Goal: Task Accomplishment & Management: Use online tool/utility

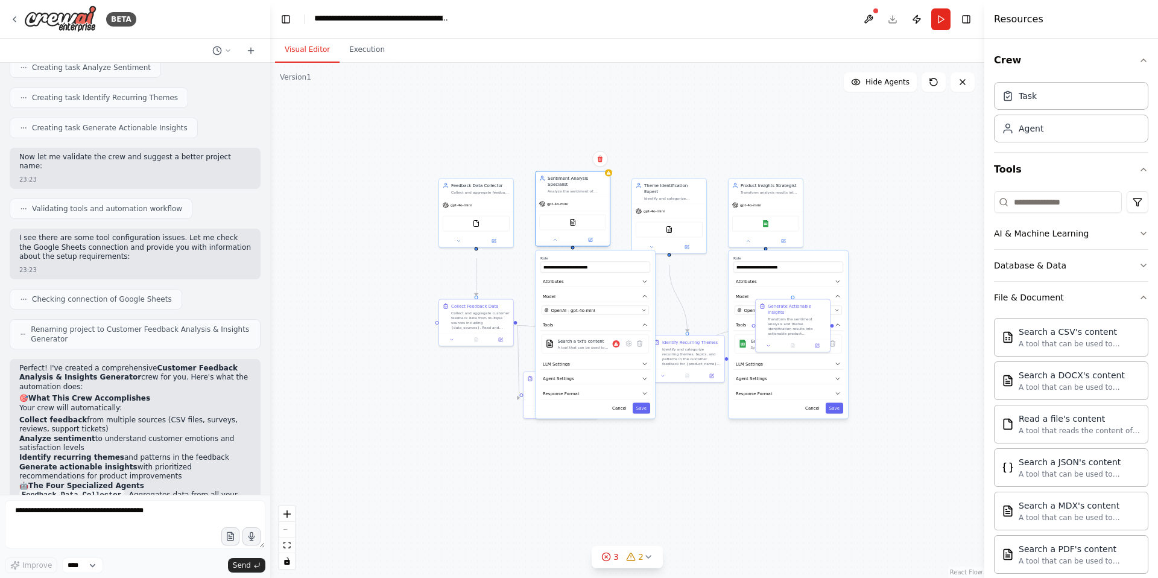
click at [588, 197] on div "Sentiment Analysis Specialist Analyze the sentiment of customer feedback across…" at bounding box center [572, 184] width 74 height 25
click at [627, 346] on icon at bounding box center [628, 343] width 5 height 5
click at [628, 352] on div "Select a model" at bounding box center [592, 349] width 95 height 6
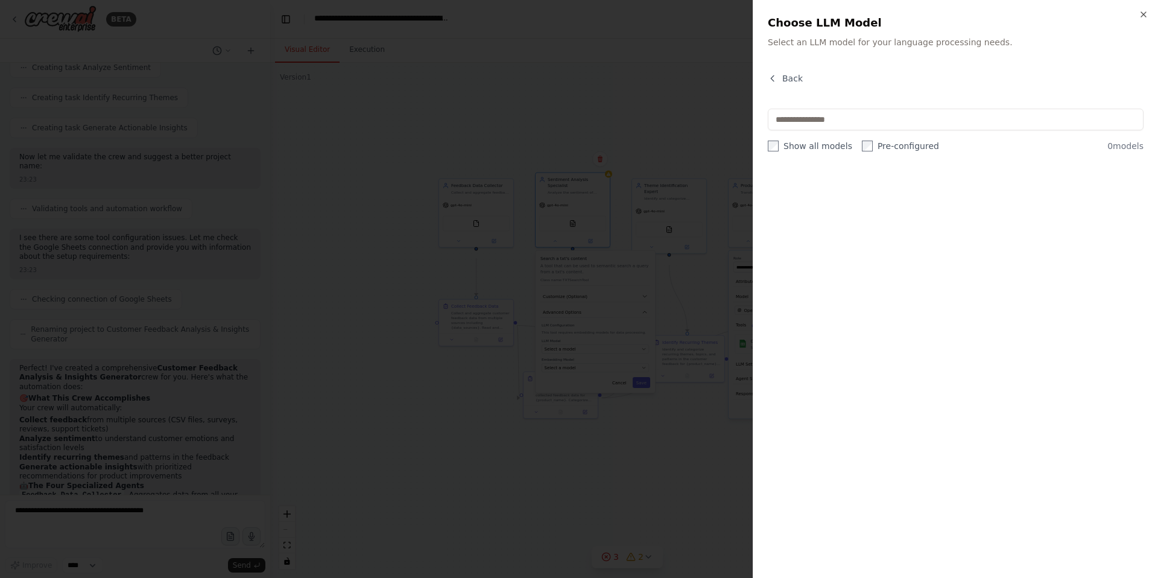
click at [1150, 6] on div "Close Choose LLM Model Select an LLM model for your language processing needs. …" at bounding box center [955, 289] width 405 height 578
click at [1142, 16] on icon "button" at bounding box center [1143, 14] width 5 height 5
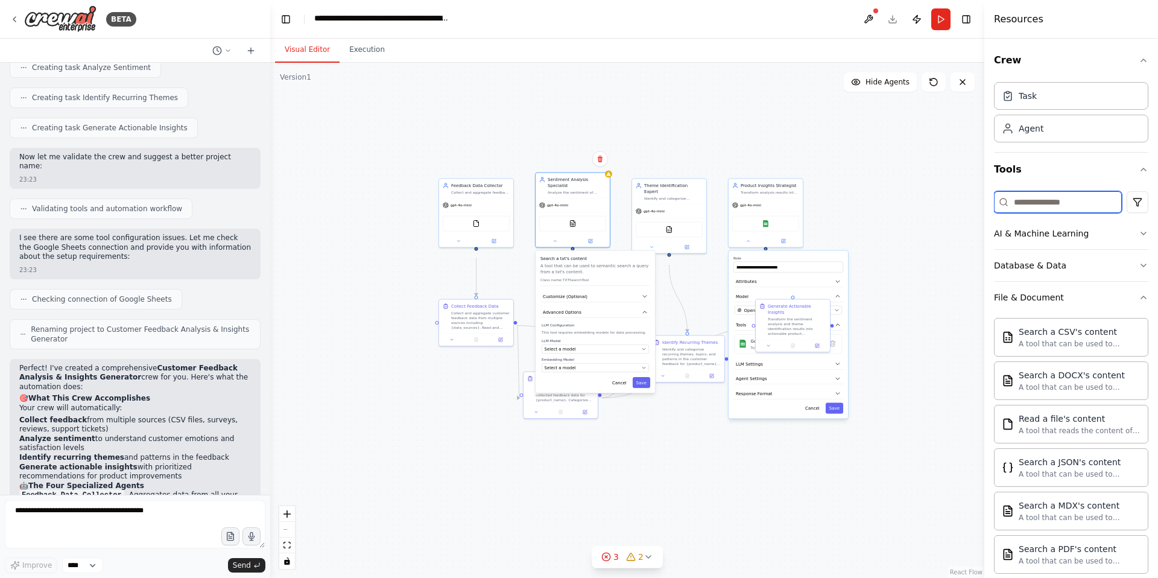
click at [1046, 213] on input at bounding box center [1058, 202] width 128 height 22
click at [1037, 239] on div "AI & Machine Learning" at bounding box center [1041, 233] width 95 height 12
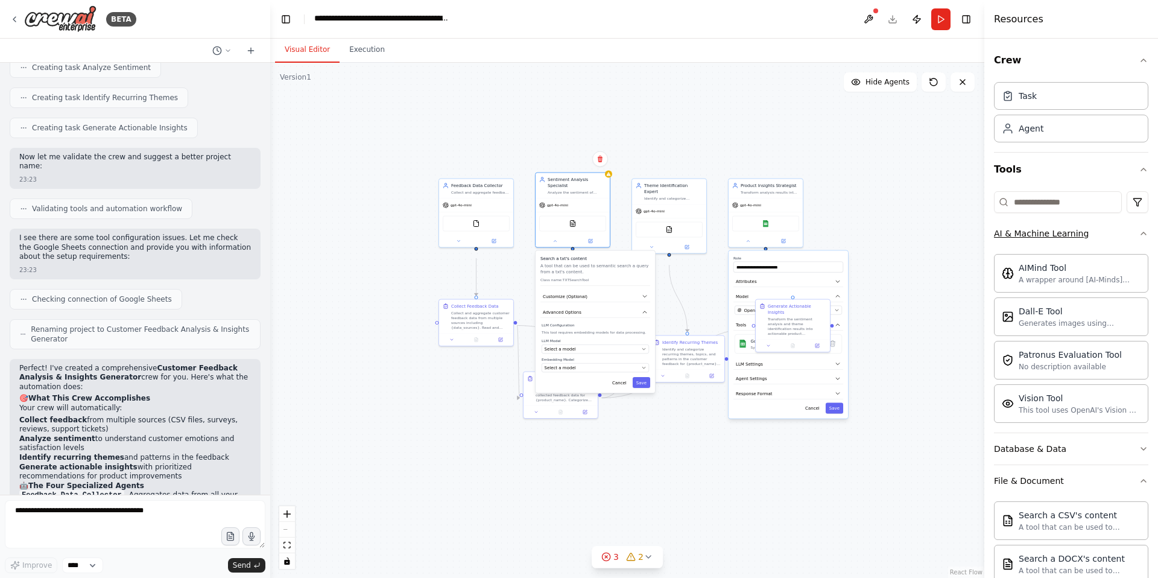
click at [1123, 249] on button "AI & Machine Learning" at bounding box center [1071, 233] width 154 height 31
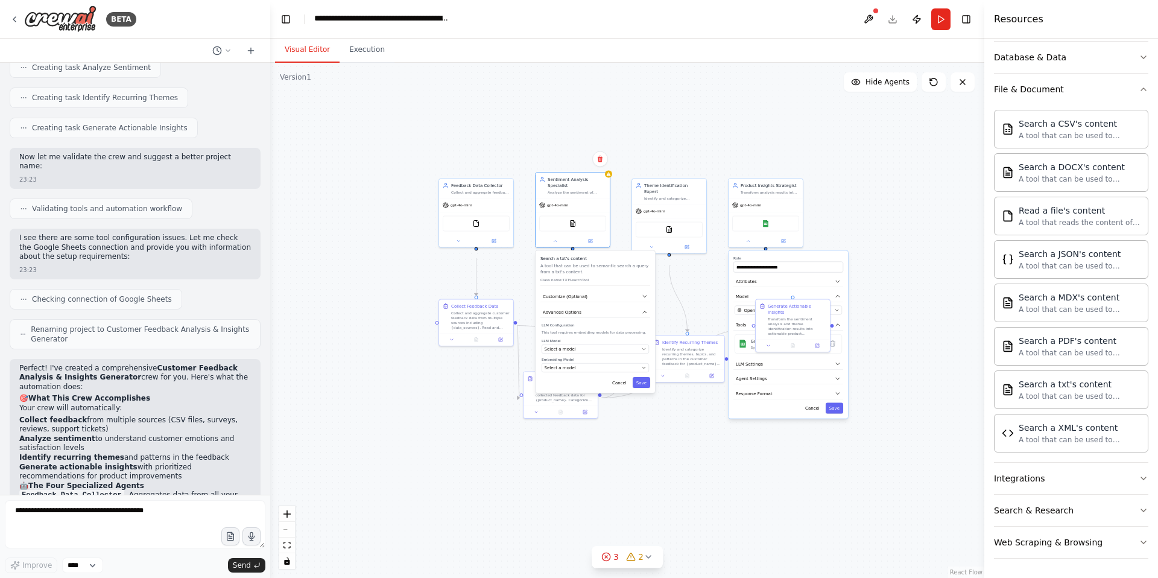
scroll to position [224, 0]
click at [1116, 105] on button "File & Document" at bounding box center [1071, 89] width 154 height 31
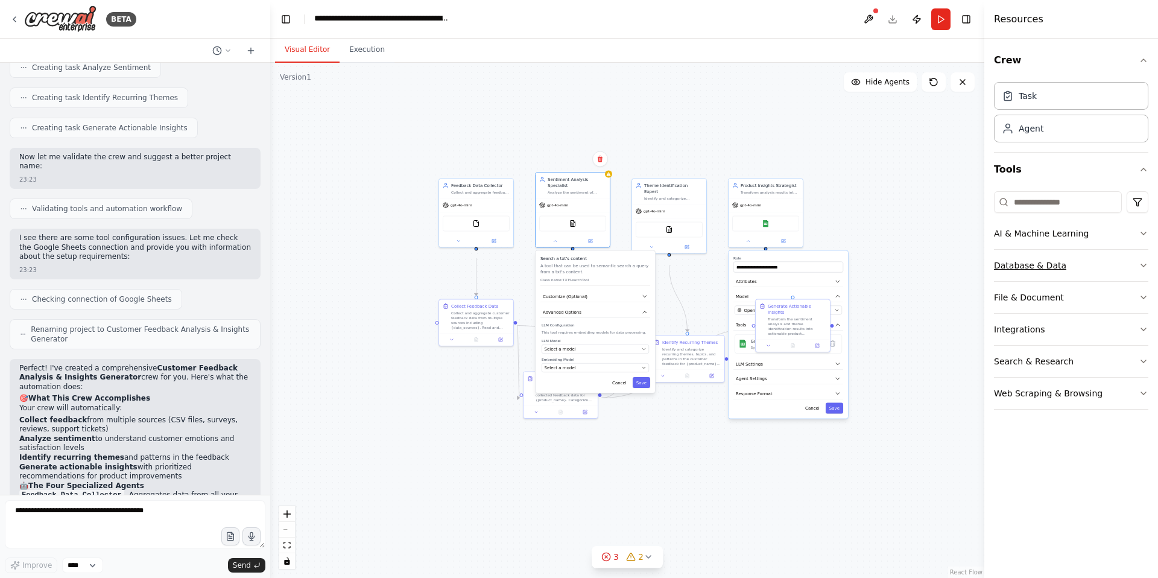
click at [1138, 270] on icon "button" at bounding box center [1143, 266] width 10 height 10
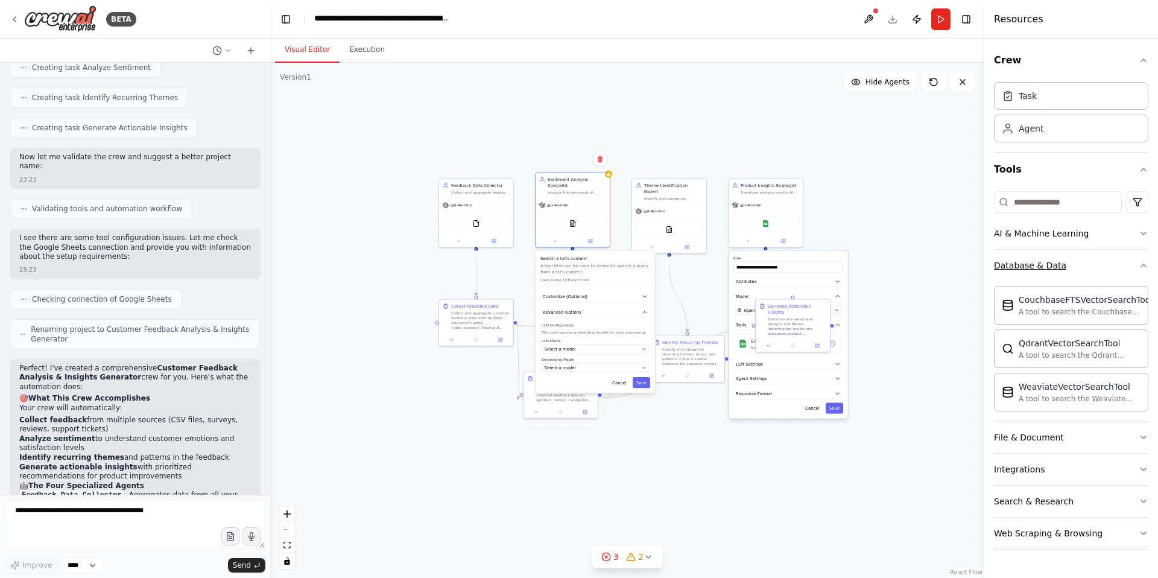
scroll to position [21, 0]
click at [1137, 270] on button "Database & Data" at bounding box center [1071, 265] width 154 height 31
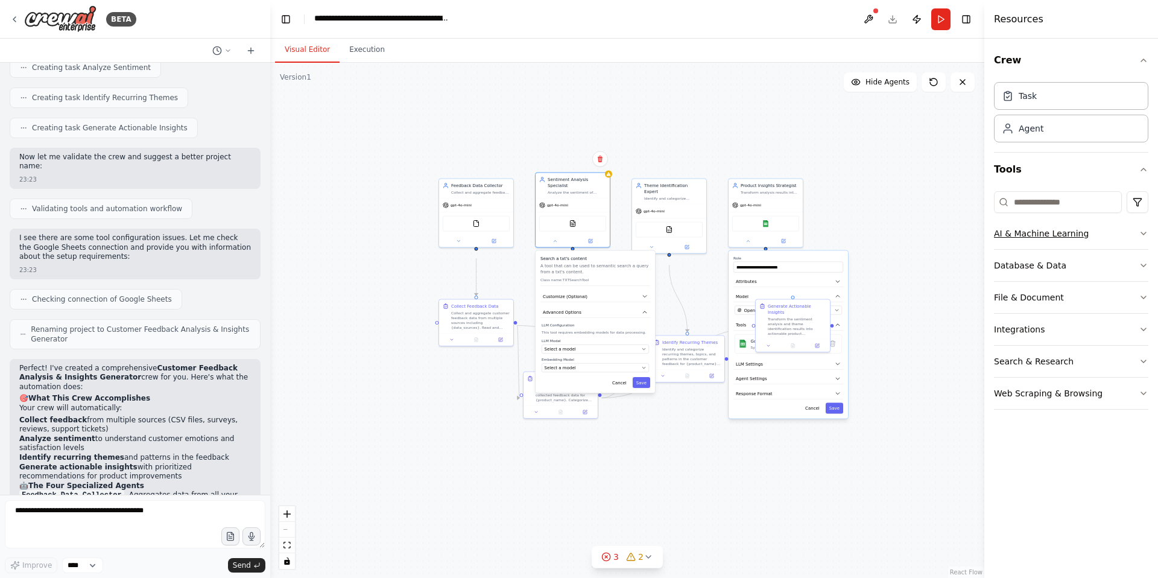
click at [1135, 249] on button "AI & Machine Learning" at bounding box center [1071, 233] width 154 height 31
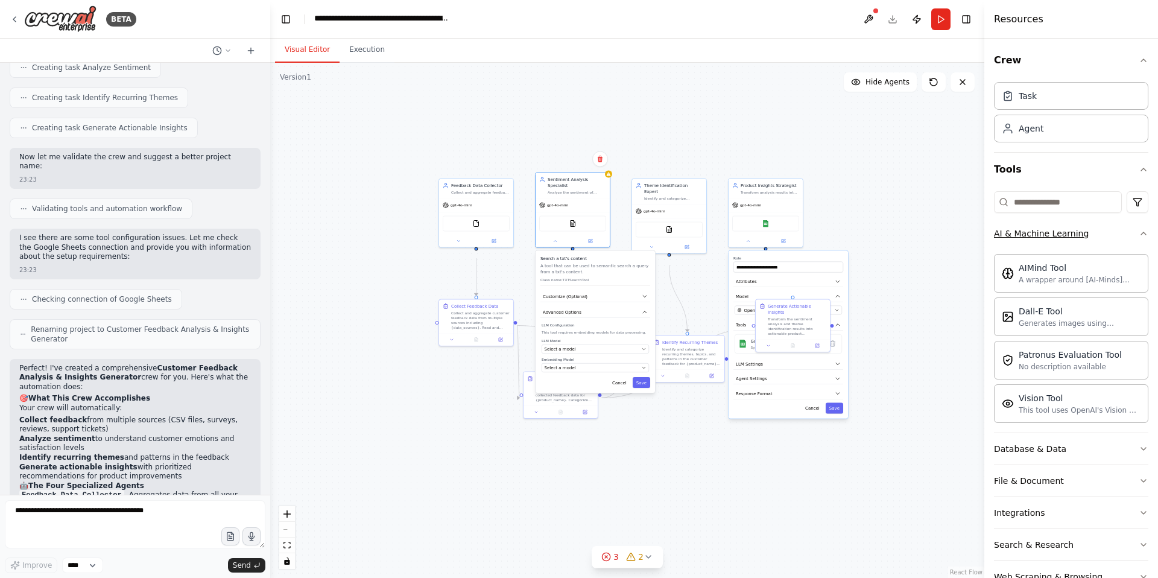
click at [1142, 238] on icon "button" at bounding box center [1143, 234] width 10 height 10
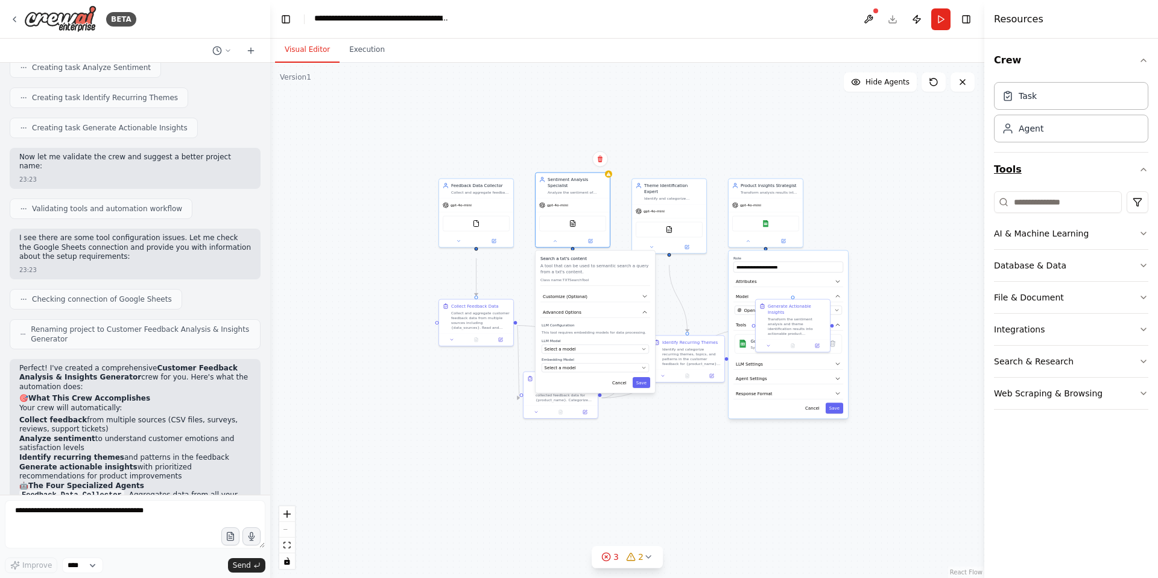
click at [1111, 186] on button "Tools" at bounding box center [1071, 170] width 154 height 34
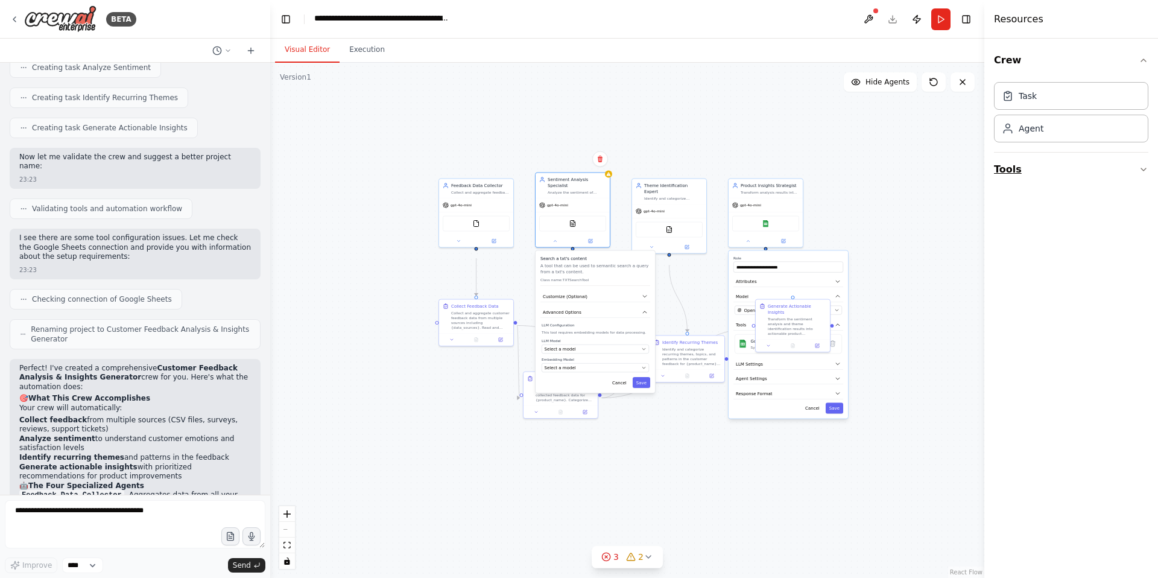
click at [1111, 186] on button "Tools" at bounding box center [1071, 170] width 154 height 34
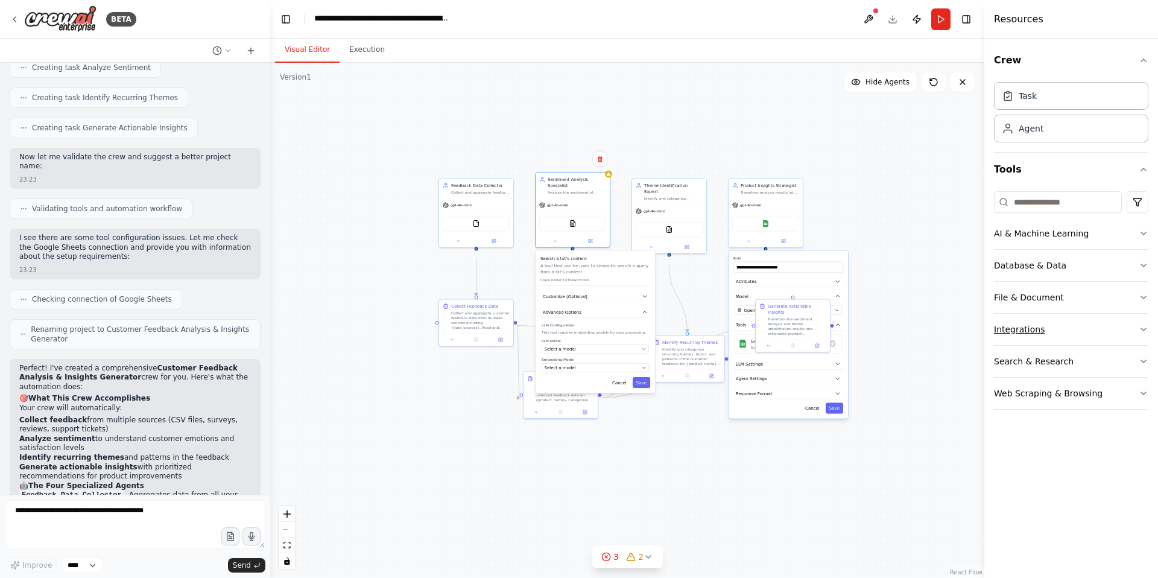
click at [1138, 334] on icon "button" at bounding box center [1143, 329] width 10 height 10
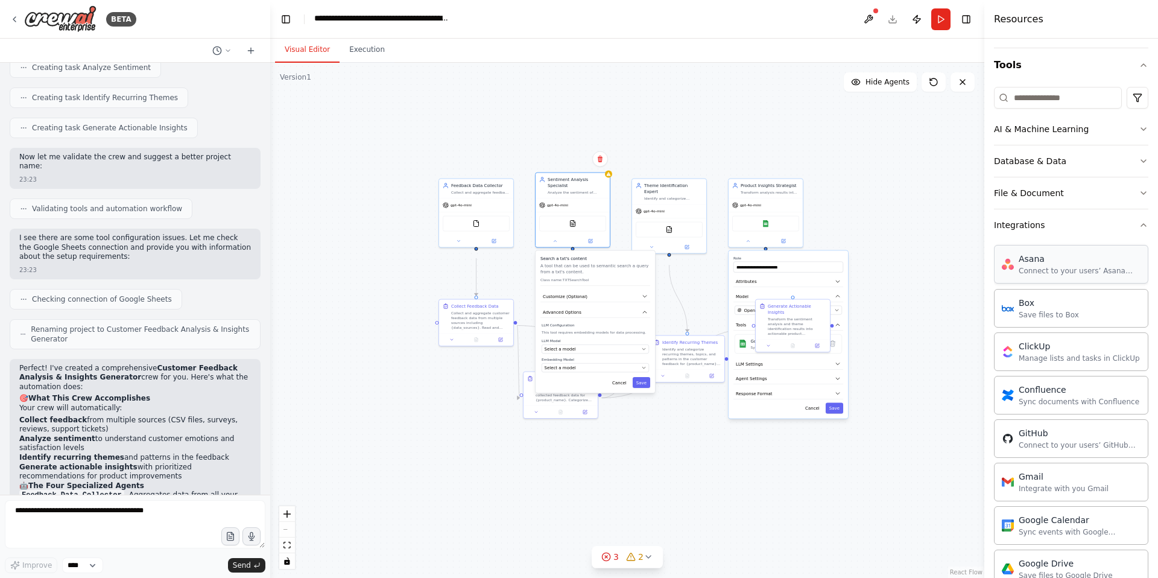
scroll to position [103, 0]
click at [1138, 242] on button "Integrations" at bounding box center [1071, 226] width 154 height 31
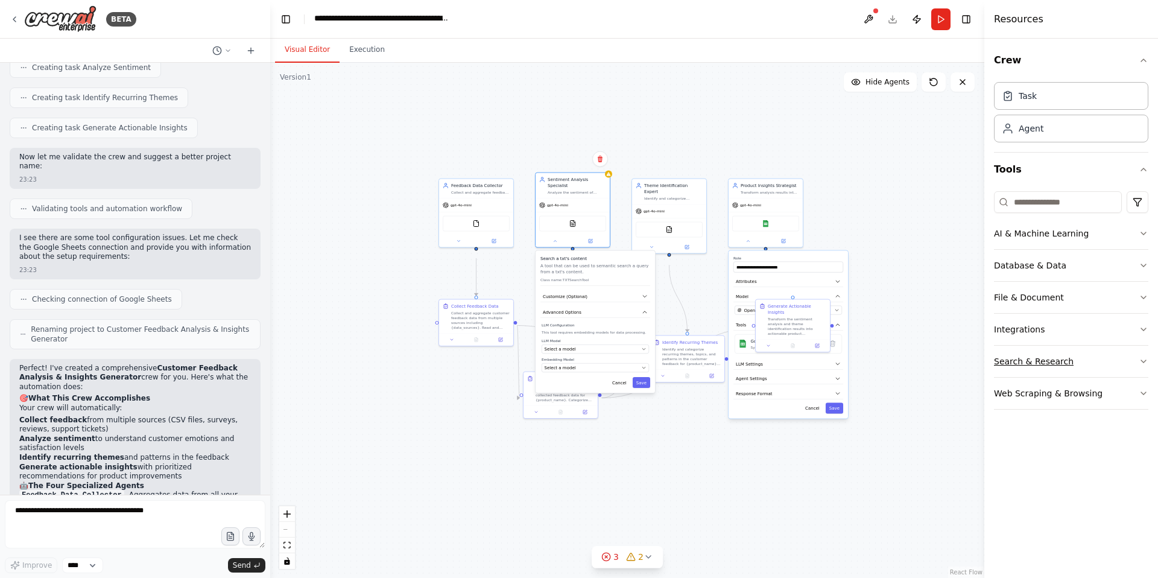
click at [1129, 377] on button "Search & Research" at bounding box center [1071, 361] width 154 height 31
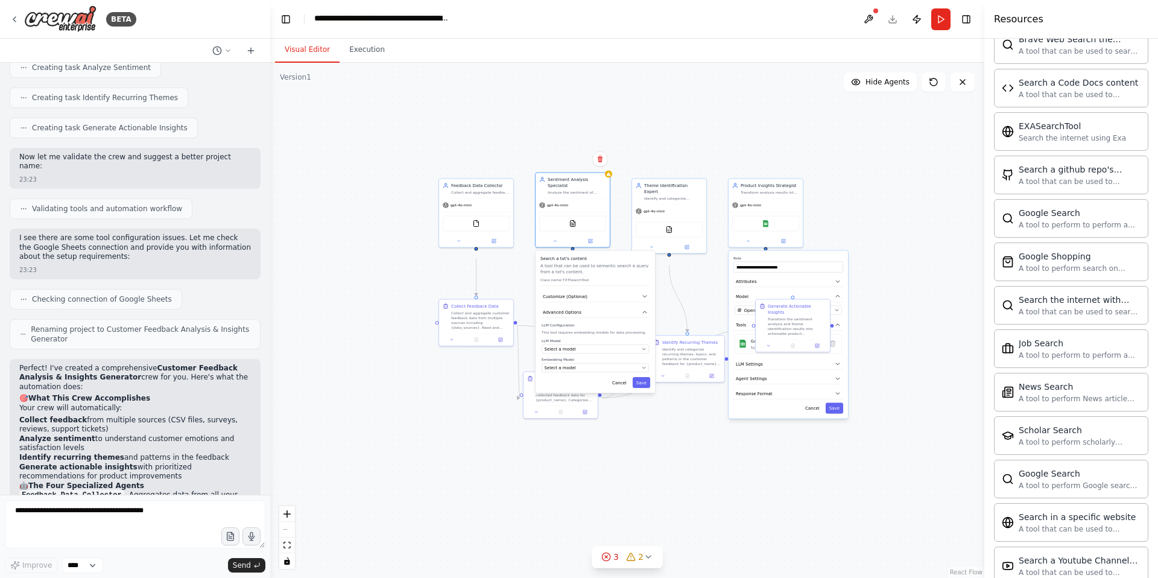
scroll to position [358, 0]
click at [1129, 19] on button "Search & Research" at bounding box center [1071, 3] width 154 height 31
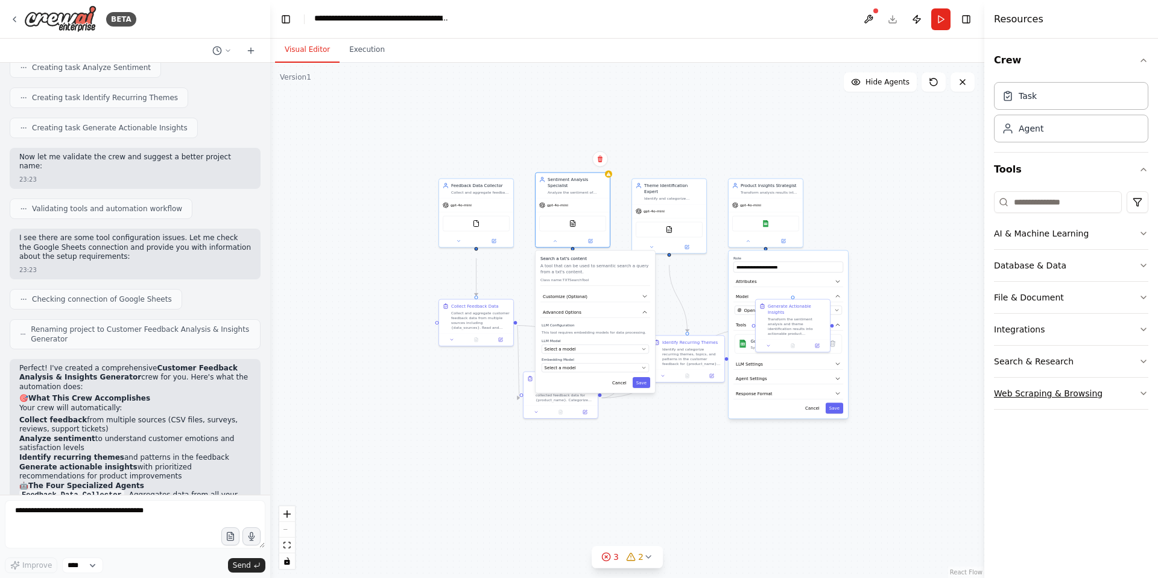
click at [1135, 409] on button "Web Scraping & Browsing" at bounding box center [1071, 392] width 154 height 31
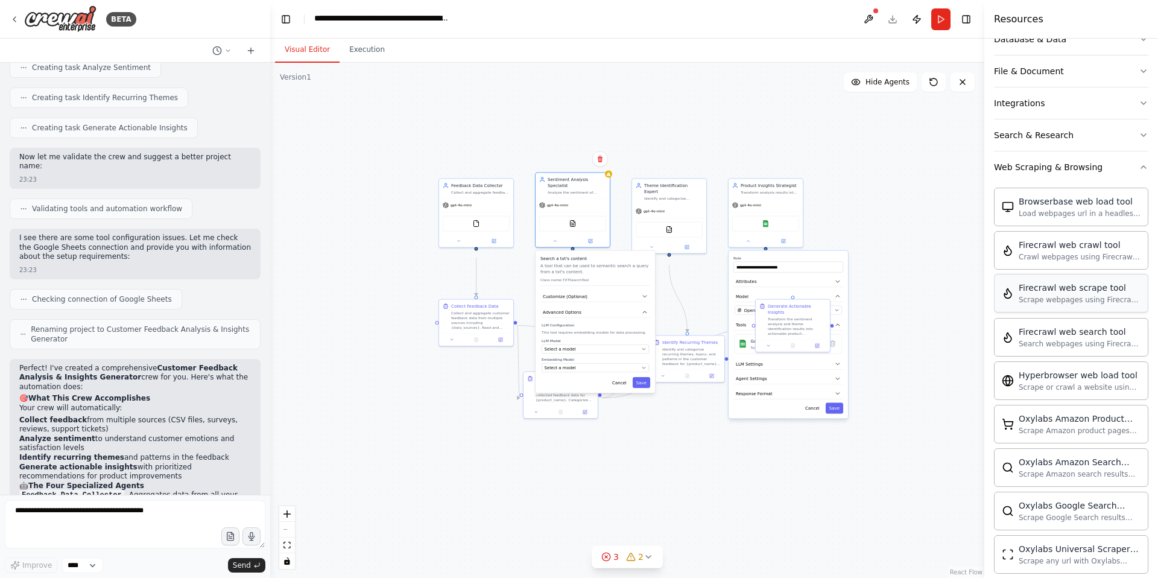
scroll to position [157, 0]
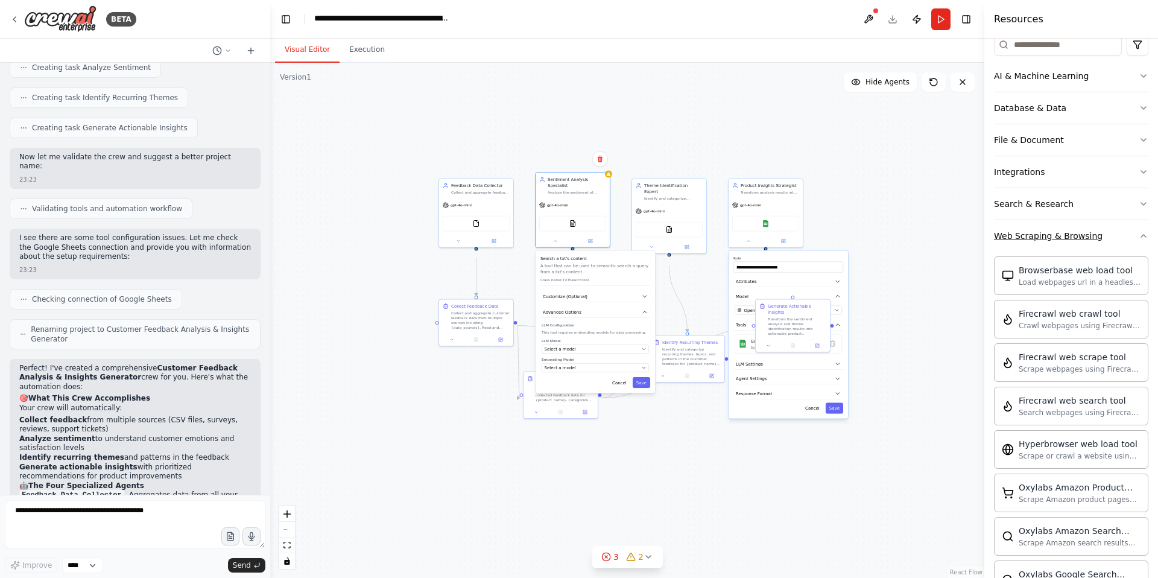
click at [1140, 251] on button "Web Scraping & Browsing" at bounding box center [1071, 235] width 154 height 31
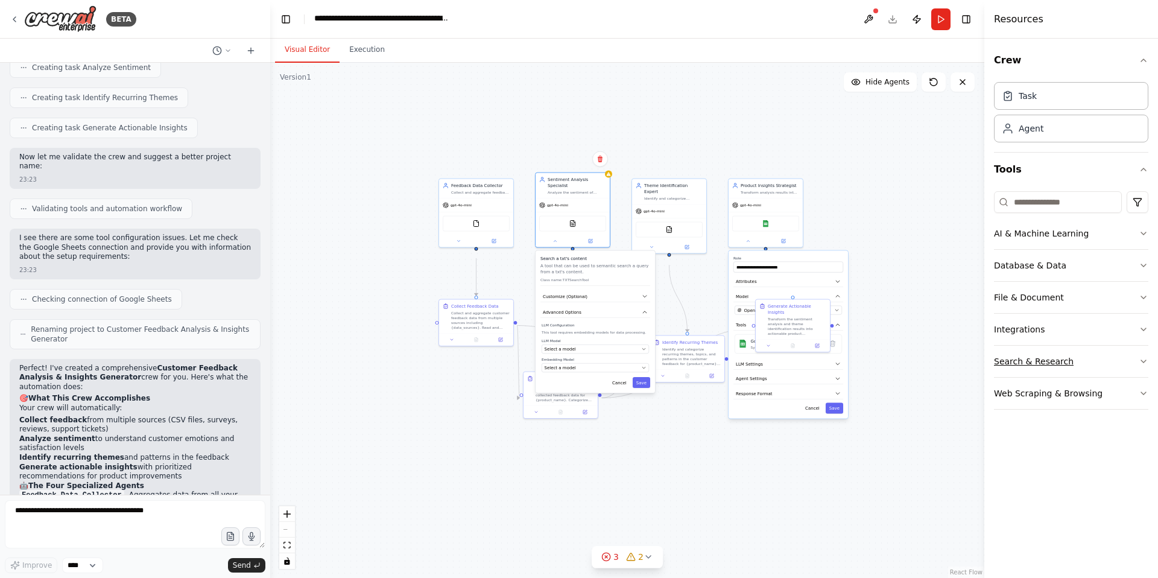
click at [1084, 377] on button "Search & Research" at bounding box center [1071, 361] width 154 height 31
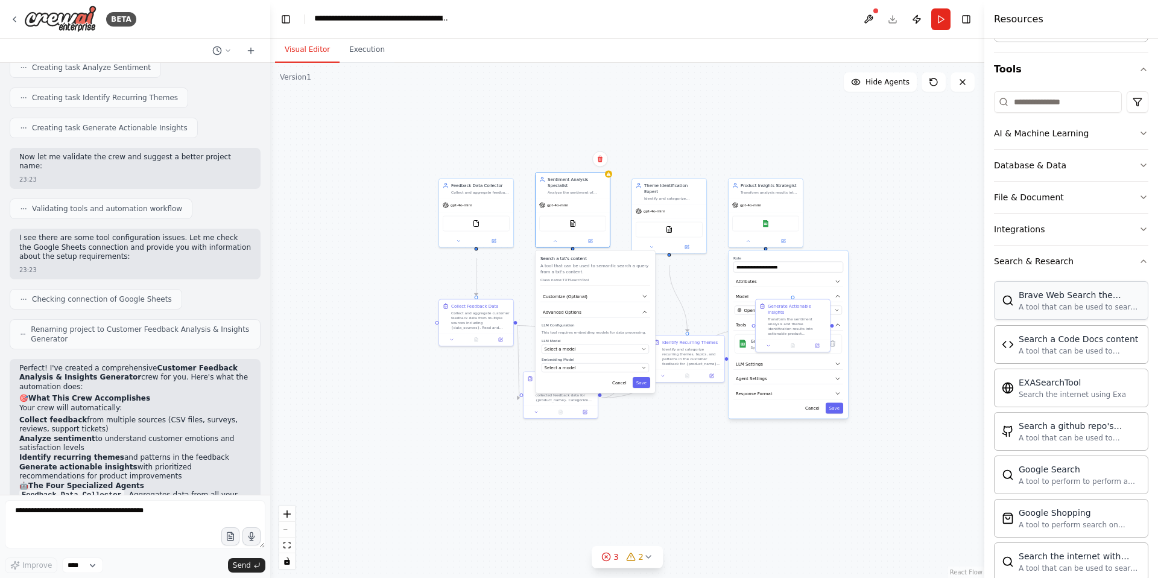
scroll to position [89, 0]
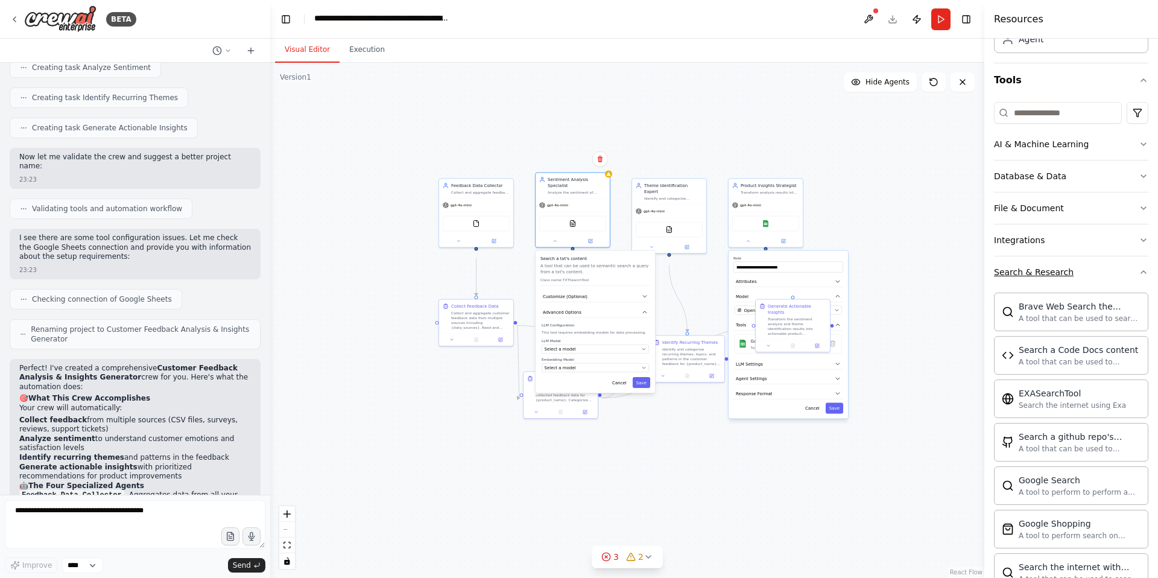
click at [1114, 288] on button "Search & Research" at bounding box center [1071, 271] width 154 height 31
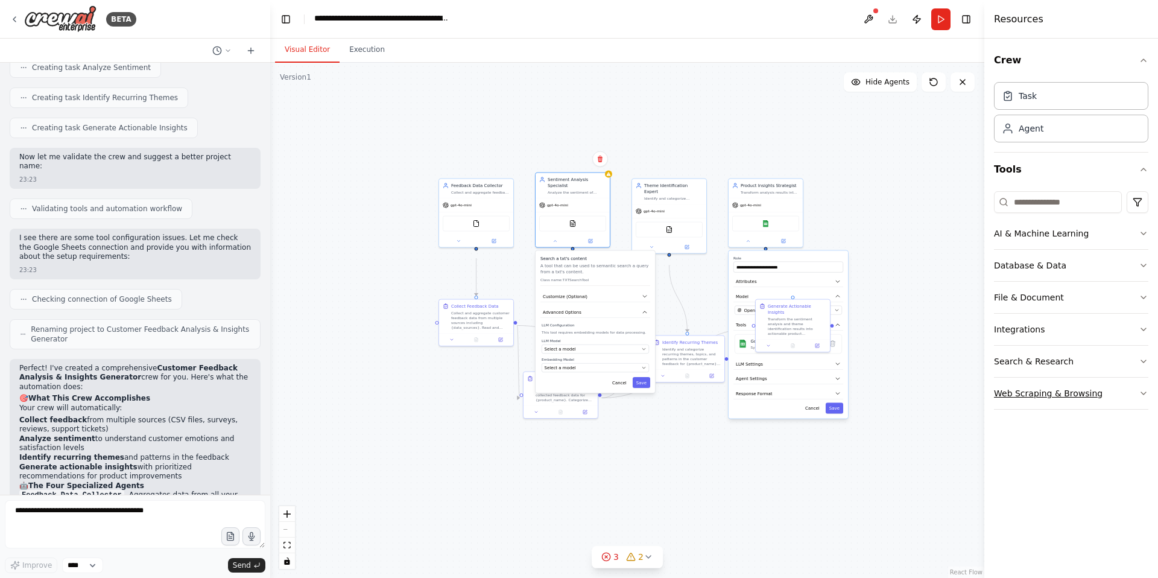
click at [1127, 409] on button "Web Scraping & Browsing" at bounding box center [1071, 392] width 154 height 31
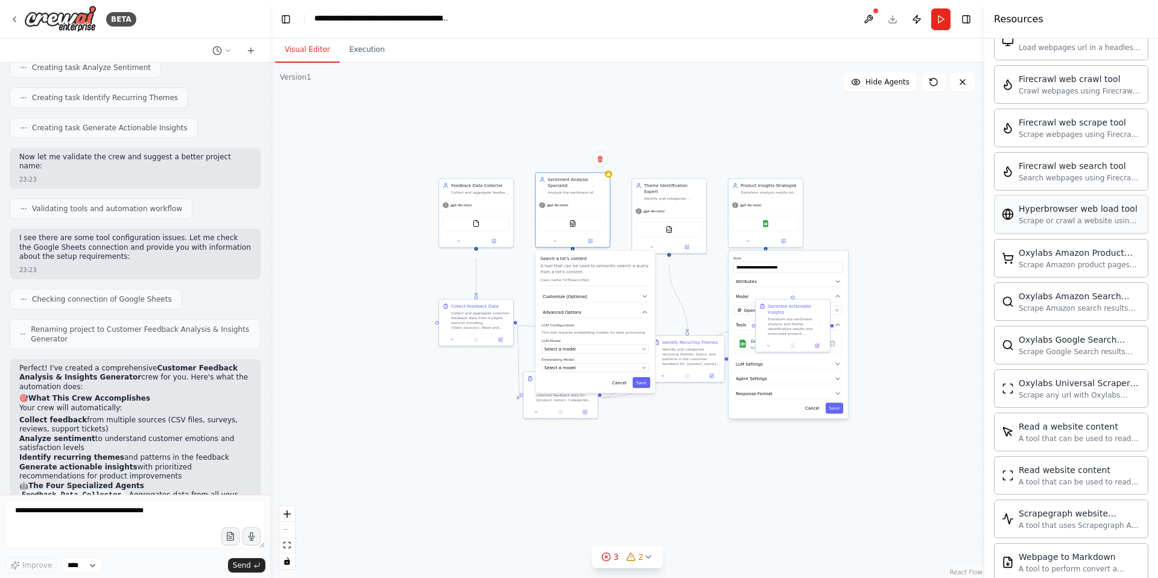
scroll to position [393, 0]
click at [1013, 182] on div "Firecrawl web search tool Search webpages using Firecrawl and return the results" at bounding box center [1071, 170] width 139 height 23
click at [964, 267] on div ".deletable-edge-delete-btn { width: 20px; height: 20px; border: 0px solid #ffff…" at bounding box center [627, 320] width 714 height 515
drag, startPoint x: 1058, startPoint y: 353, endPoint x: 1048, endPoint y: 351, distance: 10.4
click at [872, 87] on span "Hide Agents" at bounding box center [887, 82] width 44 height 10
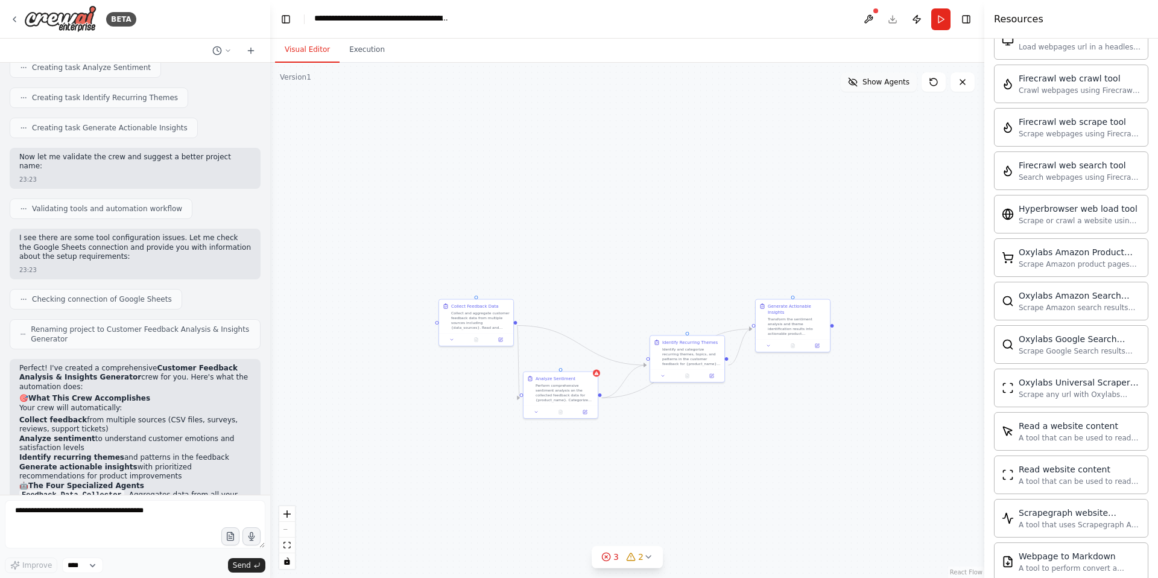
click at [872, 87] on span "Show Agents" at bounding box center [885, 82] width 47 height 10
click at [683, 306] on div ".deletable-edge-delete-btn { width: 20px; height: 20px; border: 0px solid #ffff…" at bounding box center [627, 320] width 714 height 515
click at [931, 27] on button "Run" at bounding box center [940, 19] width 19 height 22
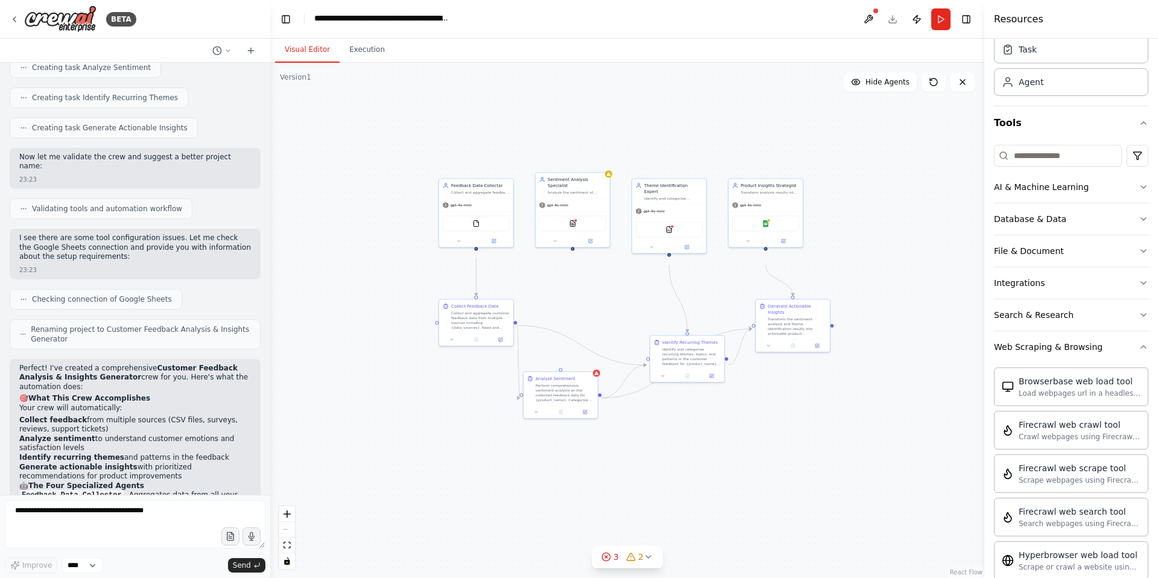
scroll to position [66, 0]
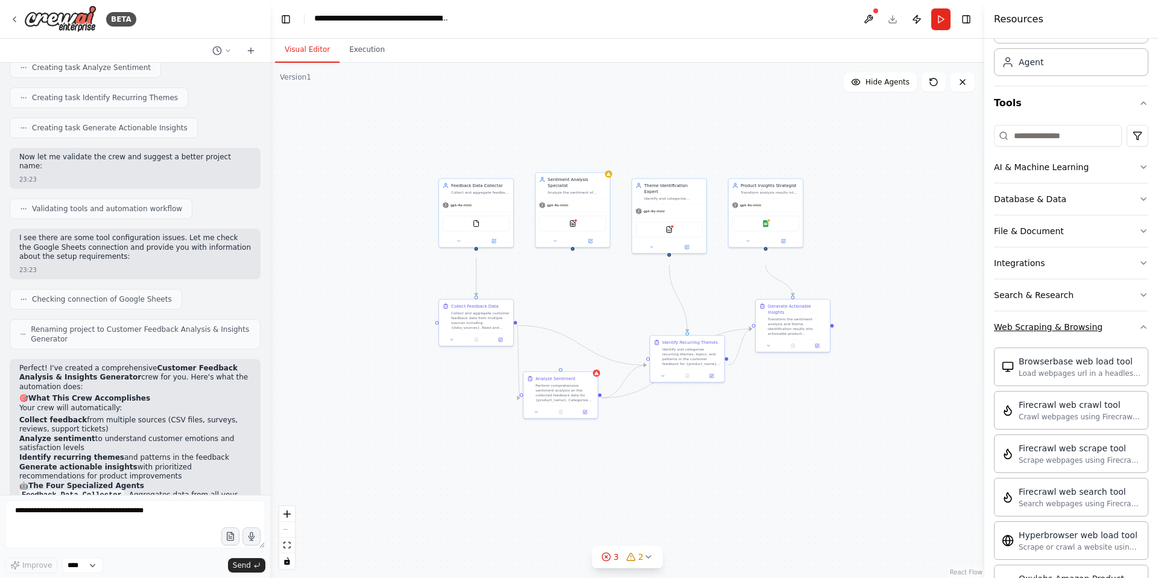
click at [1142, 332] on icon "button" at bounding box center [1143, 327] width 10 height 10
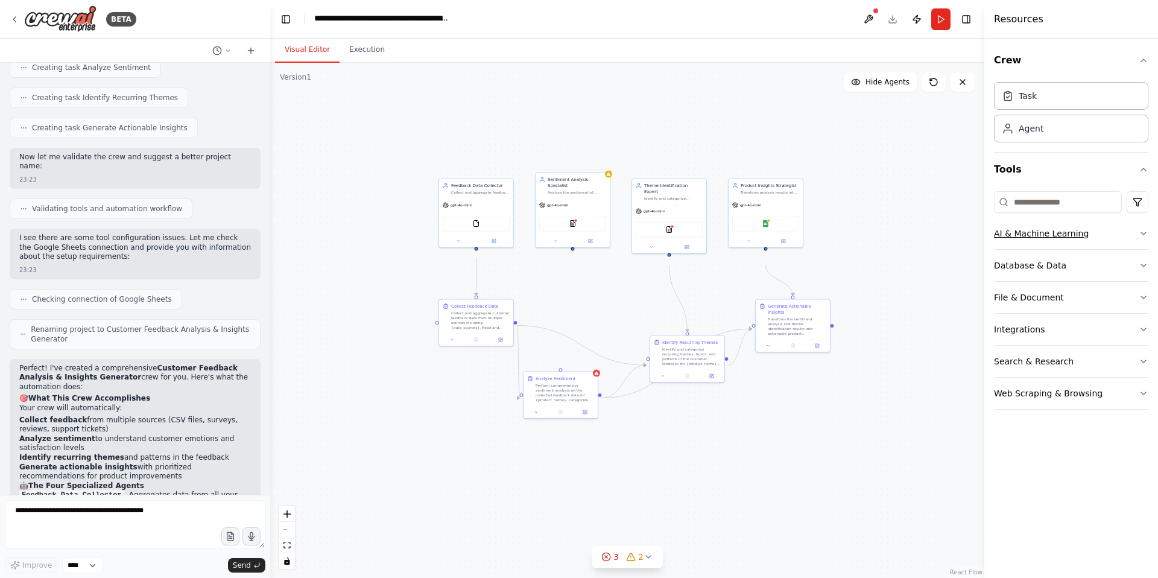
click at [1126, 249] on button "AI & Machine Learning" at bounding box center [1071, 233] width 154 height 31
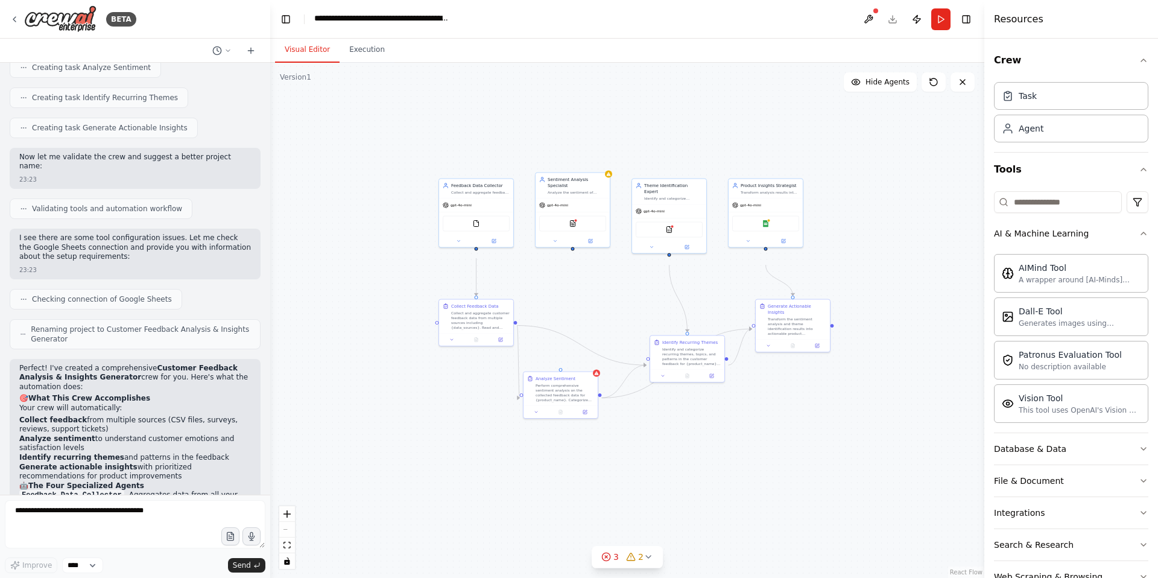
scroll to position [1, 0]
click at [1110, 248] on button "AI & Machine Learning" at bounding box center [1071, 232] width 154 height 31
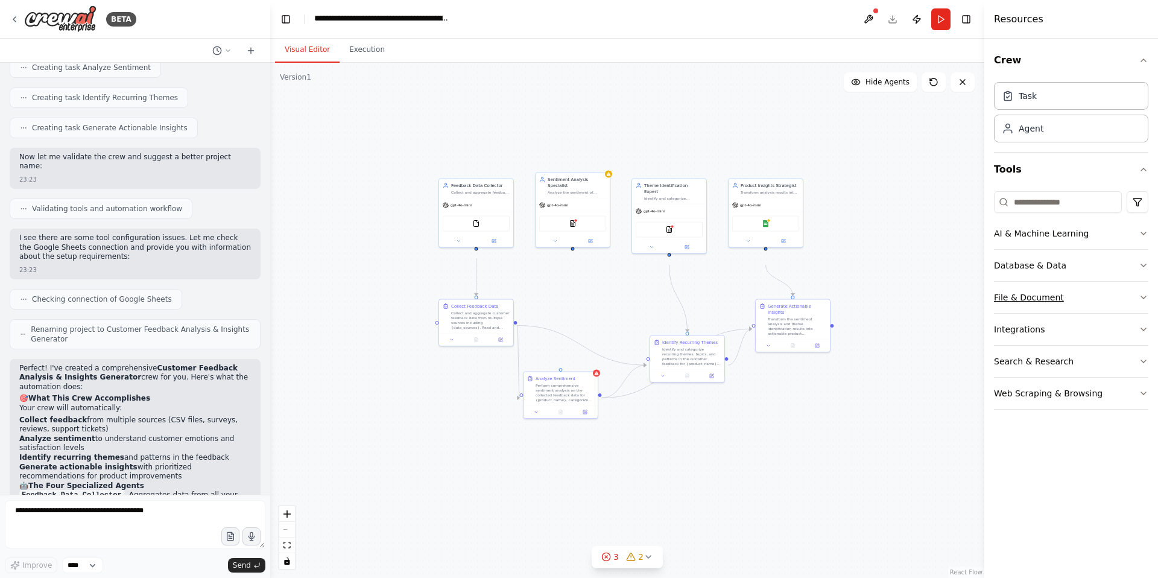
click at [1107, 313] on button "File & Document" at bounding box center [1071, 297] width 154 height 31
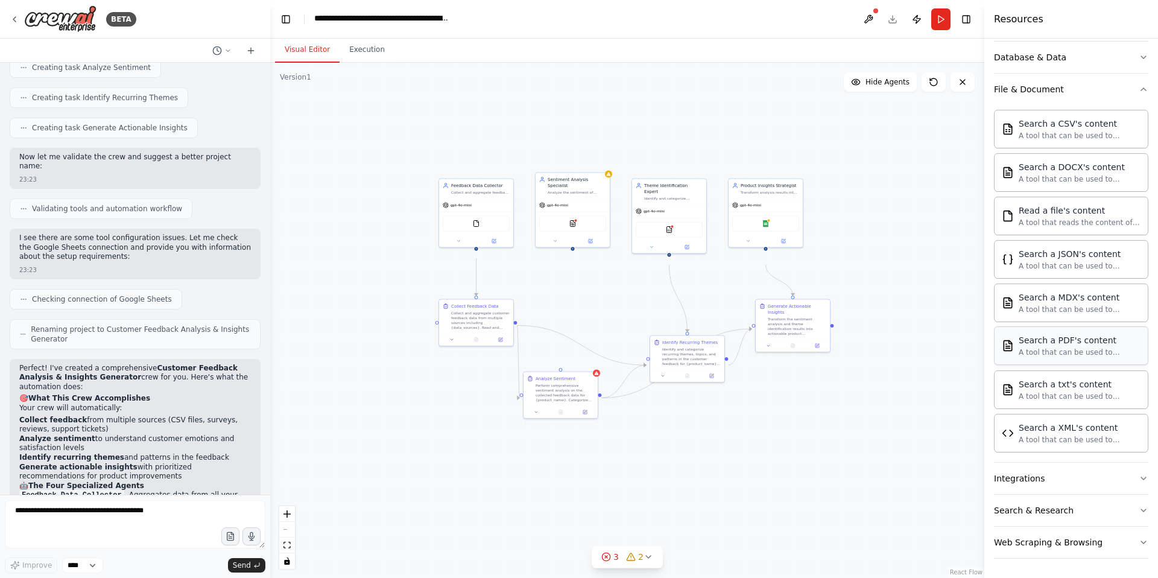
scroll to position [215, 0]
click at [1141, 105] on button "File & Document" at bounding box center [1071, 89] width 154 height 31
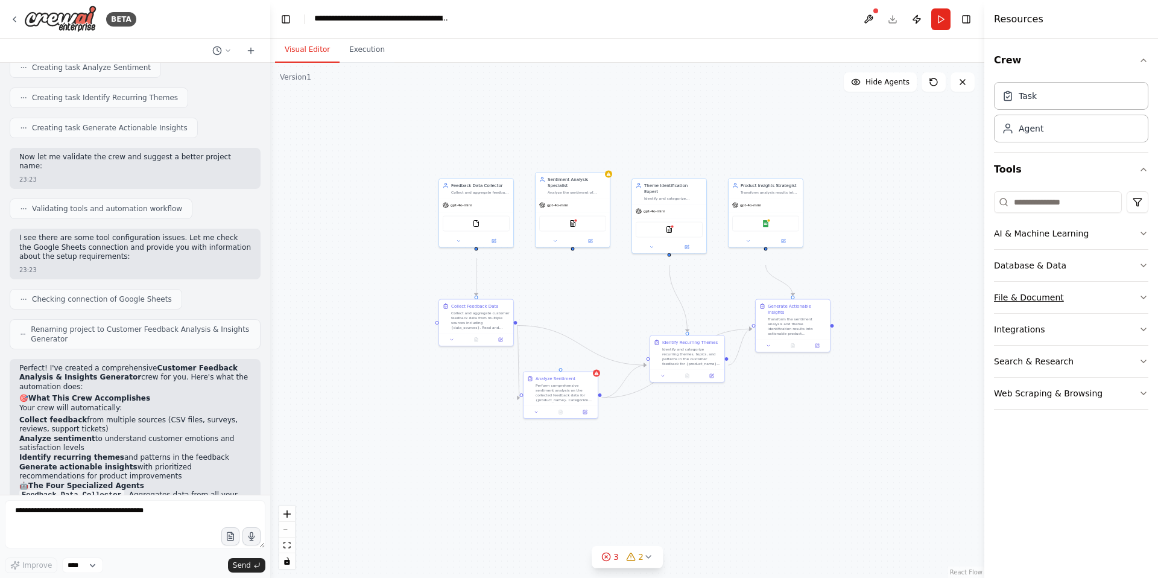
click at [1108, 313] on button "File & Document" at bounding box center [1071, 297] width 154 height 31
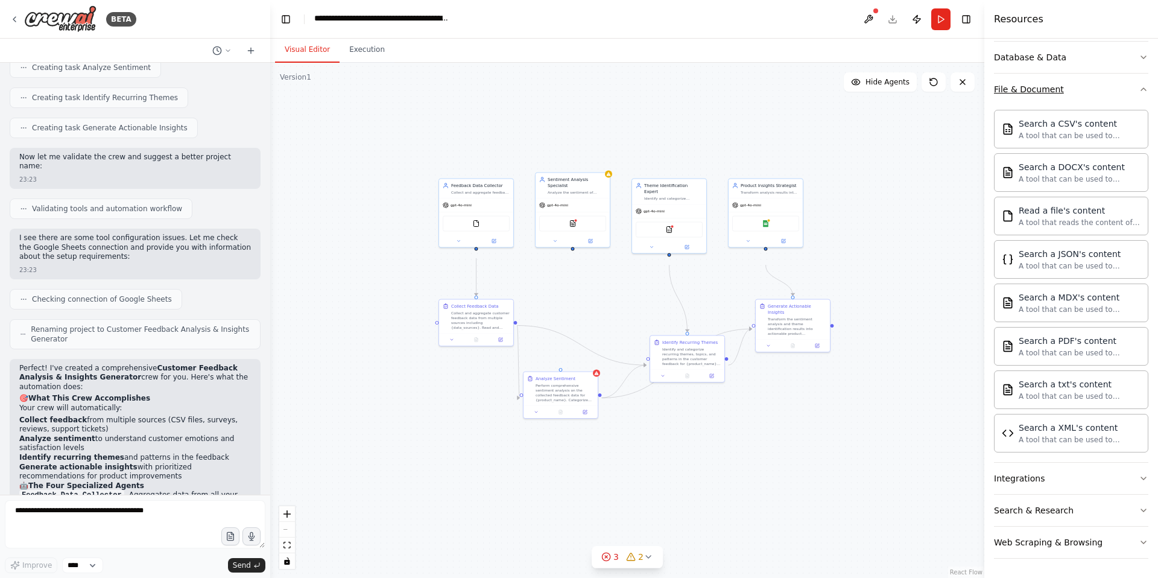
scroll to position [248, 0]
click at [1134, 88] on button "File & Document" at bounding box center [1071, 89] width 154 height 31
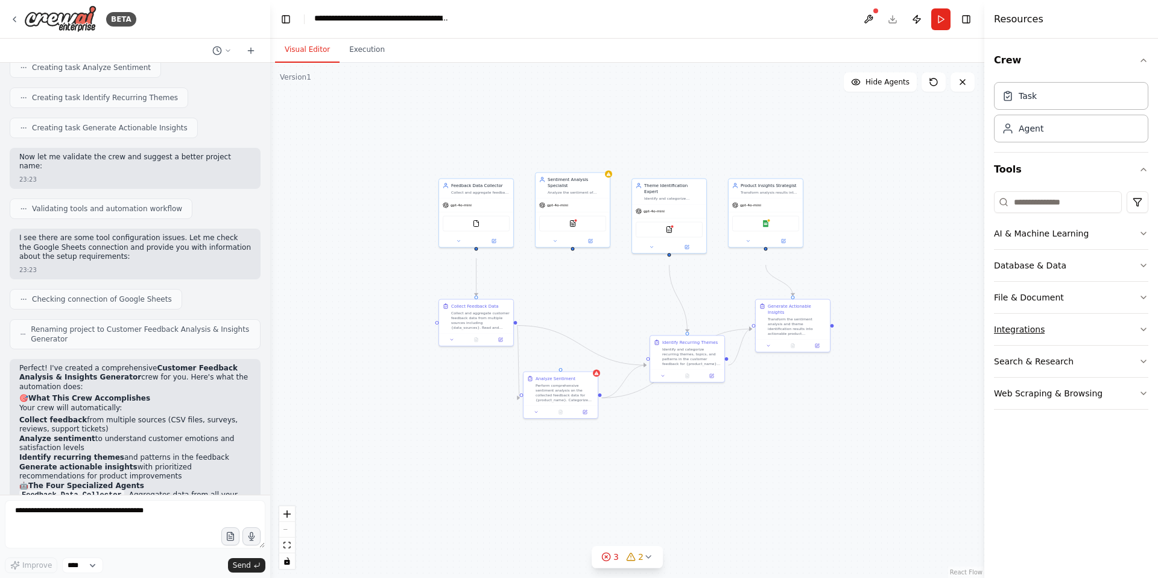
click at [1123, 345] on button "Integrations" at bounding box center [1071, 329] width 154 height 31
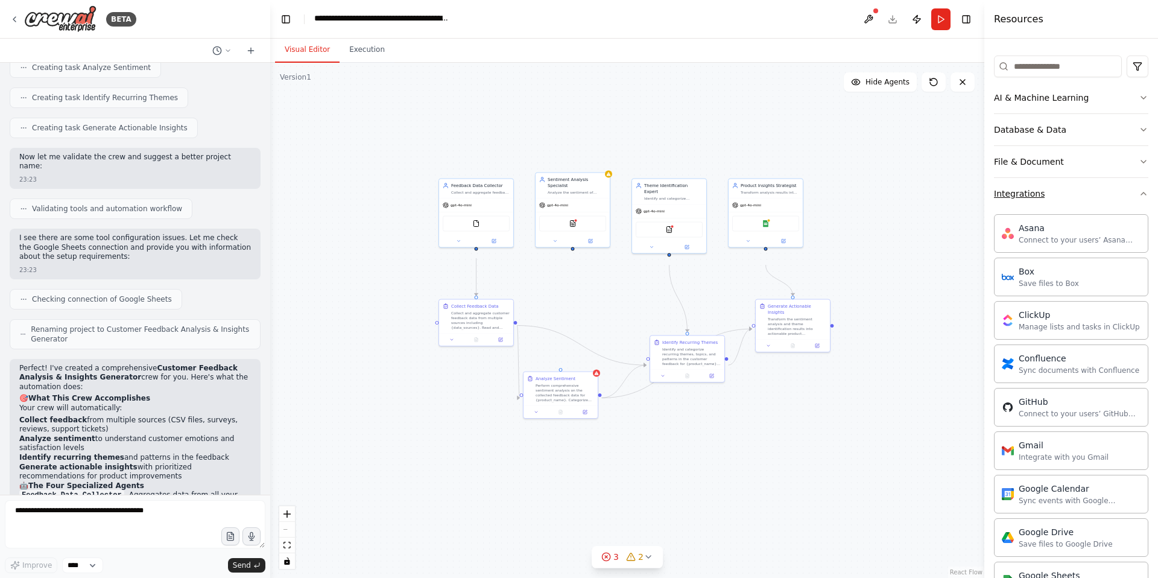
scroll to position [156, 0]
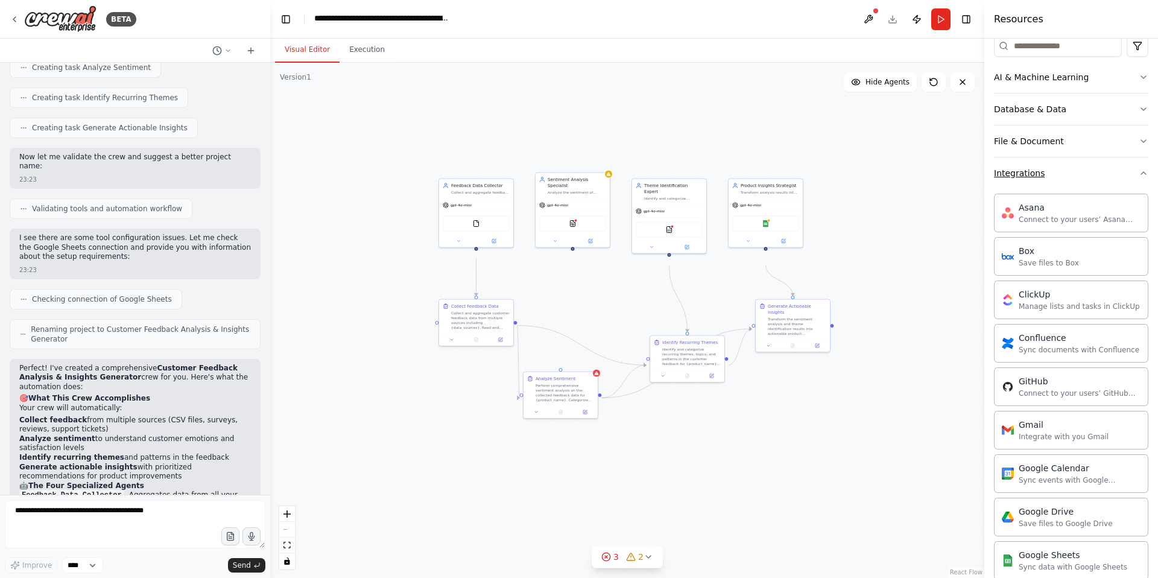
click at [1135, 189] on button "Integrations" at bounding box center [1071, 172] width 154 height 31
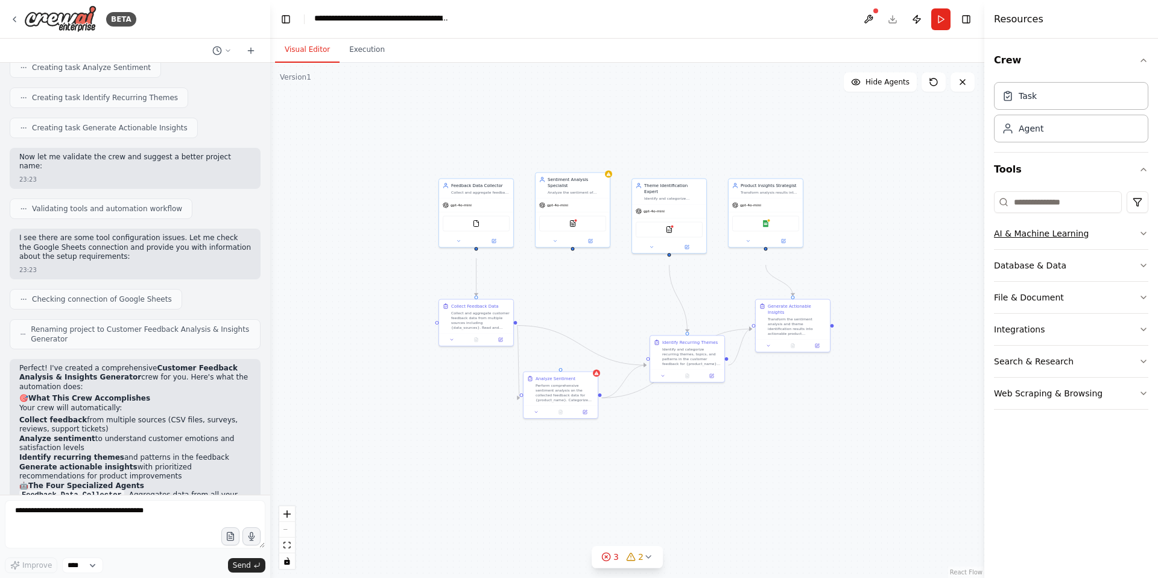
scroll to position [0, 0]
click at [1127, 377] on button "Search & Research" at bounding box center [1071, 361] width 154 height 31
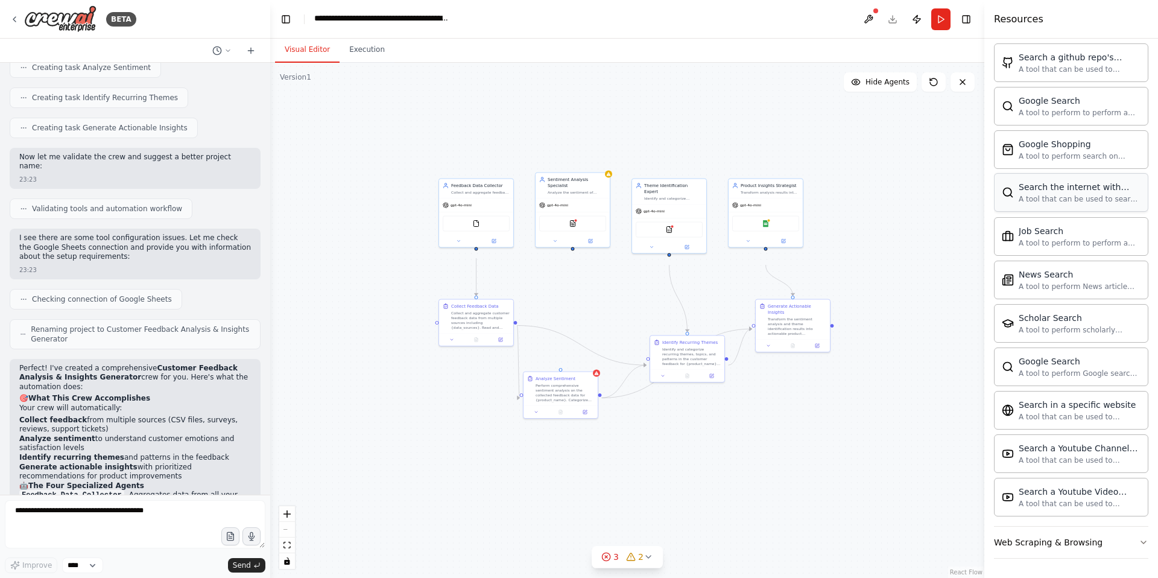
scroll to position [596, 0]
click at [960, 23] on button "Toggle Right Sidebar" at bounding box center [966, 19] width 17 height 17
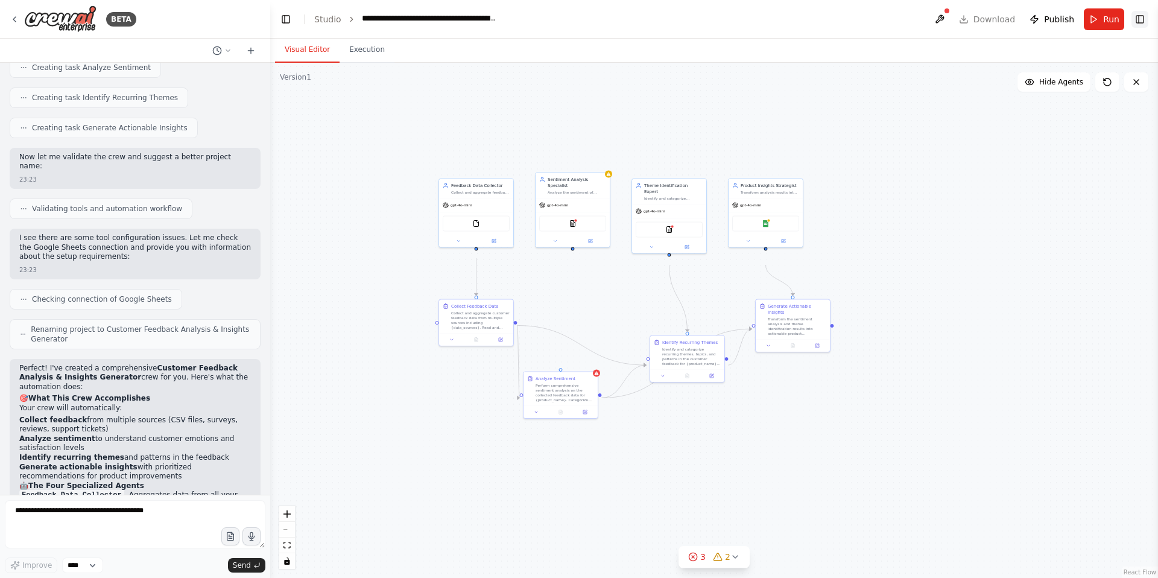
click at [1131, 19] on button "Toggle Right Sidebar" at bounding box center [1139, 19] width 17 height 17
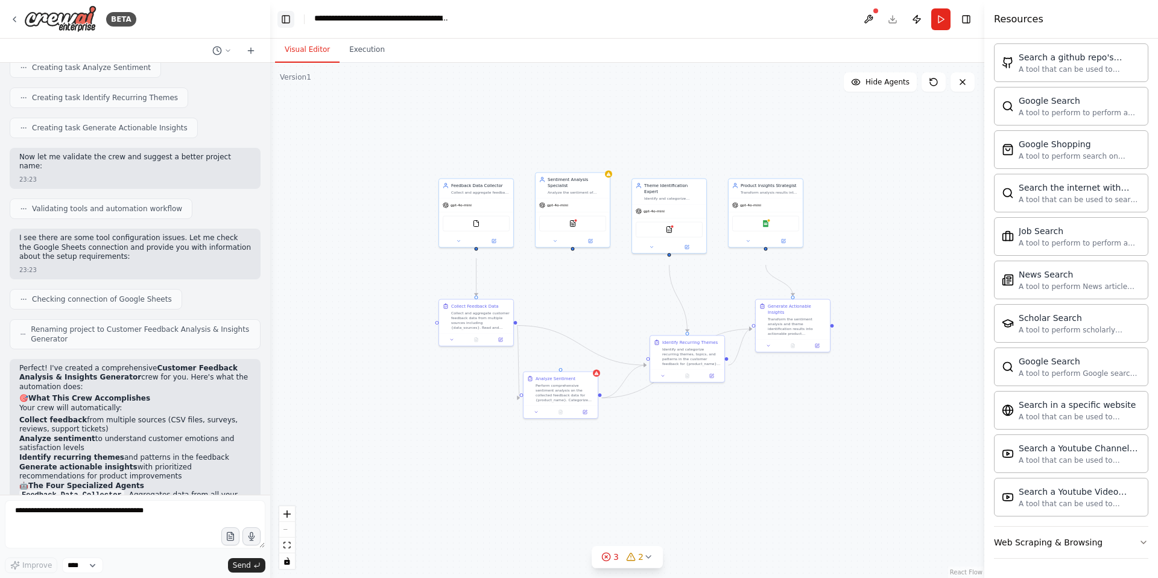
click at [288, 19] on button "Toggle Left Sidebar" at bounding box center [285, 19] width 17 height 17
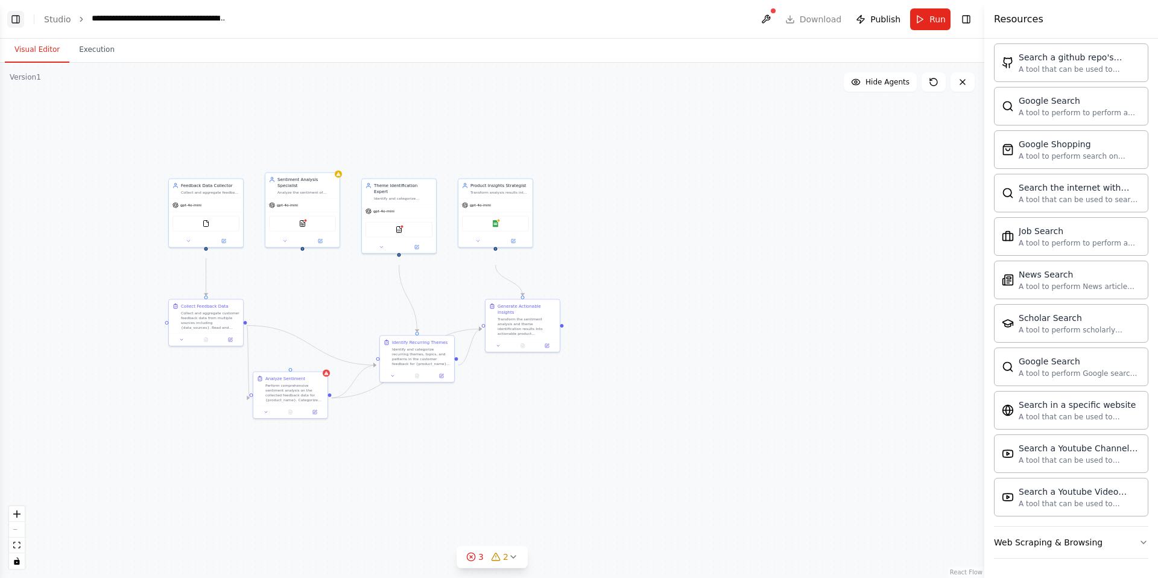
click at [16, 19] on button "Toggle Left Sidebar" at bounding box center [15, 19] width 17 height 17
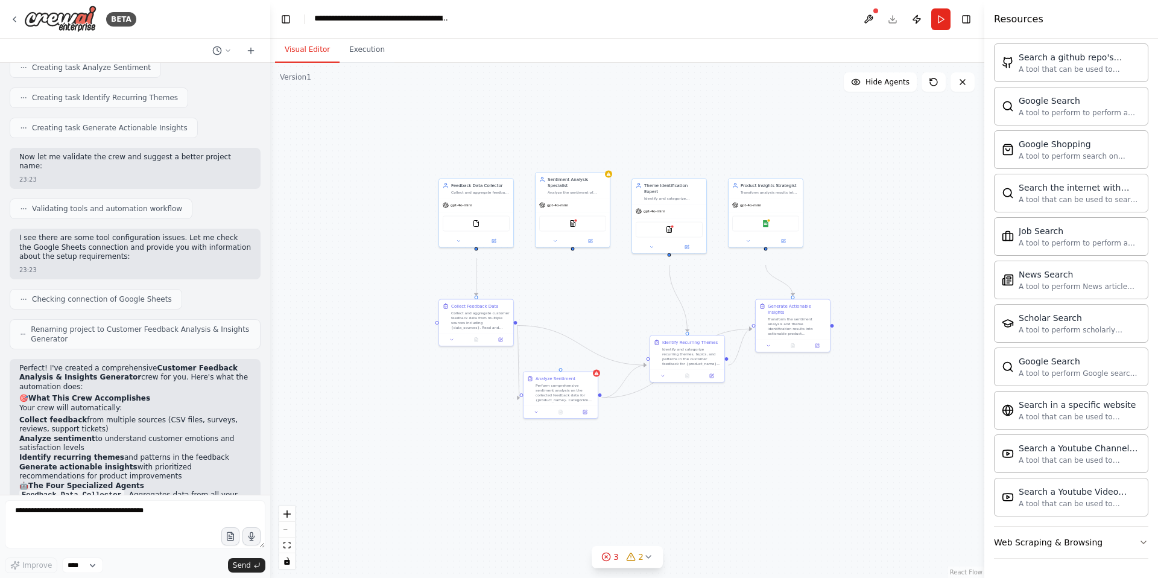
click at [967, 572] on link "React Flow" at bounding box center [966, 572] width 33 height 7
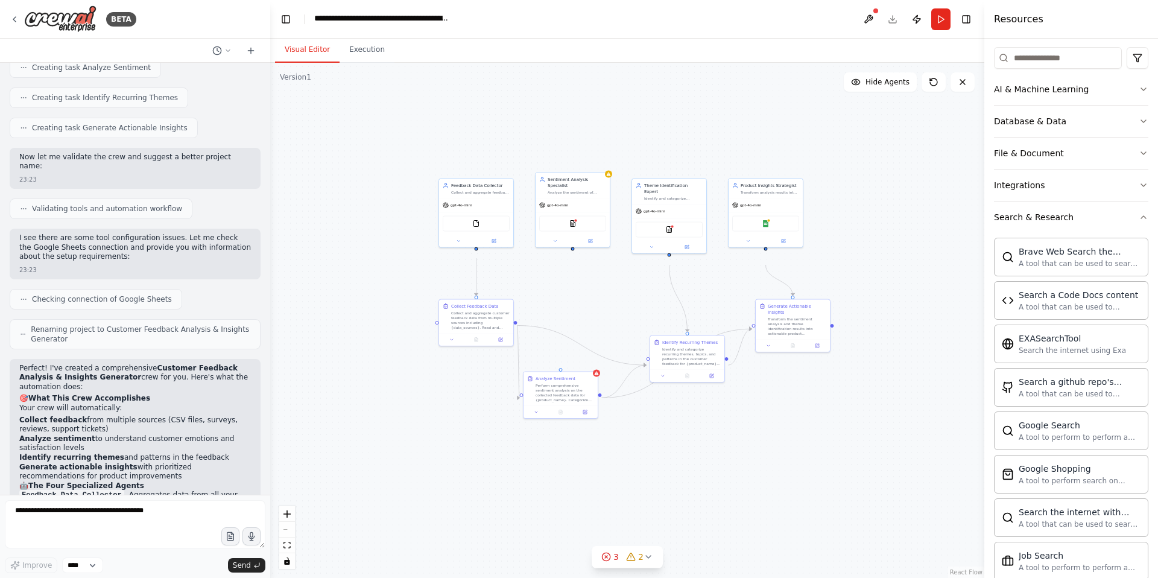
scroll to position [0, 0]
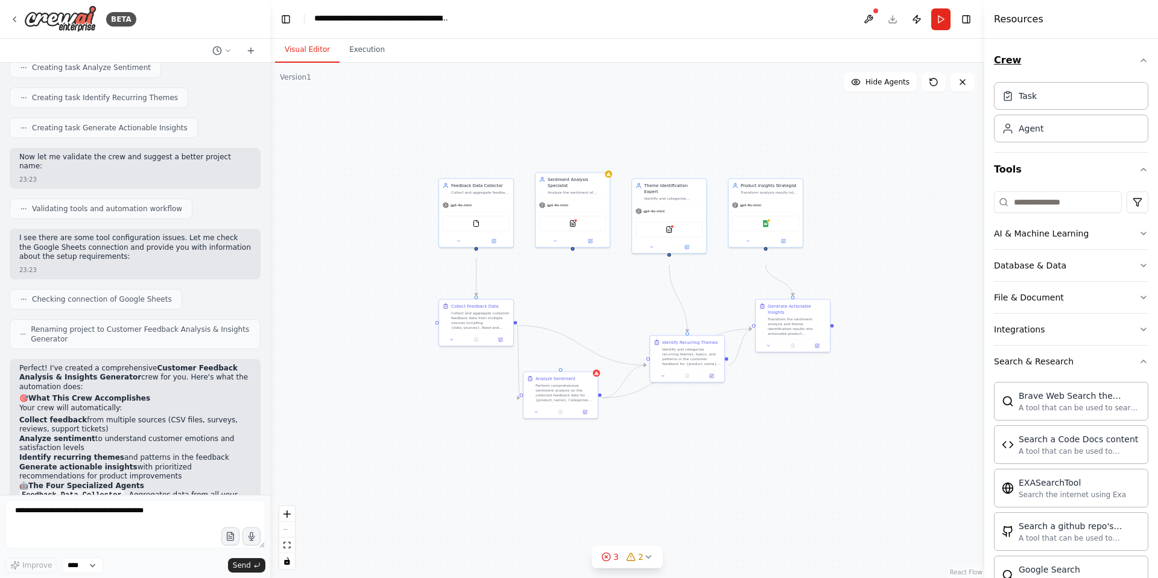
click at [1087, 68] on button "Crew" at bounding box center [1071, 60] width 154 height 34
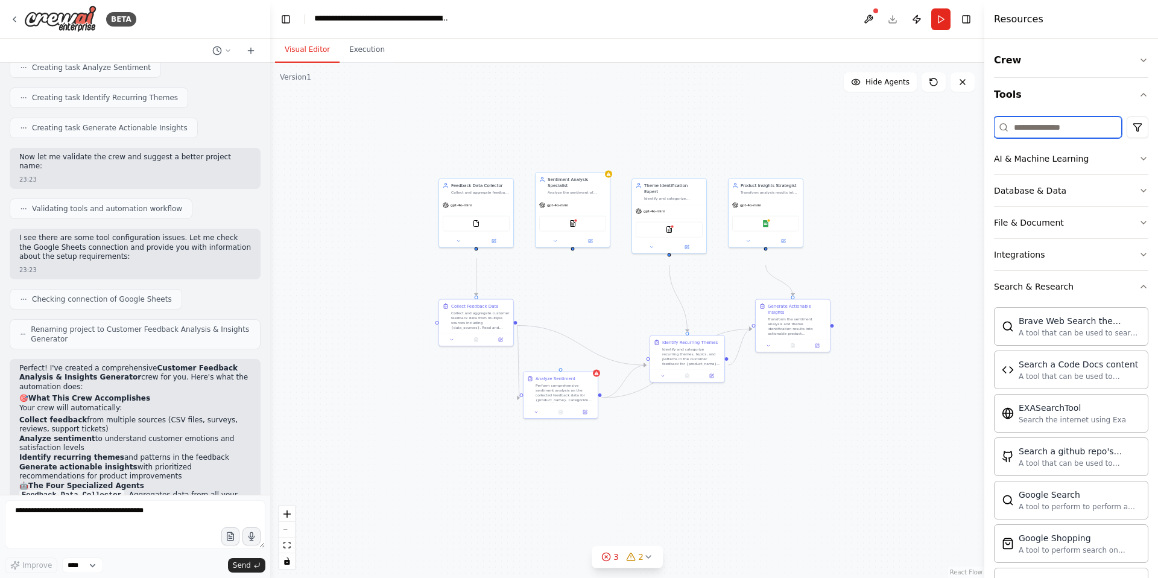
click at [1097, 135] on input at bounding box center [1058, 127] width 128 height 22
click at [1140, 146] on html "BETA Develop a crew that collects feedback from multiple sources (surveys, revi…" at bounding box center [579, 289] width 1158 height 578
click at [1086, 195] on div "CrewAI tools" at bounding box center [1075, 195] width 110 height 19
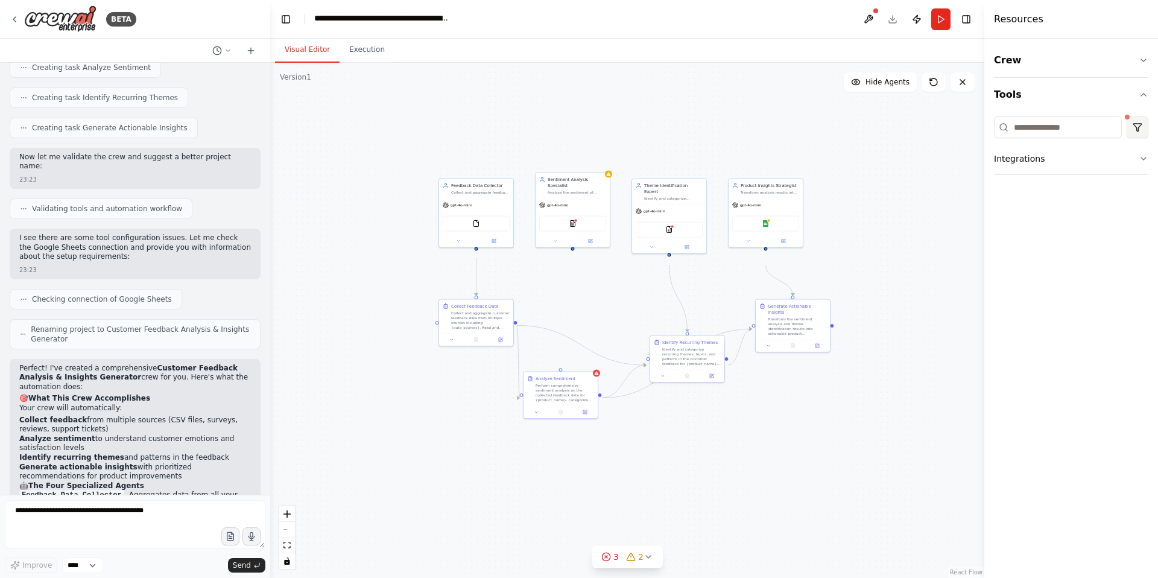
click at [1128, 143] on html "BETA Develop a crew that collects feedback from multiple sources (surveys, revi…" at bounding box center [579, 289] width 1158 height 578
click at [1090, 223] on div "Integrations" at bounding box center [1075, 214] width 110 height 19
click at [1127, 140] on html "BETA Develop a crew that collects feedback from multiple sources (surveys, revi…" at bounding box center [579, 289] width 1158 height 578
click at [1082, 196] on div "CrewAI tools" at bounding box center [1075, 195] width 110 height 19
click at [1137, 145] on html "BETA Develop a crew that collects feedback from multiple sources (surveys, revi…" at bounding box center [579, 289] width 1158 height 578
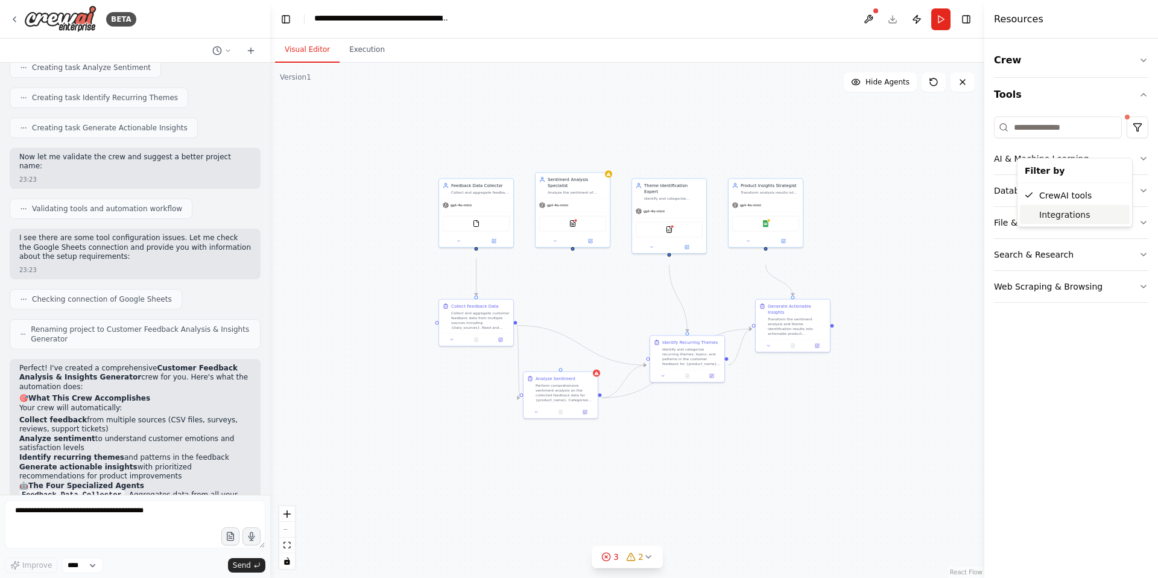
click at [1087, 219] on div "Integrations" at bounding box center [1075, 214] width 110 height 19
click at [1047, 62] on button "Crew" at bounding box center [1071, 60] width 154 height 34
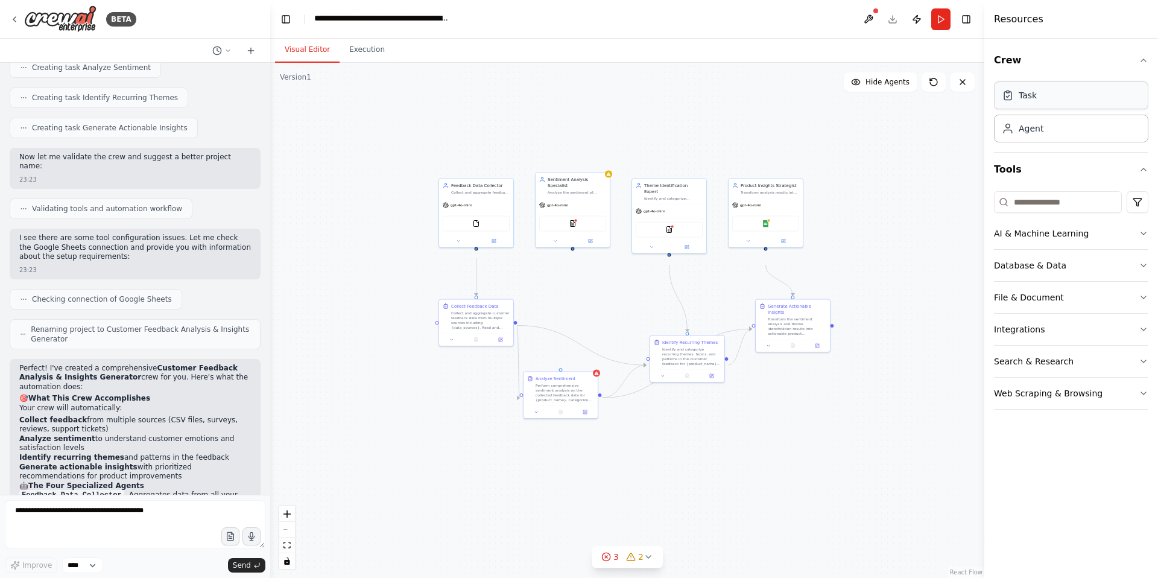
click at [1049, 109] on div "Task" at bounding box center [1071, 95] width 154 height 28
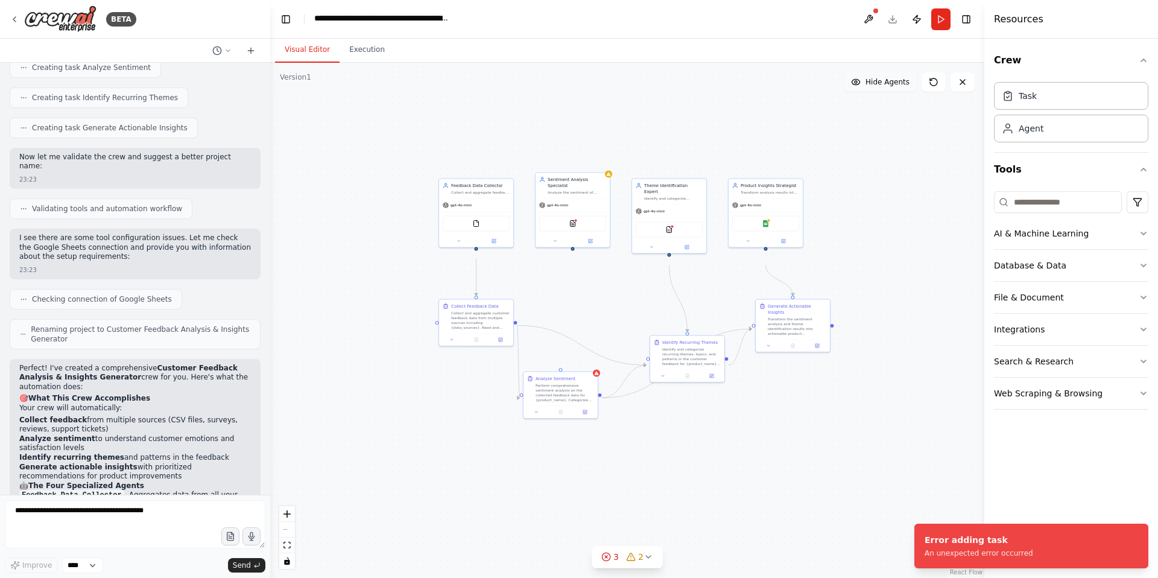
click at [877, 87] on span "Hide Agents" at bounding box center [887, 82] width 44 height 10
click at [877, 87] on span "Show Agents" at bounding box center [885, 82] width 47 height 10
click at [877, 87] on span "Hide Agents" at bounding box center [887, 82] width 44 height 10
click at [877, 87] on span "Show Agents" at bounding box center [885, 82] width 47 height 10
click at [877, 87] on span "Hide Agents" at bounding box center [887, 82] width 44 height 10
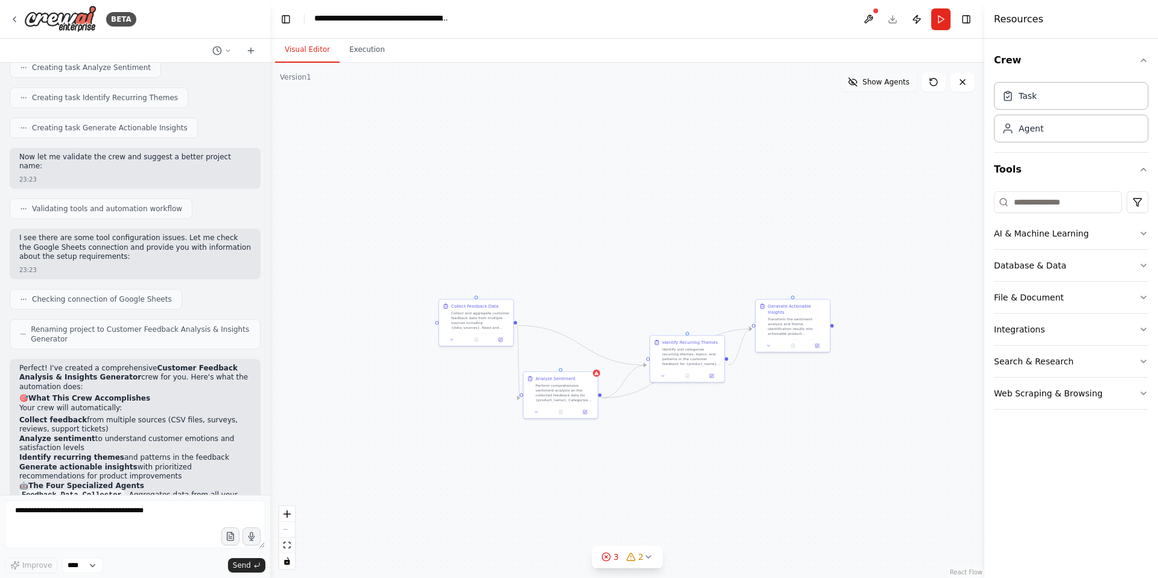
click at [877, 87] on span "Show Agents" at bounding box center [885, 82] width 47 height 10
click at [877, 87] on span "Hide Agents" at bounding box center [887, 82] width 44 height 10
click at [877, 87] on span "Show Agents" at bounding box center [885, 82] width 47 height 10
click at [749, 242] on icon at bounding box center [747, 240] width 5 height 5
click at [752, 246] on div at bounding box center [765, 240] width 74 height 12
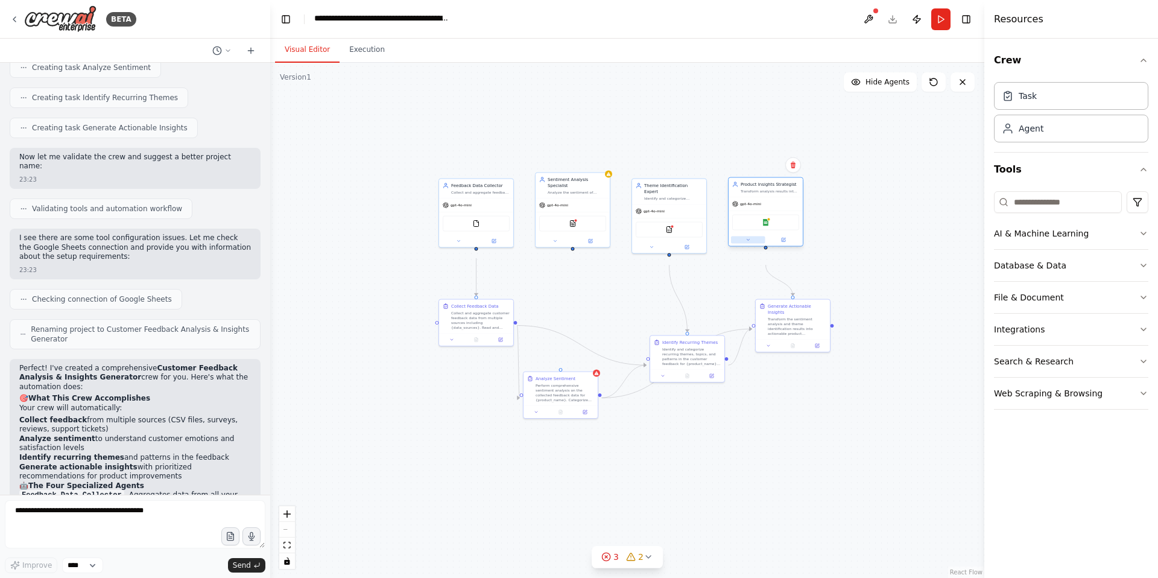
click at [748, 241] on icon at bounding box center [748, 239] width 2 height 1
click at [833, 288] on button "Attributes" at bounding box center [788, 281] width 110 height 11
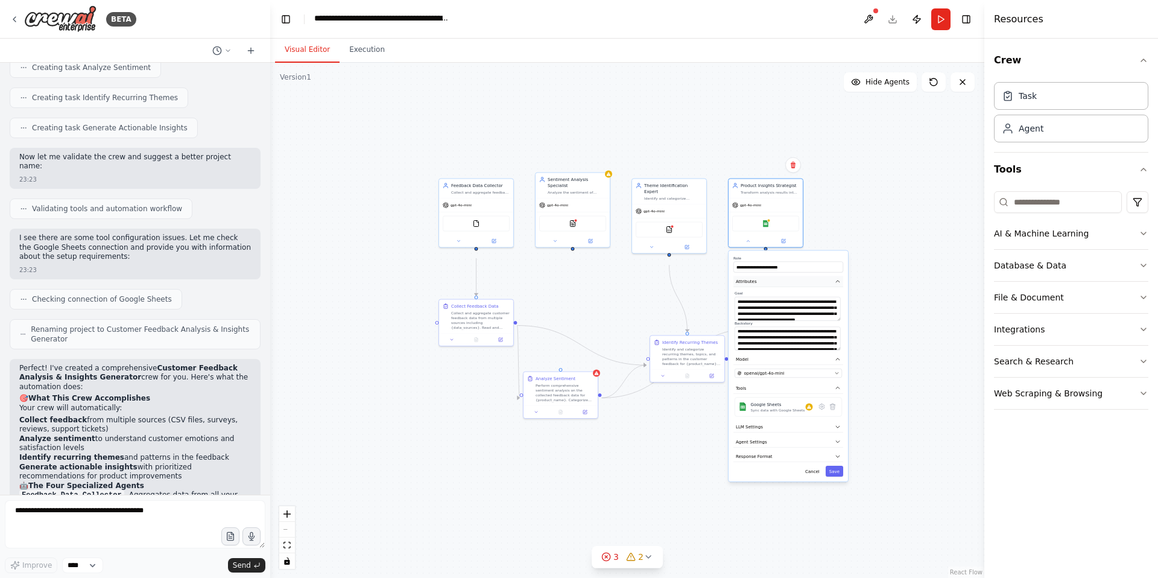
click at [833, 288] on button "Attributes" at bounding box center [788, 281] width 110 height 11
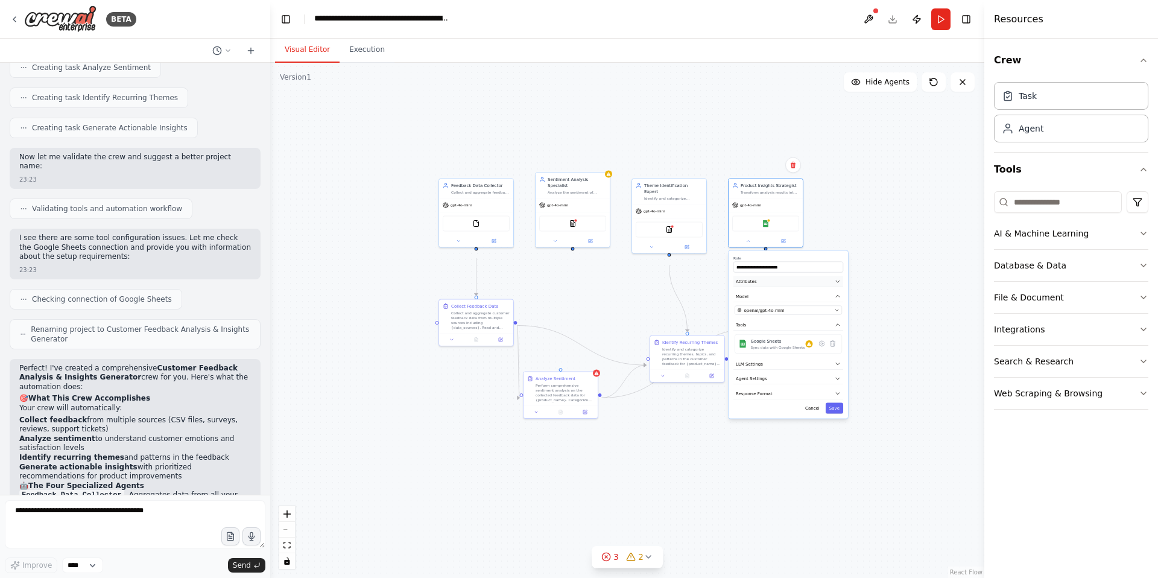
click at [833, 288] on button "Attributes" at bounding box center [788, 281] width 110 height 11
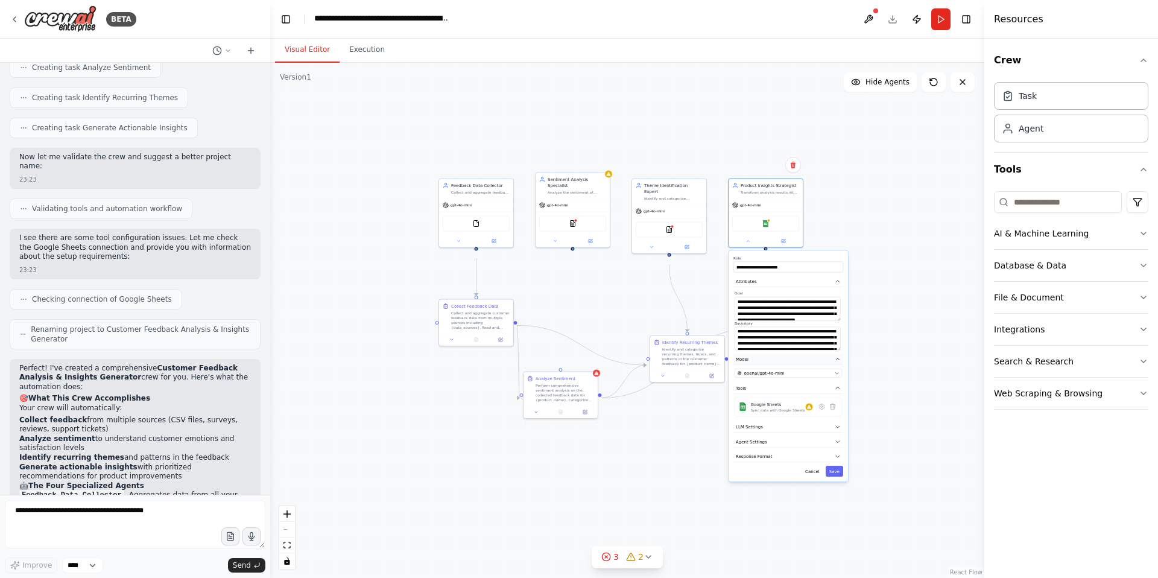
click at [837, 360] on icon "button" at bounding box center [838, 359] width 4 height 2
click at [838, 391] on icon "button" at bounding box center [838, 388] width 6 height 6
click at [834, 433] on button "LLM Settings" at bounding box center [788, 427] width 110 height 11
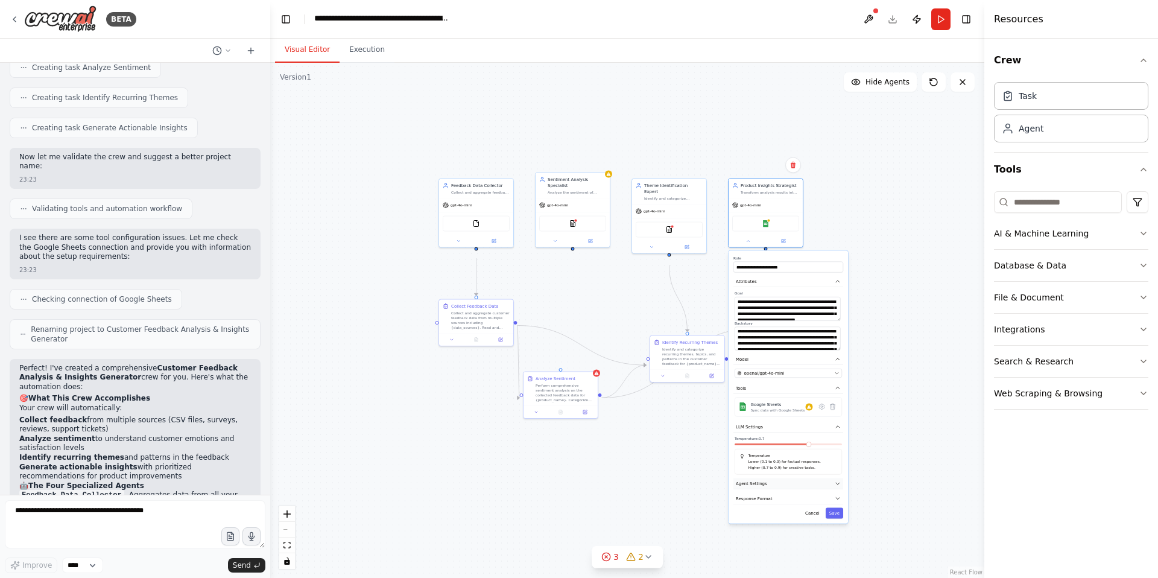
click at [837, 487] on icon "button" at bounding box center [838, 484] width 6 height 6
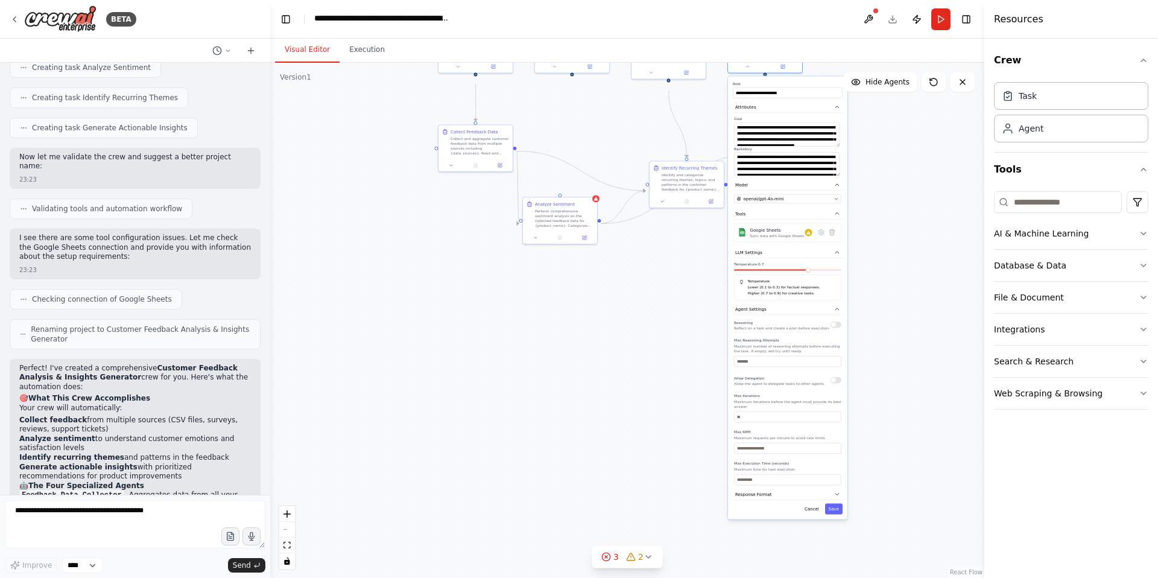
drag, startPoint x: 891, startPoint y: 343, endPoint x: 891, endPoint y: 169, distance: 173.7
click at [891, 169] on div ".deletable-edge-delete-btn { width: 20px; height: 20px; border: 0px solid #ffff…" at bounding box center [627, 320] width 714 height 515
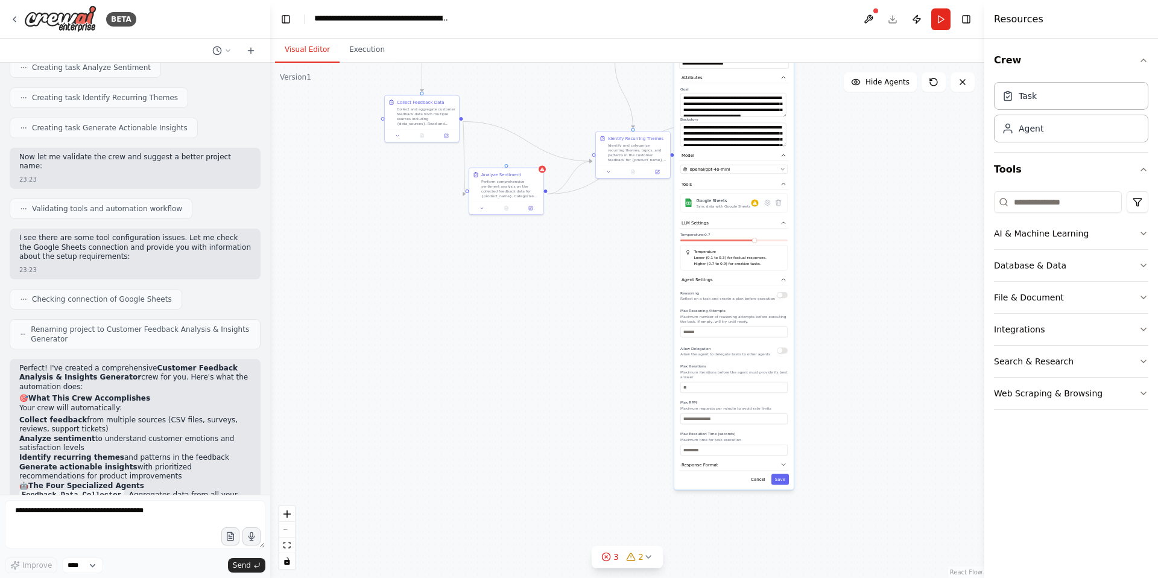
drag, startPoint x: 905, startPoint y: 203, endPoint x: 852, endPoint y: 177, distance: 59.1
click at [852, 177] on div ".deletable-edge-delete-btn { width: 20px; height: 20px; border: 0px solid #ffff…" at bounding box center [627, 320] width 714 height 515
click at [776, 475] on button "Response Format" at bounding box center [735, 468] width 110 height 11
click at [784, 469] on icon "button" at bounding box center [784, 468] width 4 height 2
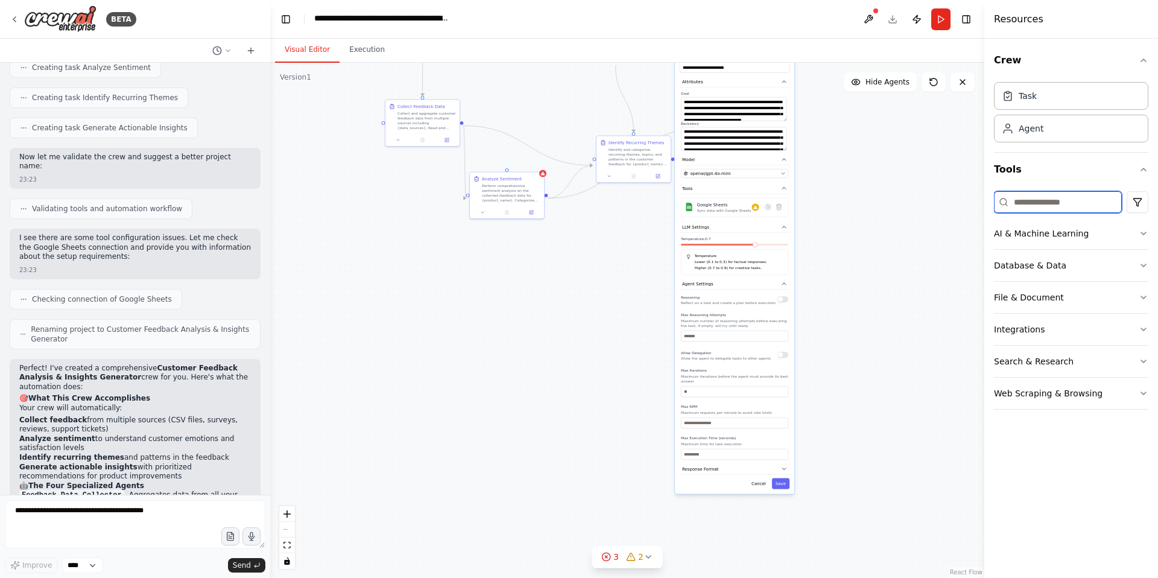
click at [1034, 213] on input at bounding box center [1058, 202] width 128 height 22
click at [782, 178] on button "openai/gpt-4o-mini" at bounding box center [734, 173] width 107 height 9
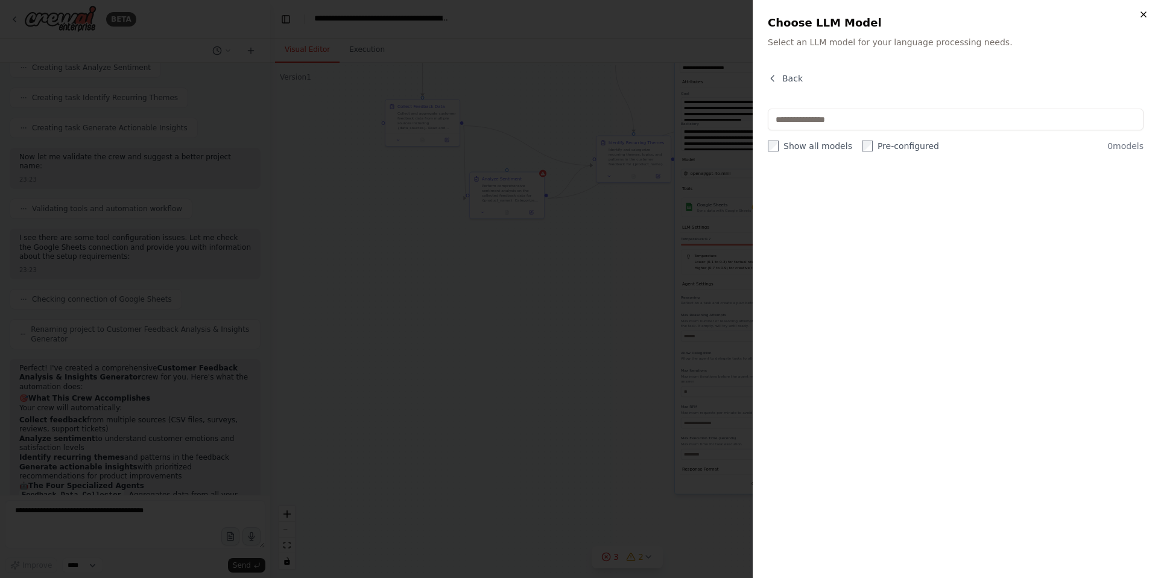
click at [1145, 13] on icon "button" at bounding box center [1143, 15] width 10 height 10
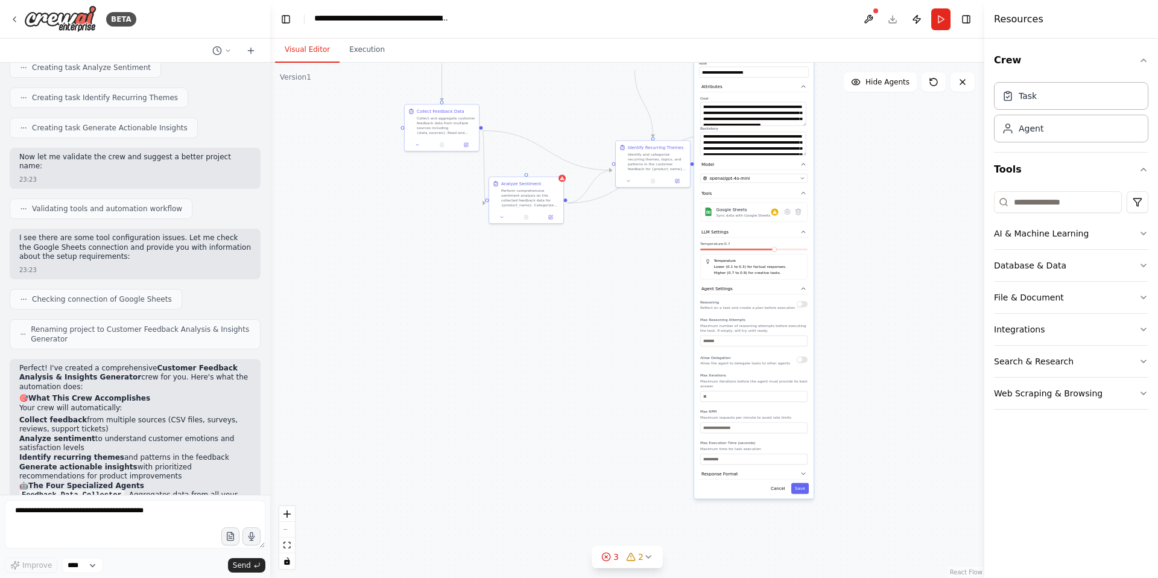
drag, startPoint x: 819, startPoint y: 182, endPoint x: 838, endPoint y: 201, distance: 26.9
click at [838, 201] on div ".deletable-edge-delete-btn { width: 20px; height: 20px; border: 0px solid #ffff…" at bounding box center [627, 320] width 714 height 515
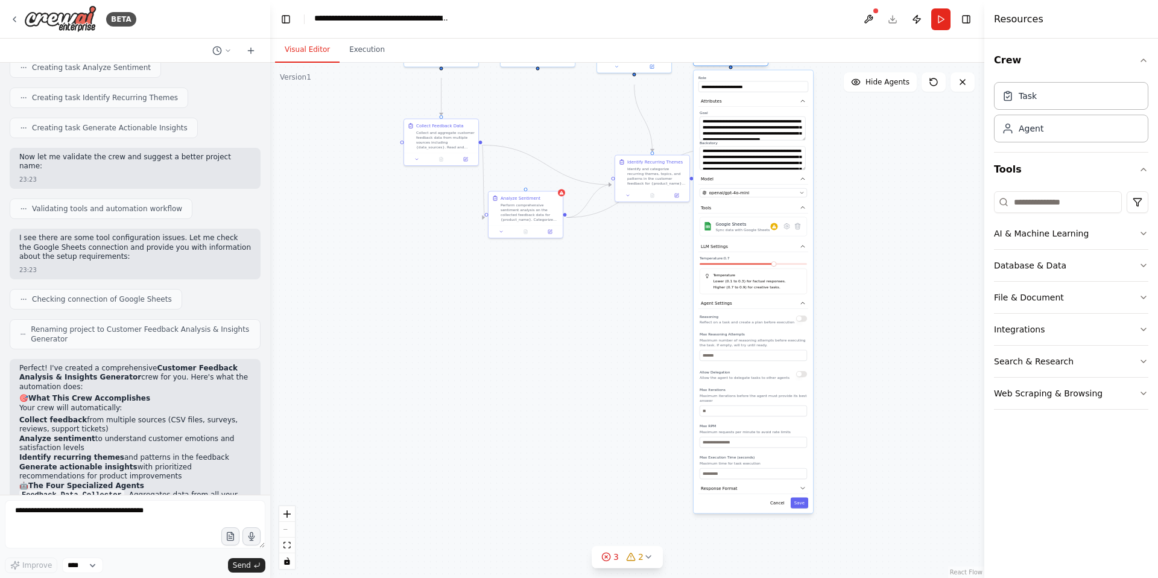
click at [748, 60] on icon at bounding box center [748, 58] width 3 height 3
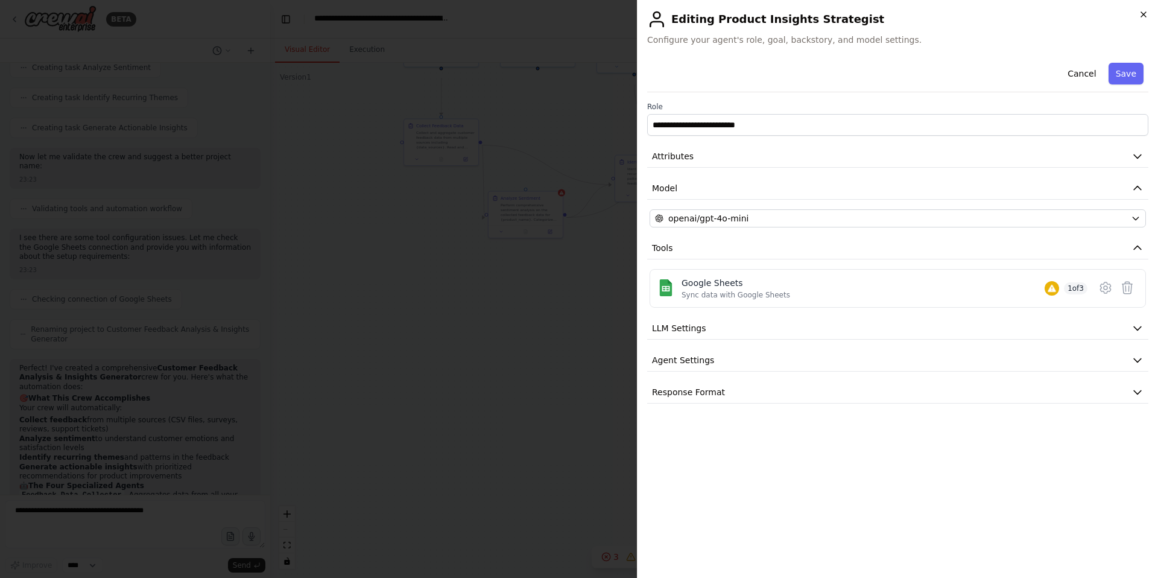
click at [1143, 16] on icon "button" at bounding box center [1143, 15] width 10 height 10
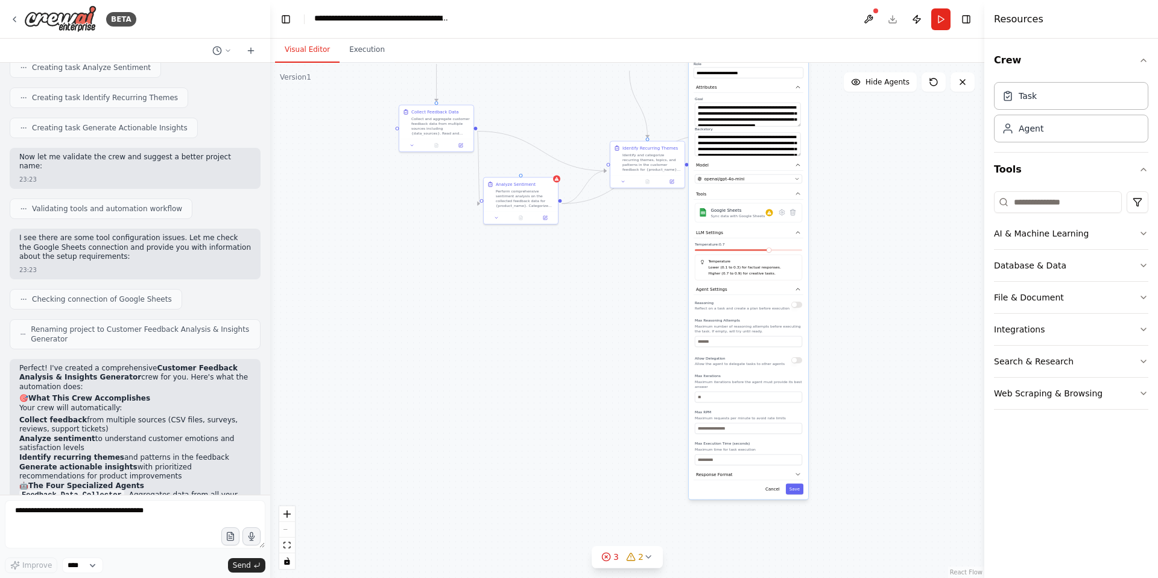
drag, startPoint x: 848, startPoint y: 207, endPoint x: 844, endPoint y: 192, distance: 15.3
click at [844, 193] on div ".deletable-edge-delete-btn { width: 20px; height: 20px; border: 0px solid #ffff…" at bounding box center [627, 320] width 714 height 515
click at [285, 21] on button "Toggle Left Sidebar" at bounding box center [285, 19] width 17 height 17
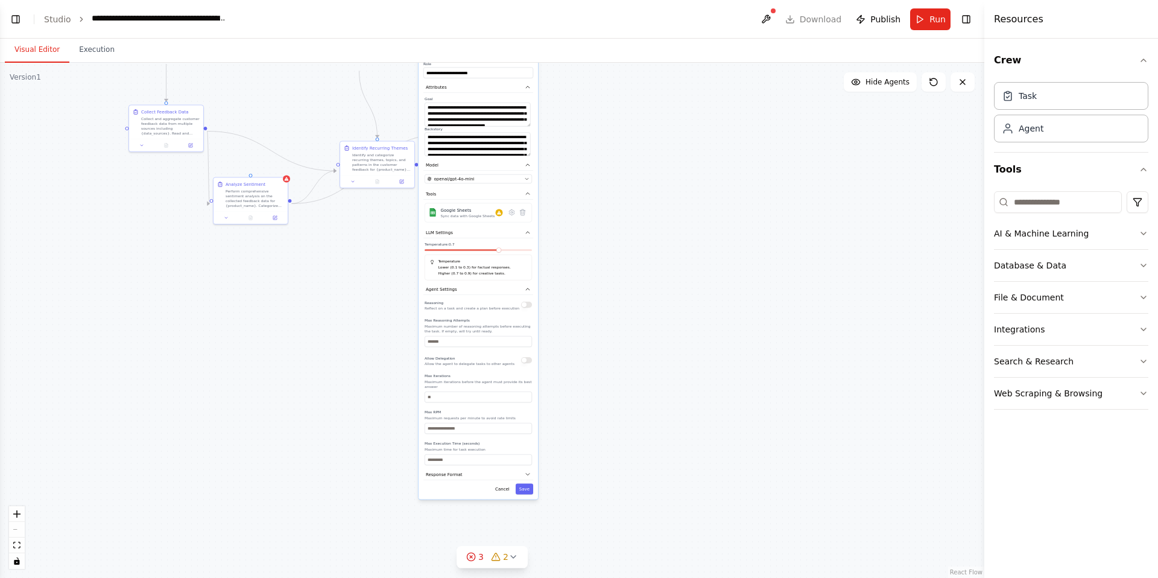
click at [965, 32] on header "**********" at bounding box center [492, 19] width 984 height 39
click at [964, 22] on button "Toggle Right Sidebar" at bounding box center [966, 19] width 17 height 17
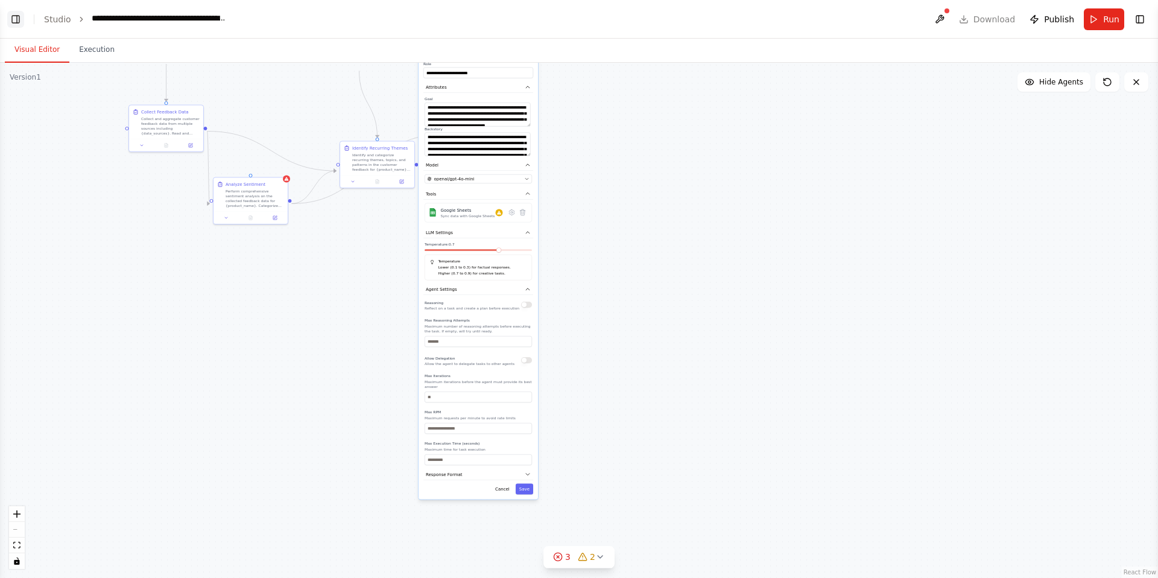
click at [21, 17] on button "Toggle Left Sidebar" at bounding box center [15, 19] width 17 height 17
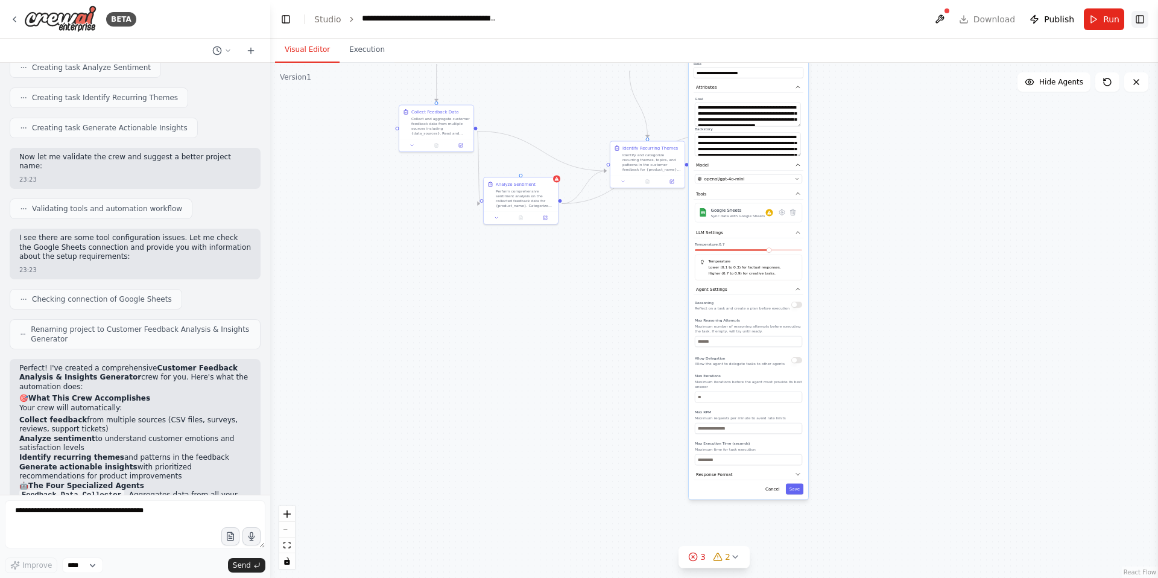
click at [1140, 18] on button "Toggle Right Sidebar" at bounding box center [1139, 19] width 17 height 17
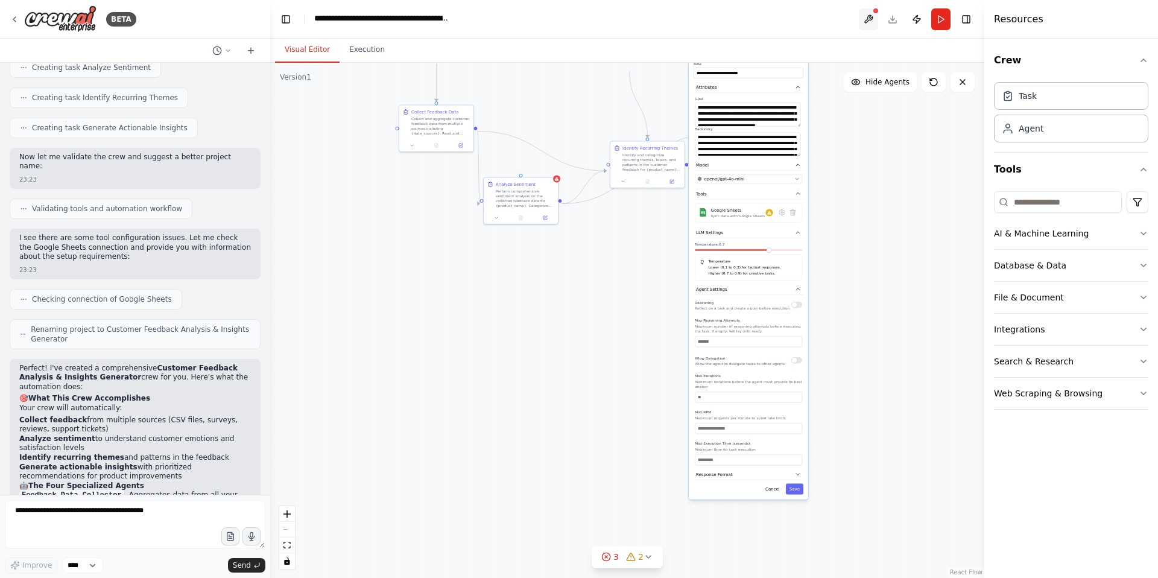
click at [859, 28] on button at bounding box center [868, 19] width 19 height 22
click at [246, 55] on icon at bounding box center [251, 51] width 10 height 10
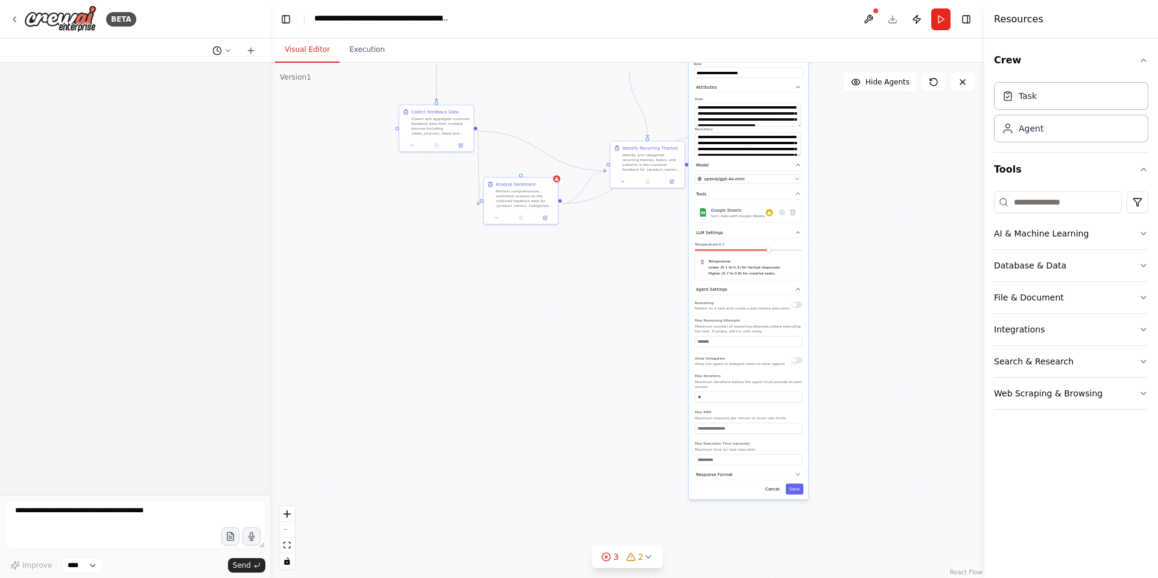
click at [218, 58] on button at bounding box center [221, 50] width 29 height 14
click at [206, 505] on div at bounding box center [135, 289] width 270 height 578
click at [221, 537] on button "button" at bounding box center [230, 535] width 19 height 19
click at [98, 570] on select "****" at bounding box center [82, 565] width 41 height 16
click at [256, 567] on icon "submit" at bounding box center [256, 564] width 7 height 7
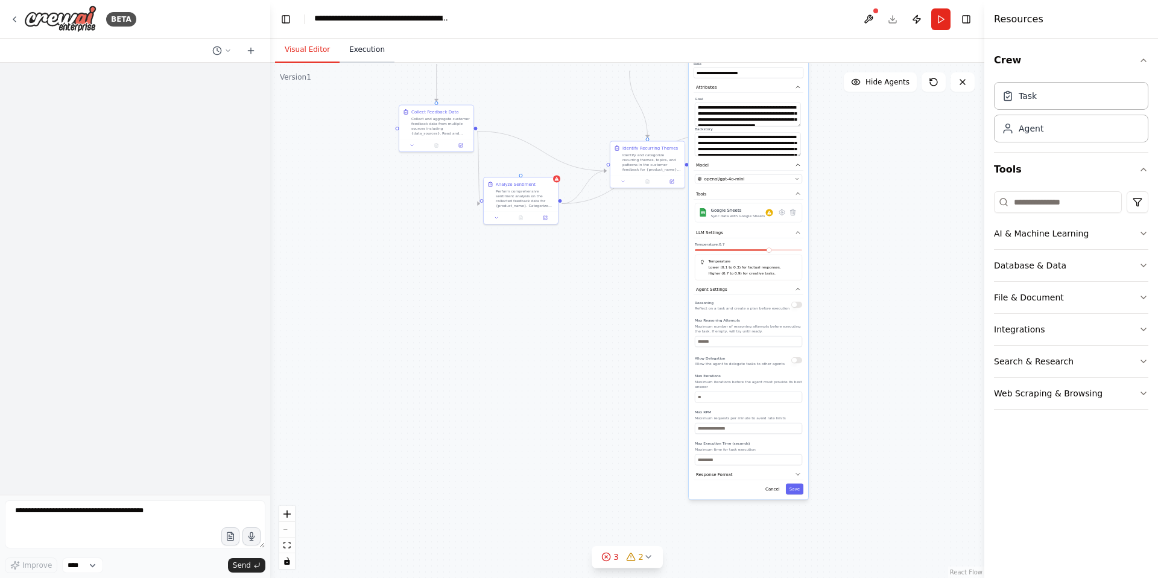
click at [371, 63] on button "Execution" at bounding box center [366, 49] width 55 height 25
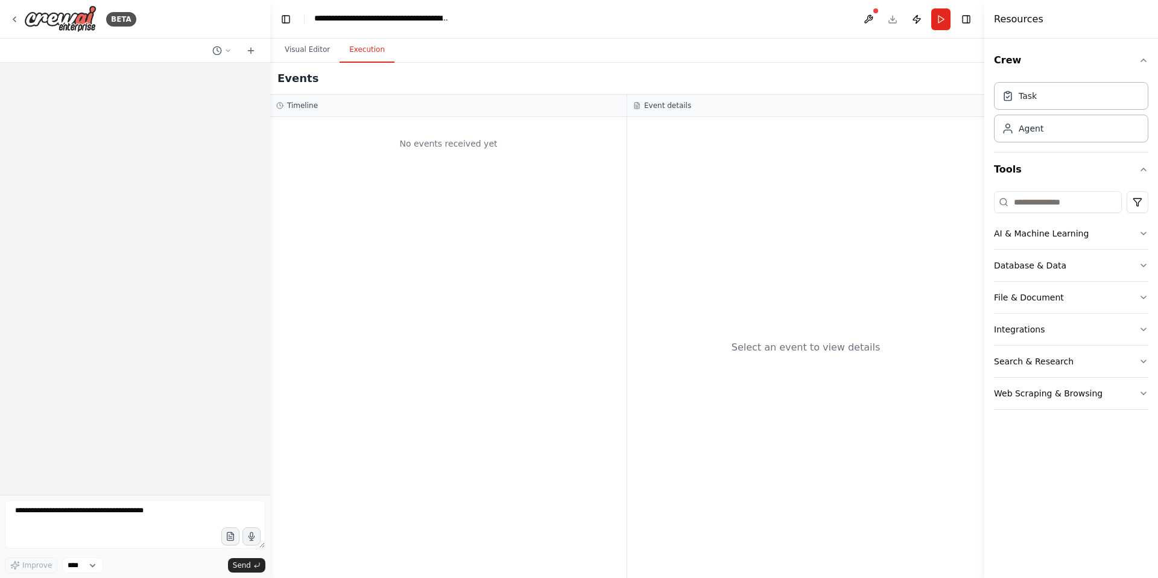
click at [291, 113] on div "Timeline" at bounding box center [448, 106] width 356 height 22
click at [333, 56] on button "Visual Editor" at bounding box center [307, 49] width 65 height 25
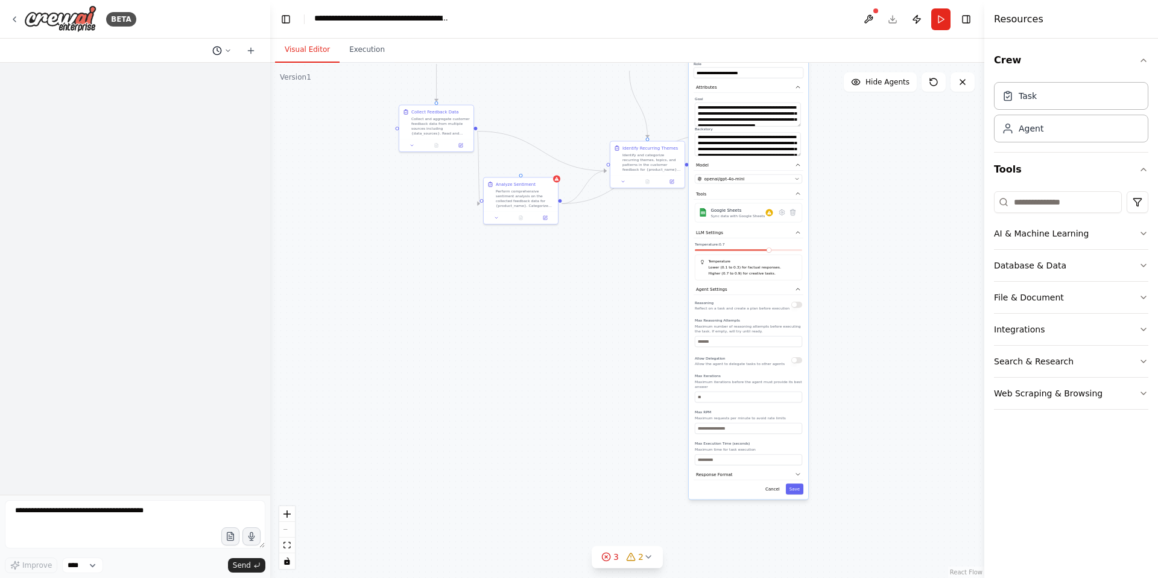
click at [224, 54] on icon at bounding box center [227, 50] width 7 height 7
click at [224, 127] on div at bounding box center [135, 289] width 270 height 578
click at [885, 19] on header "**********" at bounding box center [627, 19] width 714 height 39
click at [768, 494] on button "Cancel" at bounding box center [773, 489] width 22 height 11
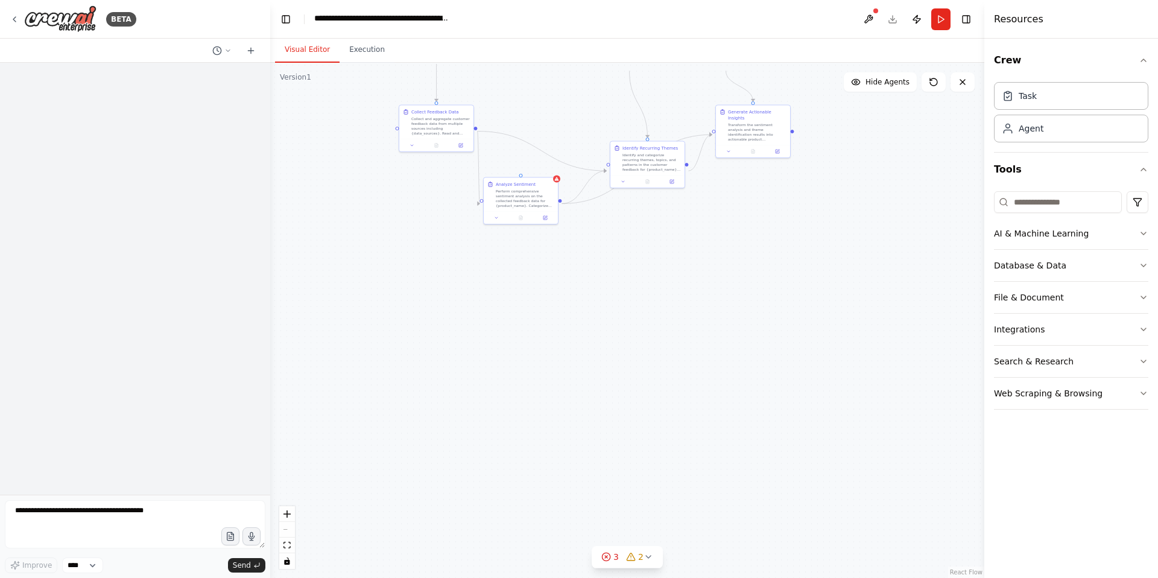
click at [639, 368] on div ".deletable-edge-delete-btn { width: 20px; height: 20px; border: 0px solid #ffff…" at bounding box center [627, 320] width 714 height 515
drag, startPoint x: 639, startPoint y: 368, endPoint x: 645, endPoint y: 490, distance: 122.6
click at [645, 490] on div ".deletable-edge-delete-btn { width: 20px; height: 20px; border: 0px solid #ffff…" at bounding box center [627, 320] width 714 height 515
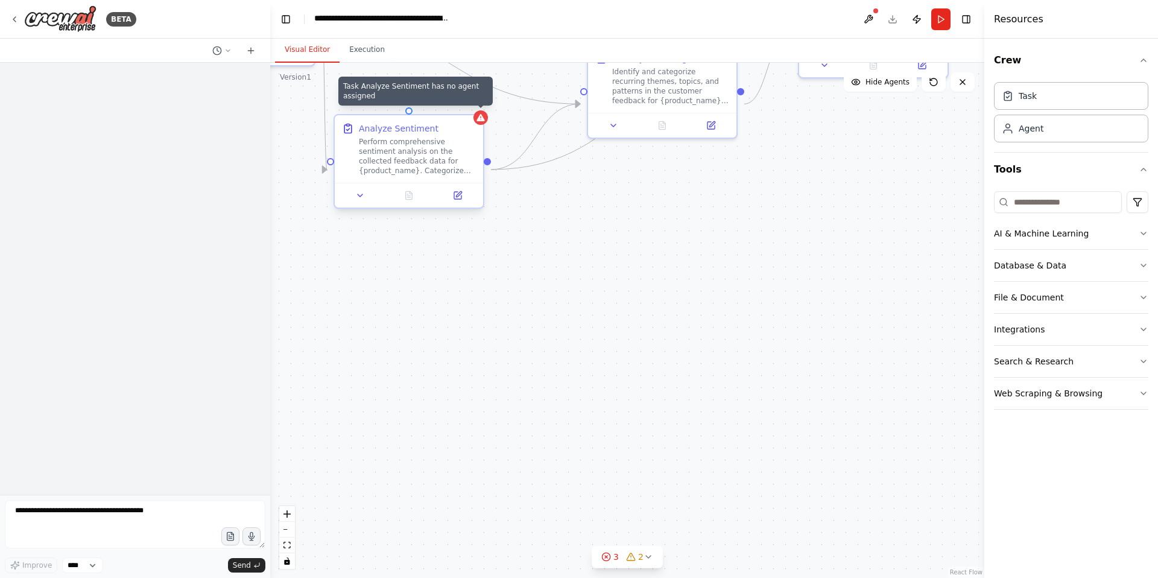
click at [481, 121] on icon at bounding box center [480, 117] width 8 height 7
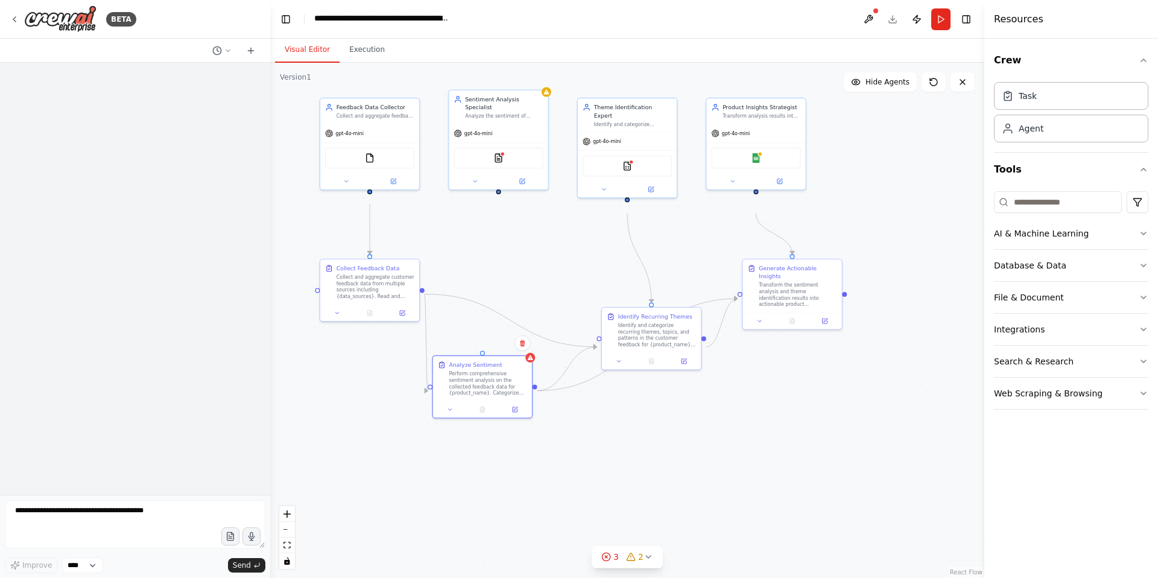
drag, startPoint x: 606, startPoint y: 245, endPoint x: 619, endPoint y: 442, distance: 197.6
click at [619, 442] on div ".deletable-edge-delete-btn { width: 20px; height: 20px; border: 0px solid #ffff…" at bounding box center [627, 320] width 714 height 515
click at [450, 404] on icon at bounding box center [452, 401] width 6 height 6
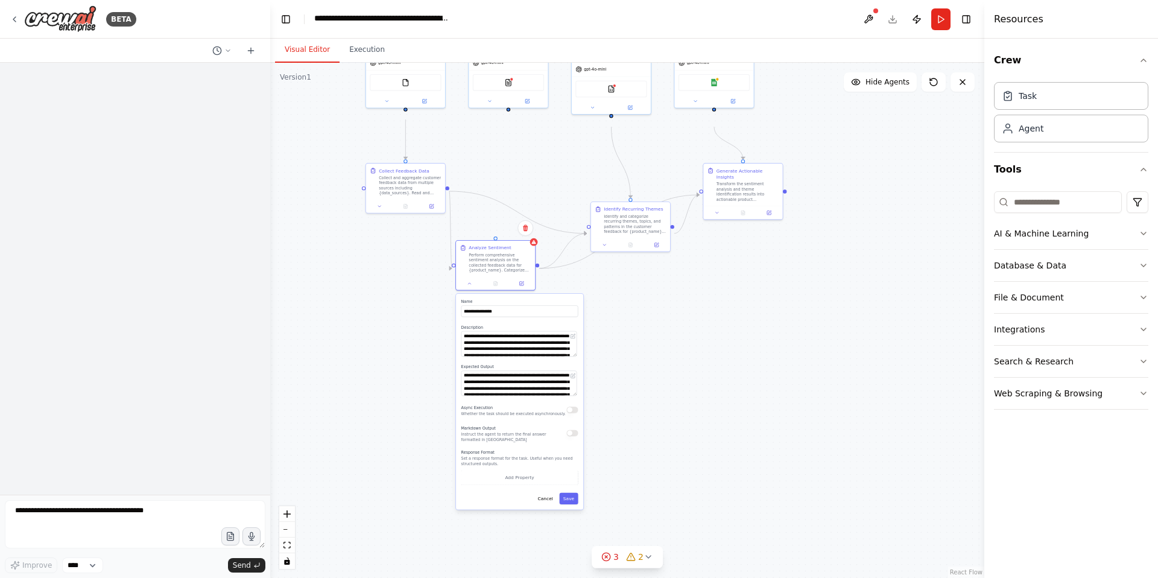
drag, startPoint x: 685, startPoint y: 438, endPoint x: 683, endPoint y: 312, distance: 126.1
click at [683, 312] on div ".deletable-edge-delete-btn { width: 20px; height: 20px; border: 0px solid #ffff…" at bounding box center [627, 320] width 714 height 515
click at [569, 442] on div "Markdown Output Instruct the agent to return the final answer formatted in Mark…" at bounding box center [519, 433] width 117 height 18
click at [570, 436] on button "button" at bounding box center [571, 432] width 11 height 7
click at [571, 436] on button "button" at bounding box center [571, 432] width 11 height 7
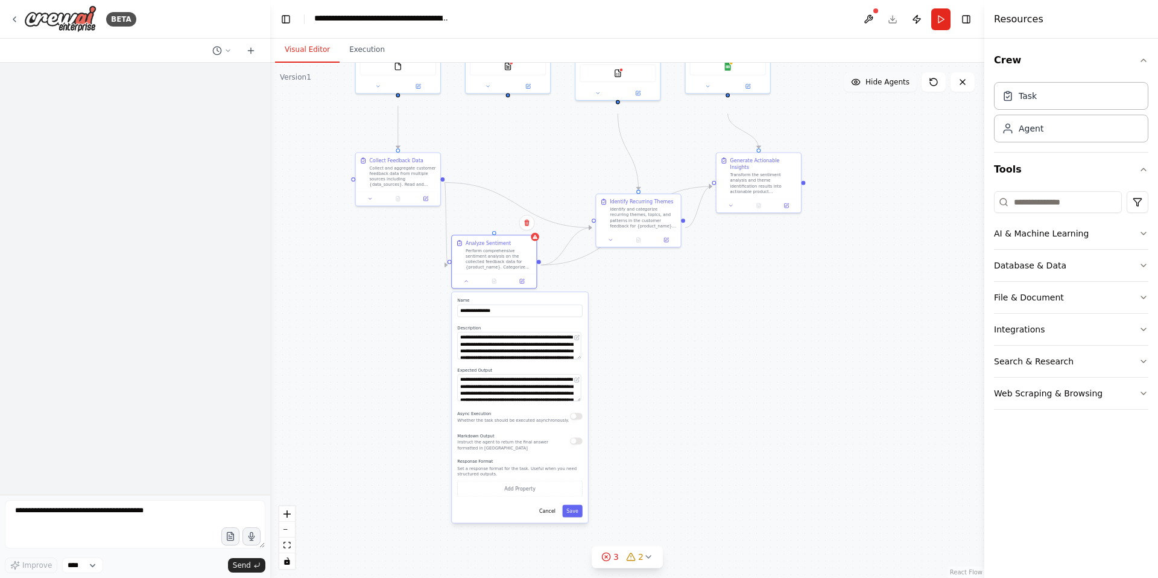
click at [865, 92] on button "Hide Agents" at bounding box center [880, 81] width 73 height 19
click at [865, 92] on button "Show Agents" at bounding box center [879, 81] width 76 height 19
click at [865, 92] on button "Hide Agents" at bounding box center [880, 81] width 73 height 19
click at [865, 92] on button "Show Agents" at bounding box center [879, 81] width 76 height 19
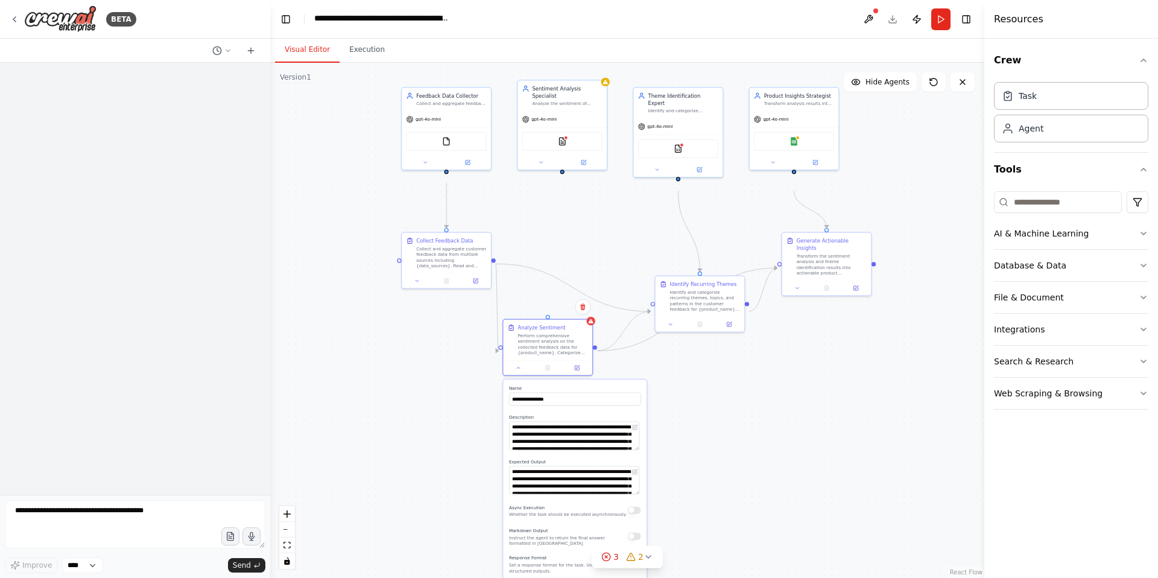
drag, startPoint x: 781, startPoint y: 271, endPoint x: 859, endPoint y: 353, distance: 113.0
click at [859, 353] on div ".deletable-edge-delete-btn { width: 20px; height: 20px; border: 0px solid #ffff…" at bounding box center [627, 320] width 714 height 515
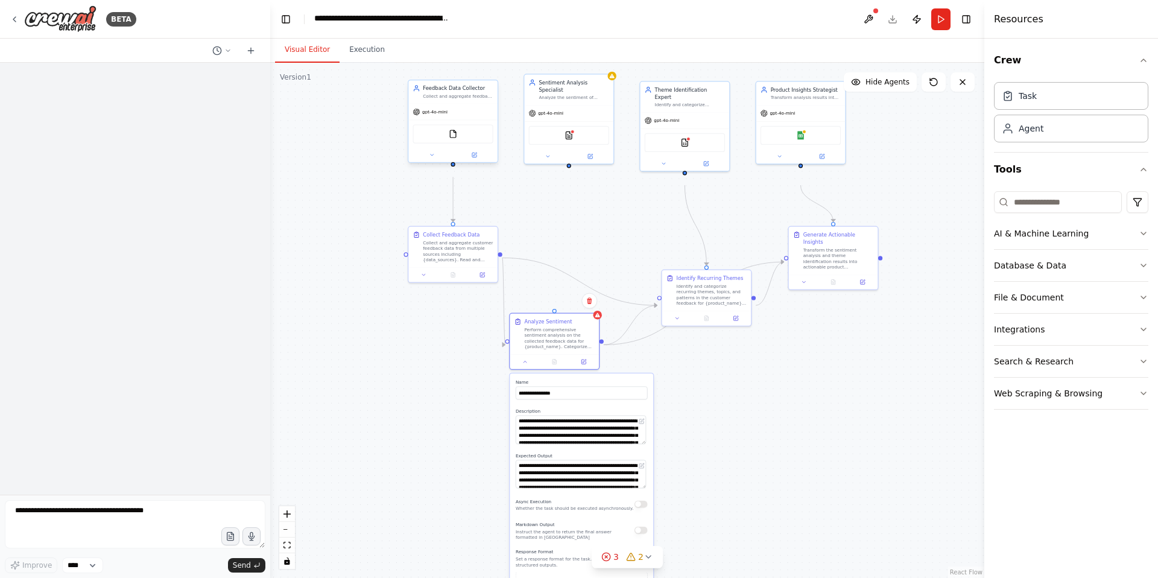
click at [433, 162] on div at bounding box center [452, 155] width 89 height 14
click at [431, 156] on icon at bounding box center [432, 154] width 3 height 1
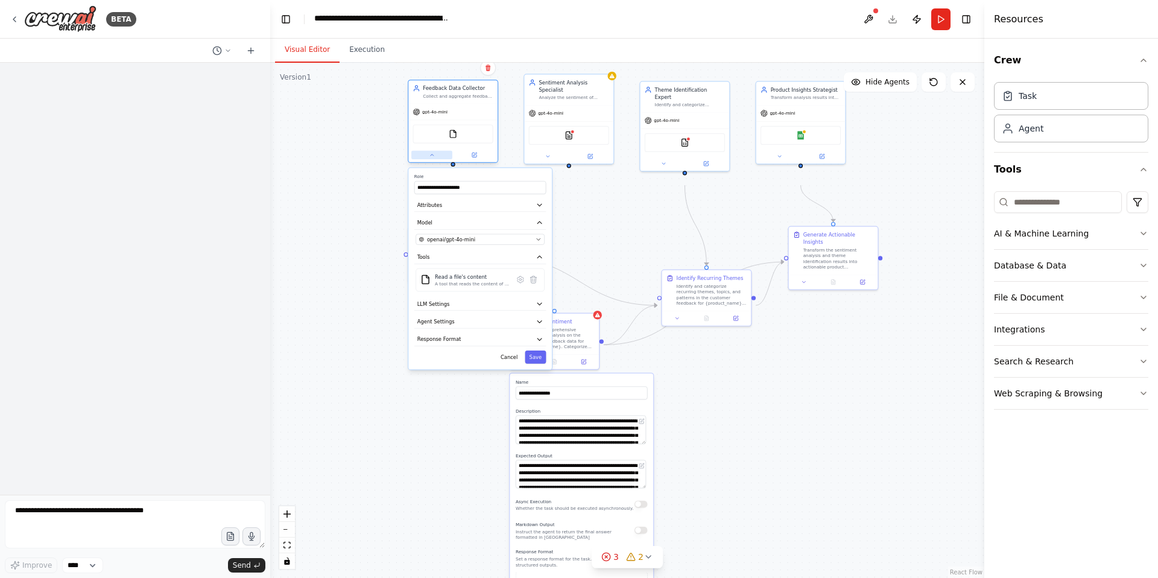
click at [431, 156] on icon at bounding box center [432, 154] width 3 height 1
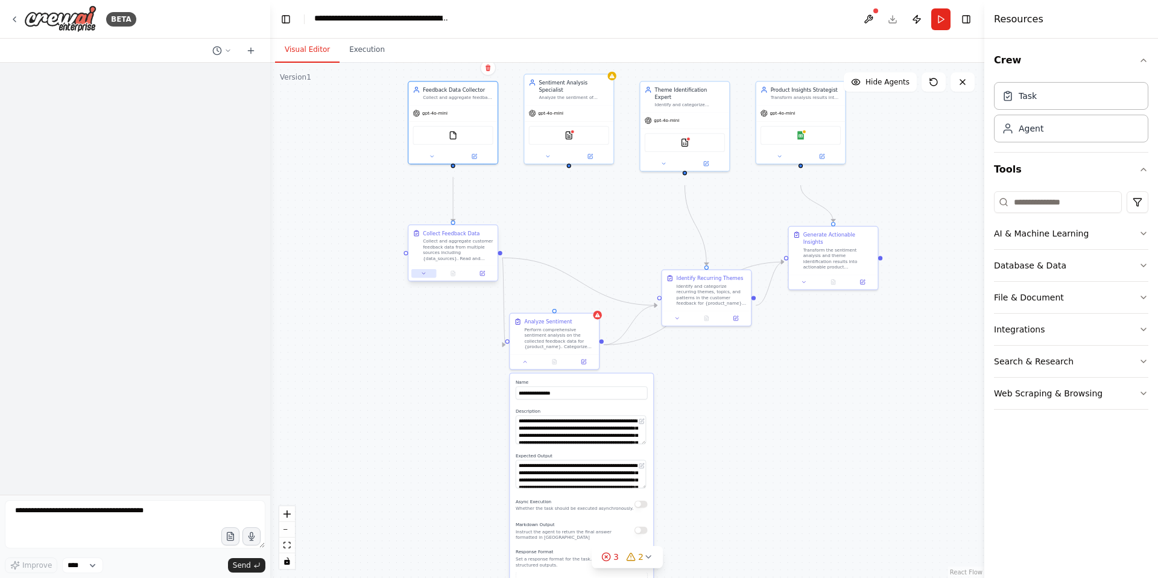
click at [424, 274] on icon at bounding box center [423, 273] width 3 height 1
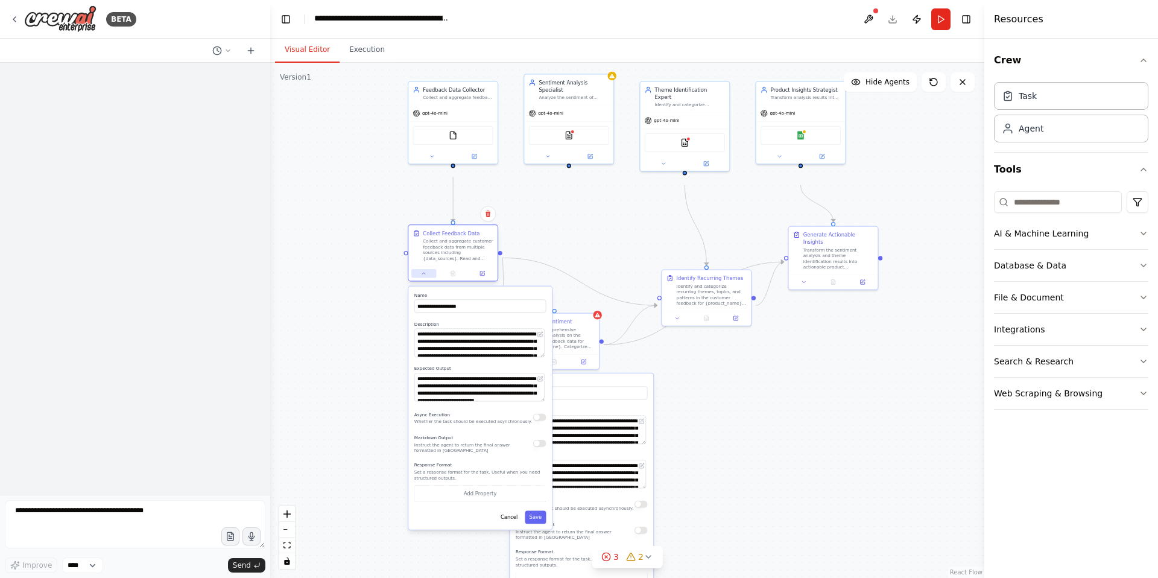
click at [424, 274] on icon at bounding box center [423, 273] width 3 height 1
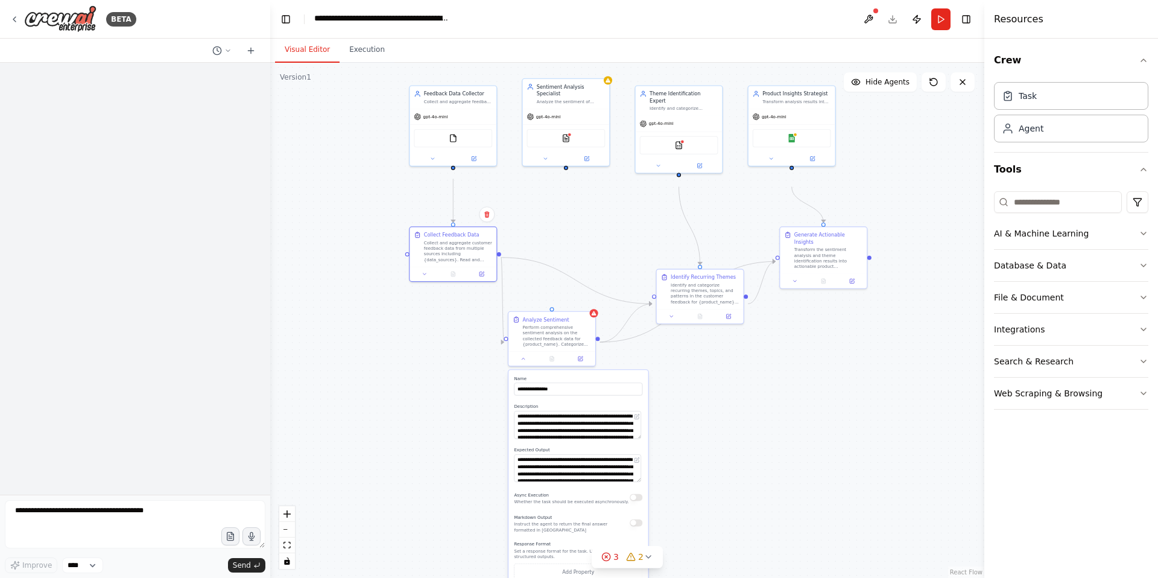
click at [530, 254] on div ".deletable-edge-delete-btn { width: 20px; height: 20px; border: 0px solid #ffff…" at bounding box center [627, 320] width 714 height 515
click at [497, 254] on div at bounding box center [499, 252] width 4 height 4
drag, startPoint x: 499, startPoint y: 264, endPoint x: 555, endPoint y: 316, distance: 75.9
click at [555, 316] on div ".deletable-edge-delete-btn { width: 20px; height: 20px; border: 0px solid #ffff…" at bounding box center [627, 320] width 714 height 515
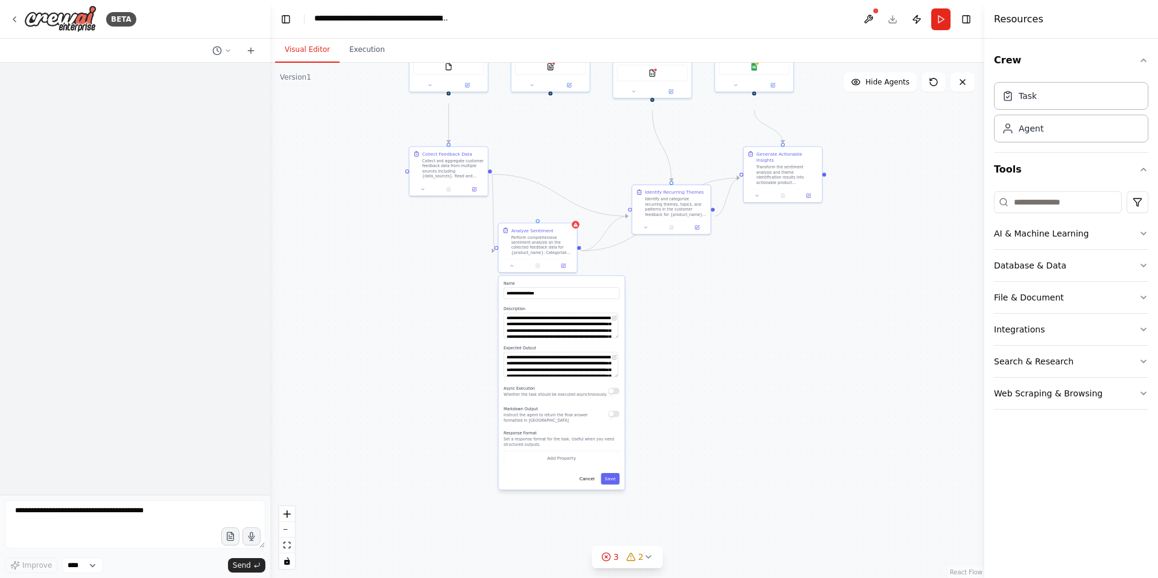
drag, startPoint x: 668, startPoint y: 415, endPoint x: 645, endPoint y: 321, distance: 96.7
click at [645, 321] on div ".deletable-edge-delete-btn { width: 20px; height: 20px; border: 0px solid #ffff…" at bounding box center [627, 320] width 714 height 515
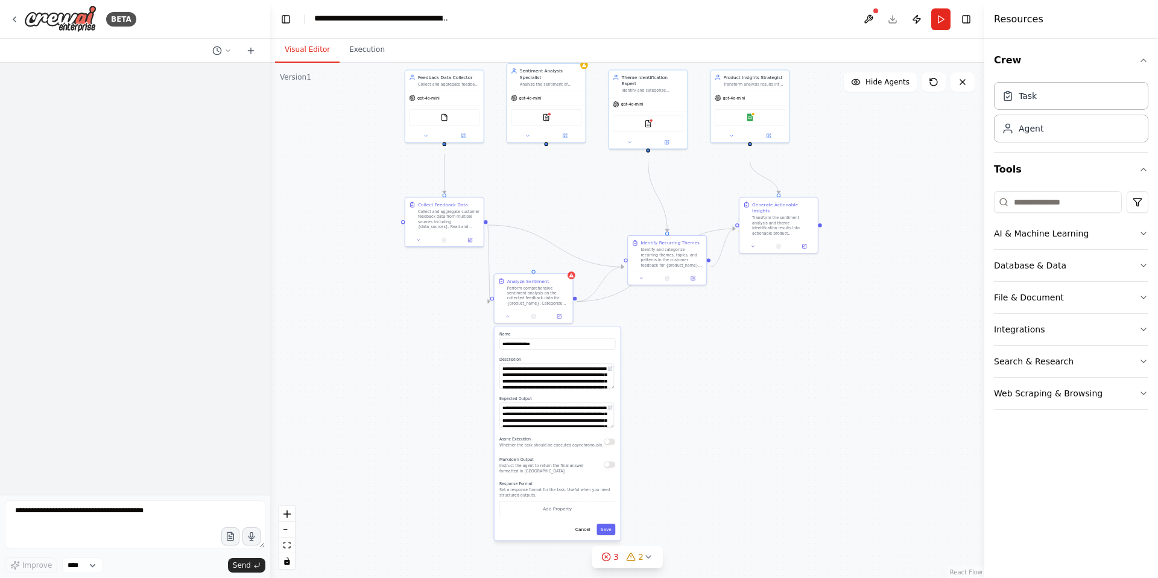
drag, startPoint x: 645, startPoint y: 321, endPoint x: 641, endPoint y: 372, distance: 50.8
click at [641, 372] on div ".deletable-edge-delete-btn { width: 20px; height: 20px; border: 0px solid #ffff…" at bounding box center [627, 320] width 714 height 515
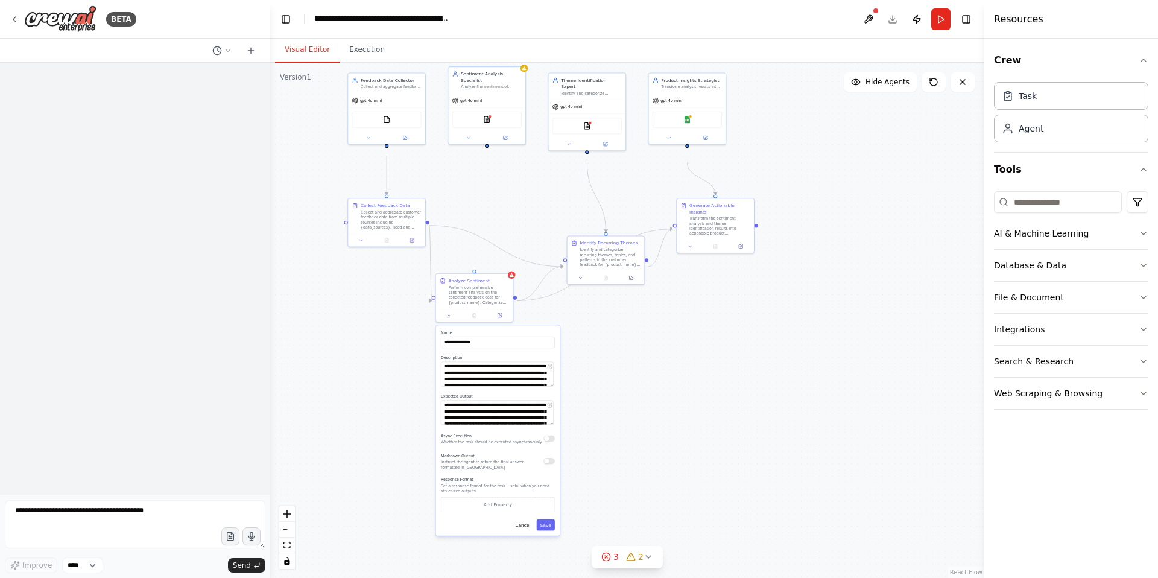
drag, startPoint x: 660, startPoint y: 410, endPoint x: 599, endPoint y: 408, distance: 60.9
click at [599, 408] on div ".deletable-edge-delete-btn { width: 20px; height: 20px; border: 0px solid #ffff…" at bounding box center [627, 320] width 714 height 515
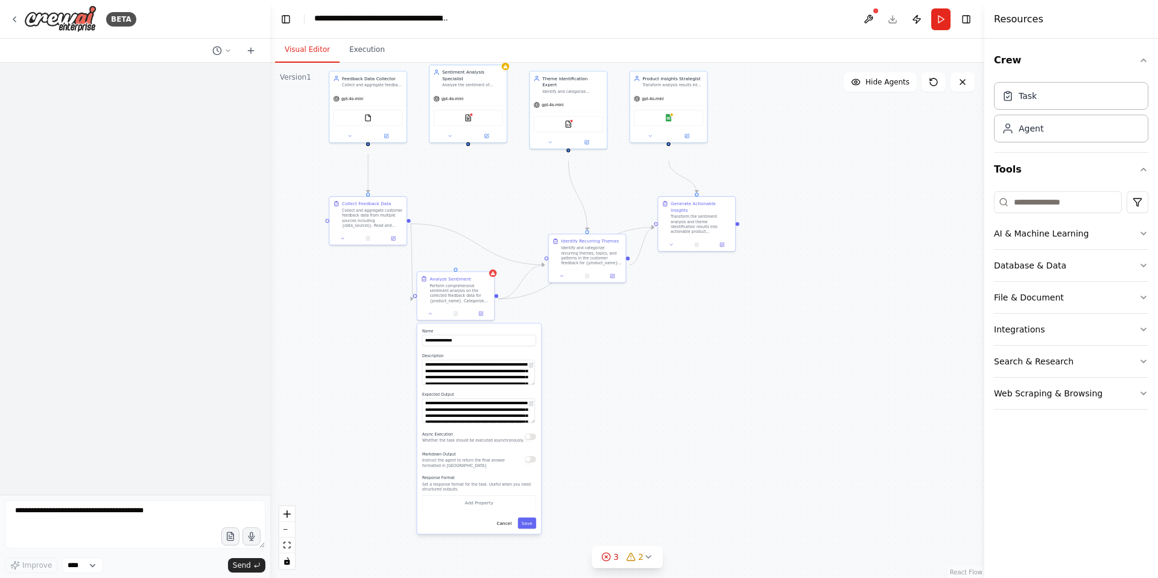
drag, startPoint x: 599, startPoint y: 408, endPoint x: 581, endPoint y: 406, distance: 18.2
click at [581, 406] on div ".deletable-edge-delete-btn { width: 20px; height: 20px; border: 0px solid #ffff…" at bounding box center [627, 320] width 714 height 515
click at [530, 365] on icon at bounding box center [531, 363] width 3 height 3
click at [524, 385] on textarea "**********" at bounding box center [478, 372] width 113 height 25
click at [529, 406] on button at bounding box center [530, 402] width 7 height 7
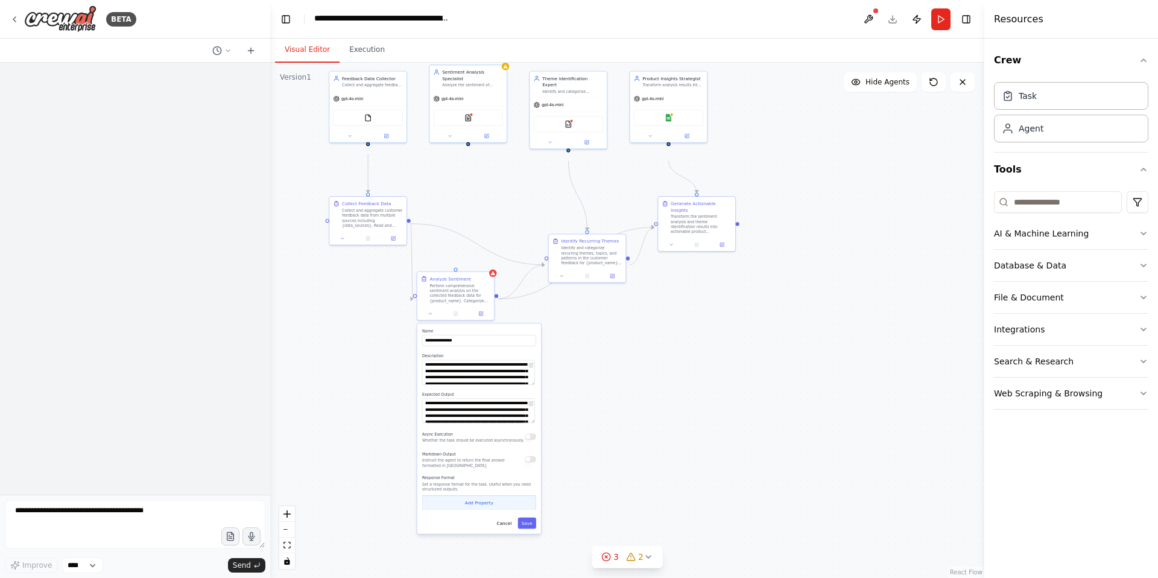
click at [479, 510] on button "Add Property" at bounding box center [479, 502] width 114 height 14
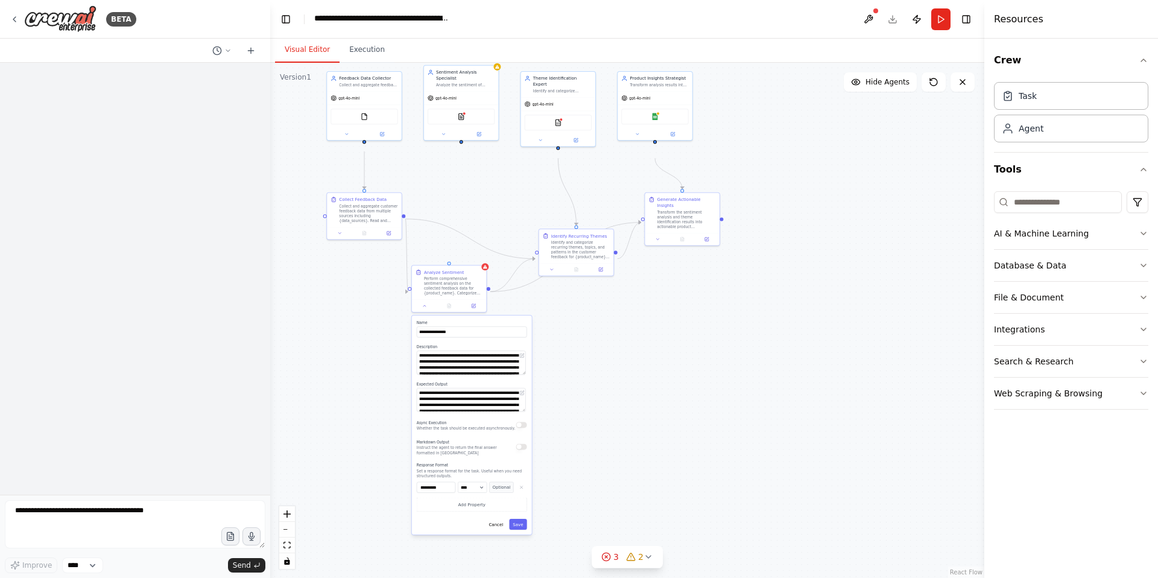
drag, startPoint x: 577, startPoint y: 410, endPoint x: 569, endPoint y: 396, distance: 16.8
click at [569, 396] on div ".deletable-edge-delete-btn { width: 20px; height: 20px; border: 0px solid #ffff…" at bounding box center [627, 320] width 714 height 515
click at [458, 493] on select "**** ******* ******* **** ******" at bounding box center [472, 487] width 29 height 11
click at [437, 493] on input "**********" at bounding box center [436, 487] width 39 height 11
click at [520, 488] on icon "button" at bounding box center [521, 487] width 2 height 2
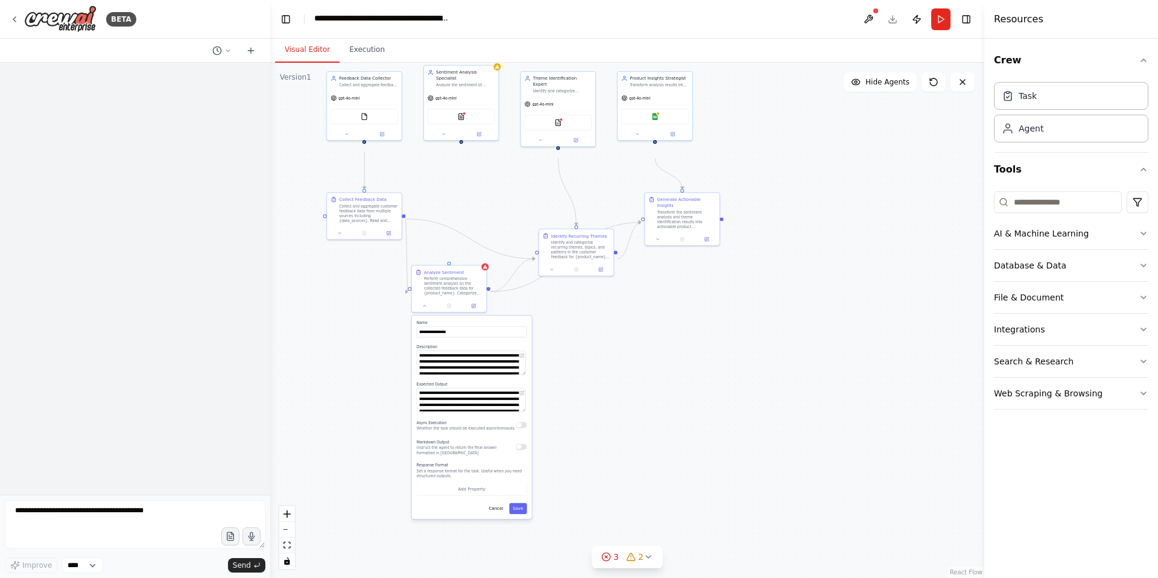
click at [544, 496] on div ".deletable-edge-delete-btn { width: 20px; height: 20px; border: 0px solid #ffff…" at bounding box center [627, 320] width 714 height 515
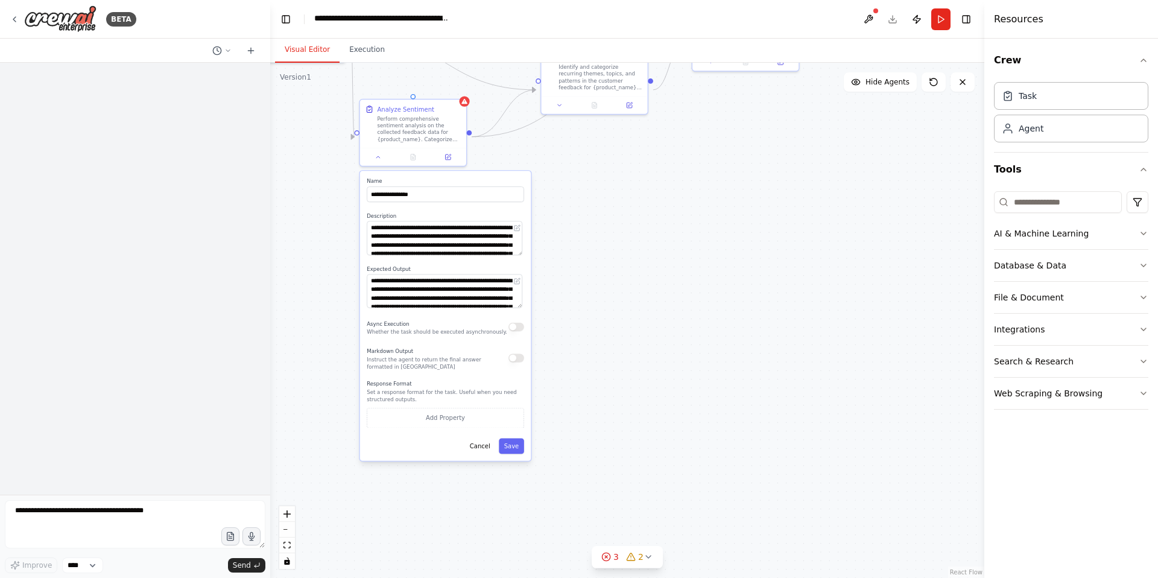
drag, startPoint x: 561, startPoint y: 396, endPoint x: 550, endPoint y: 219, distance: 176.5
click at [550, 219] on div ".deletable-edge-delete-btn { width: 20px; height: 20px; border: 0px solid #ffff…" at bounding box center [627, 320] width 714 height 515
click at [476, 427] on button "Add Property" at bounding box center [445, 417] width 157 height 20
click at [446, 423] on select "**** ******* ******* **** ******" at bounding box center [447, 415] width 42 height 16
click at [433, 423] on select "**** ******* ******* **** ******" at bounding box center [447, 415] width 42 height 16
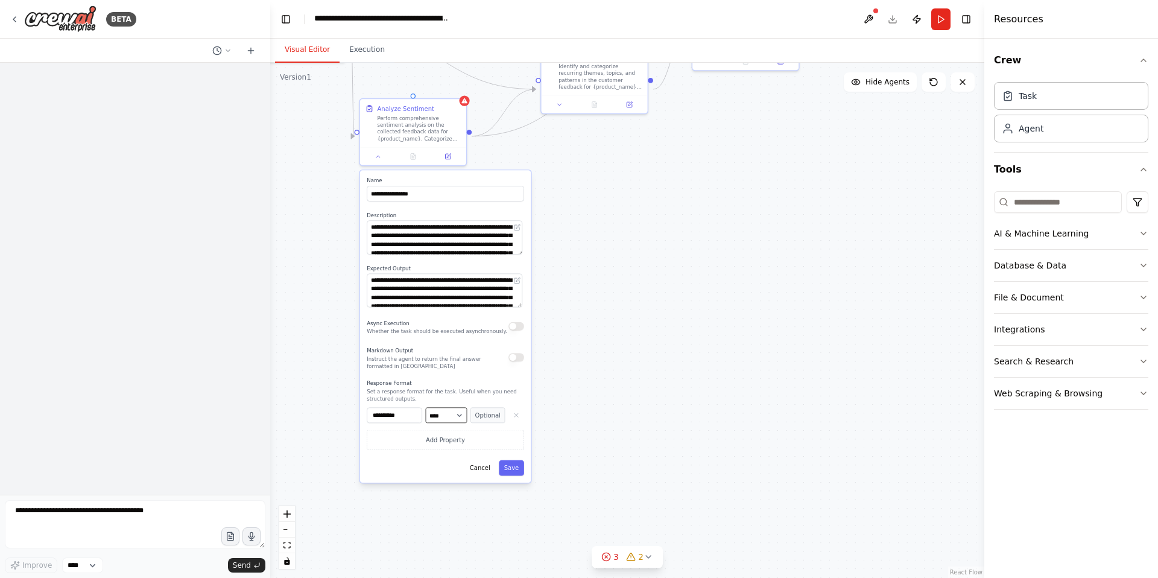
click at [426, 423] on select "**** ******* ******* **** ******" at bounding box center [447, 415] width 42 height 16
click at [444, 423] on select "**** ******* ******* **** ******" at bounding box center [447, 415] width 42 height 16
click at [429, 423] on select "**** ******* ******* **** ******" at bounding box center [447, 415] width 42 height 16
click at [441, 423] on select "**** ******* ******* **** ******" at bounding box center [447, 415] width 42 height 16
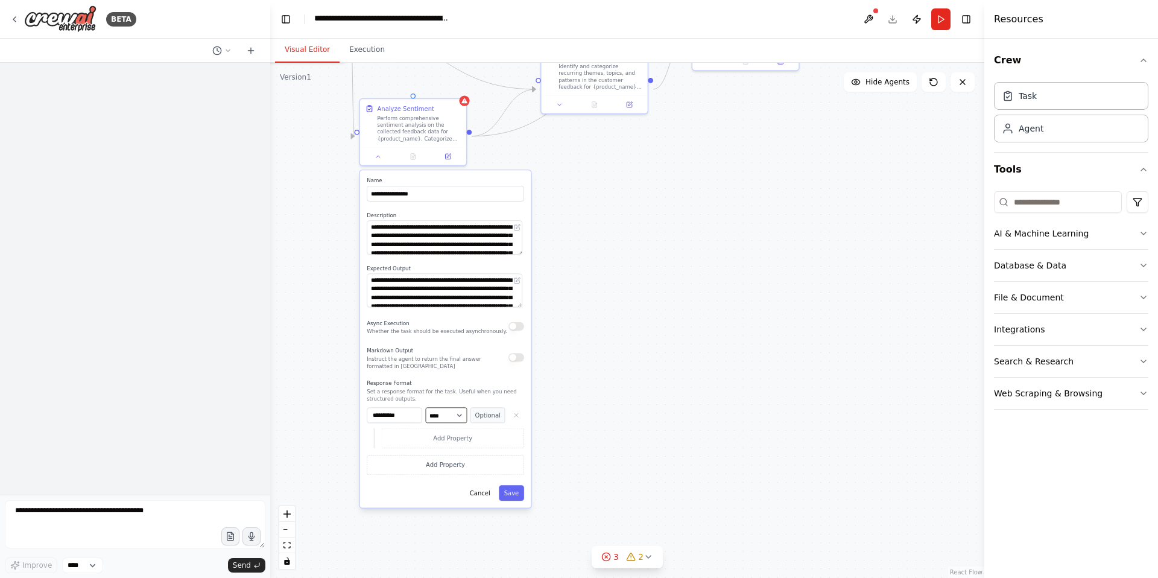
click at [441, 423] on select "**** ******* ******* **** ******" at bounding box center [447, 415] width 42 height 16
click at [440, 423] on select "**** ******* ******* **** ******" at bounding box center [447, 415] width 42 height 16
click at [432, 423] on select "**** ******* ******* **** ******" at bounding box center [447, 415] width 42 height 16
click at [448, 423] on select "**** ******* ******* **** ******" at bounding box center [447, 415] width 42 height 16
click at [426, 423] on select "**** ******* ******* **** ******" at bounding box center [447, 415] width 42 height 16
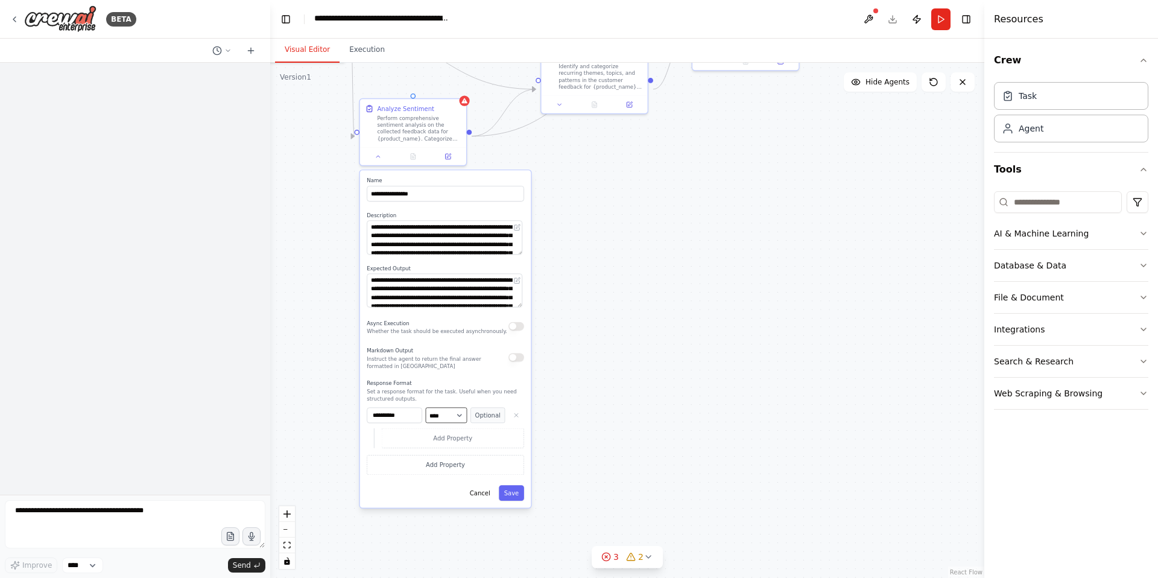
click at [444, 423] on select "**** ******* ******* **** ******" at bounding box center [447, 415] width 42 height 16
click at [426, 423] on select "**** ******* ******* **** ******" at bounding box center [447, 415] width 42 height 16
click at [443, 423] on select "**** ******* ******* **** ******" at bounding box center [447, 415] width 42 height 16
click at [426, 423] on select "**** ******* ******* **** ******" at bounding box center [447, 415] width 42 height 16
click at [447, 423] on select "**** ******* ******* **** ******" at bounding box center [447, 415] width 42 height 16
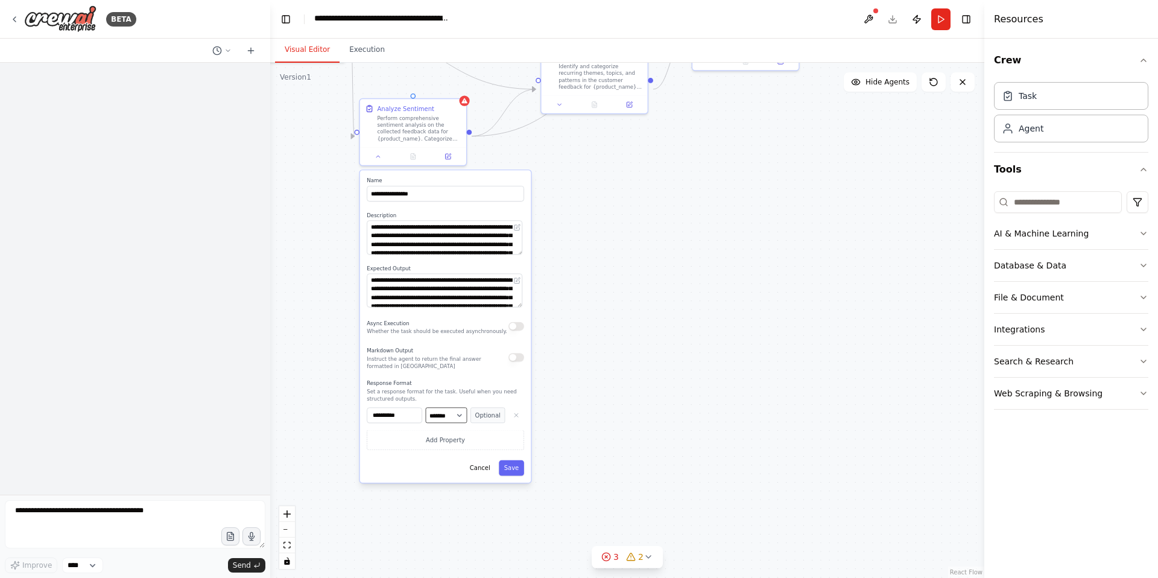
click at [426, 423] on select "**** ******* ******* **** ******" at bounding box center [447, 415] width 42 height 16
click at [447, 423] on select "**** ******* ******* **** ******" at bounding box center [447, 415] width 42 height 16
select select "******"
click at [426, 423] on select "**** ******* ******* **** ******" at bounding box center [447, 415] width 42 height 16
click at [434, 475] on button "Add Property" at bounding box center [445, 465] width 157 height 20
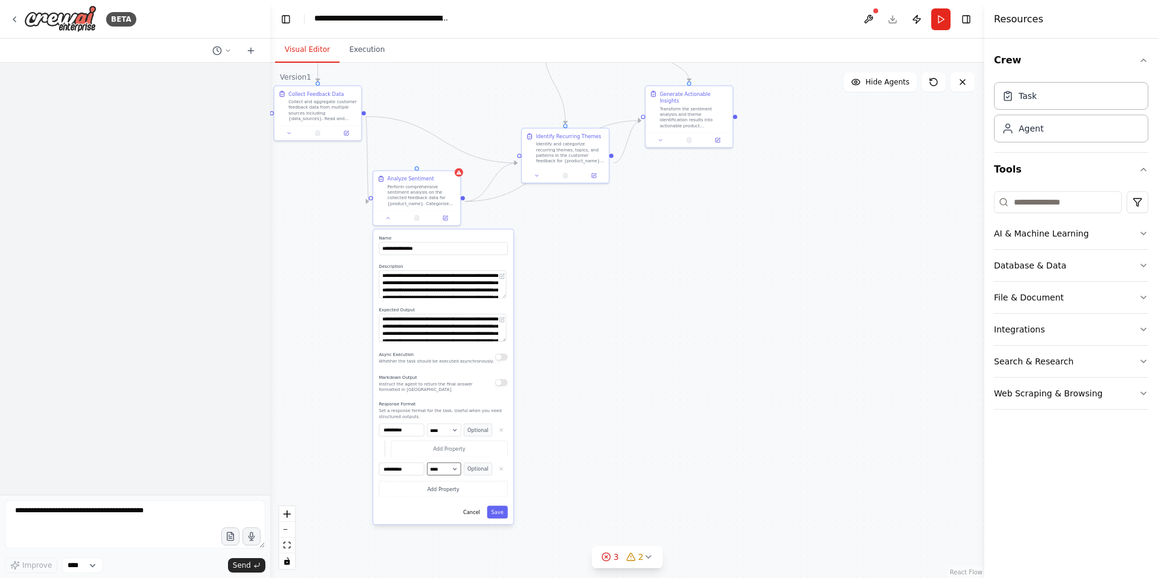
click at [446, 475] on select "**** ******* ******* **** ******" at bounding box center [444, 469] width 34 height 13
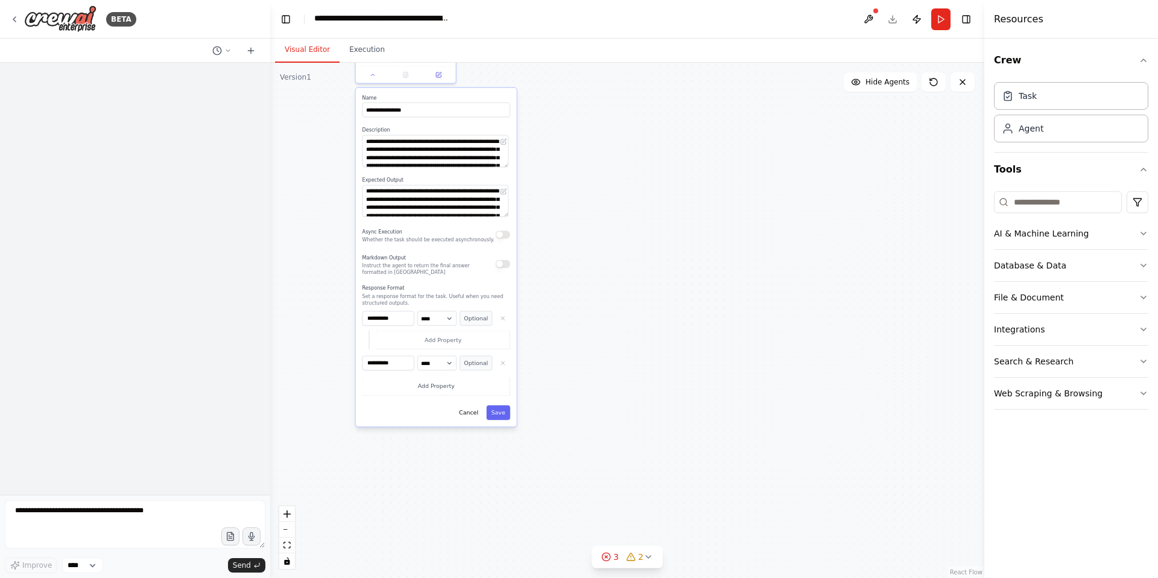
drag, startPoint x: 537, startPoint y: 477, endPoint x: 540, endPoint y: 379, distance: 98.3
click at [540, 379] on div ".deletable-edge-delete-btn { width: 20px; height: 20px; border: 0px solid #ffff…" at bounding box center [627, 320] width 714 height 515
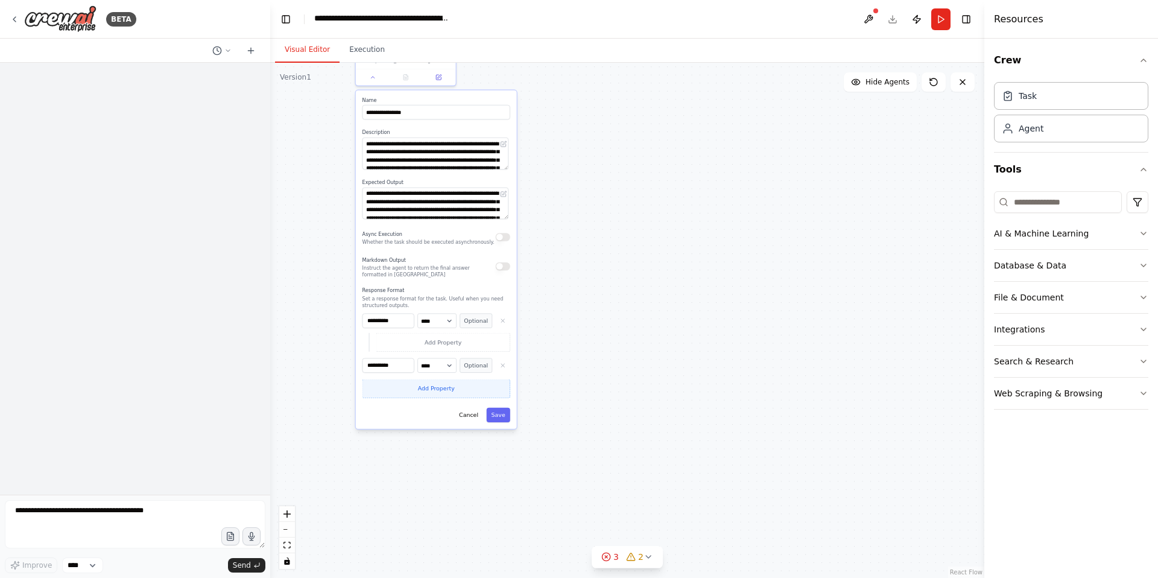
click at [440, 398] on button "Add Property" at bounding box center [436, 388] width 148 height 19
click at [438, 394] on select "**** ******* ******* **** ******" at bounding box center [436, 386] width 39 height 14
select select "*******"
click at [417, 394] on select "**** ******* ******* **** ******" at bounding box center [436, 386] width 39 height 14
click at [434, 443] on div "Cancel Save" at bounding box center [436, 436] width 148 height 14
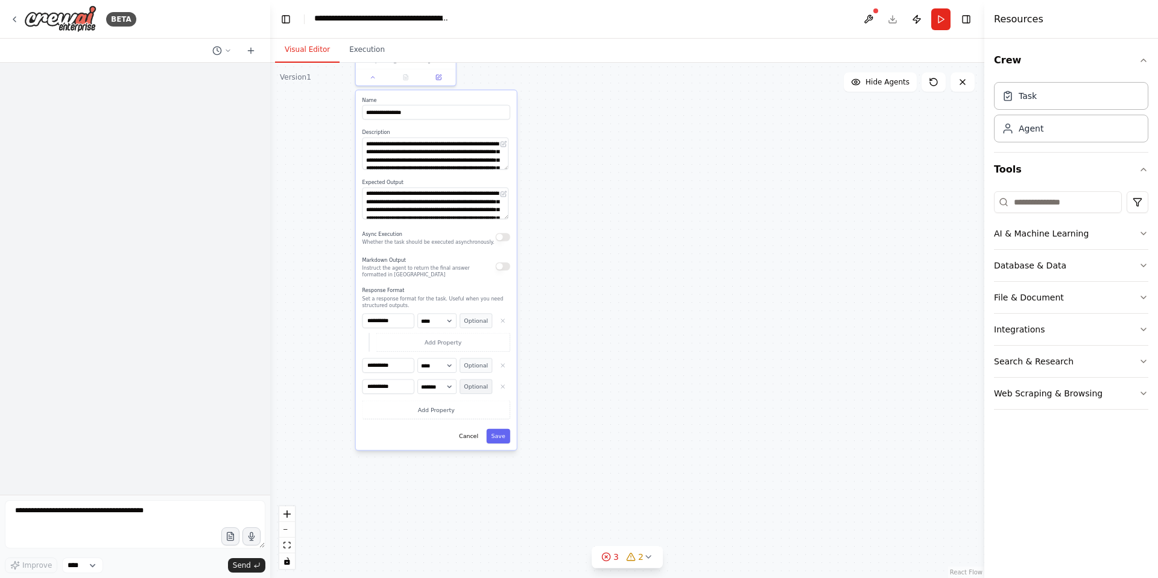
click at [473, 394] on button "Optional" at bounding box center [475, 386] width 33 height 14
click at [470, 394] on button "Required" at bounding box center [475, 386] width 33 height 14
click at [469, 373] on button "Optional" at bounding box center [475, 365] width 33 height 14
click at [376, 373] on input "**********" at bounding box center [388, 365] width 52 height 14
click at [596, 252] on div ".deletable-edge-delete-btn { width: 20px; height: 20px; border: 0px solid #ffff…" at bounding box center [627, 320] width 714 height 515
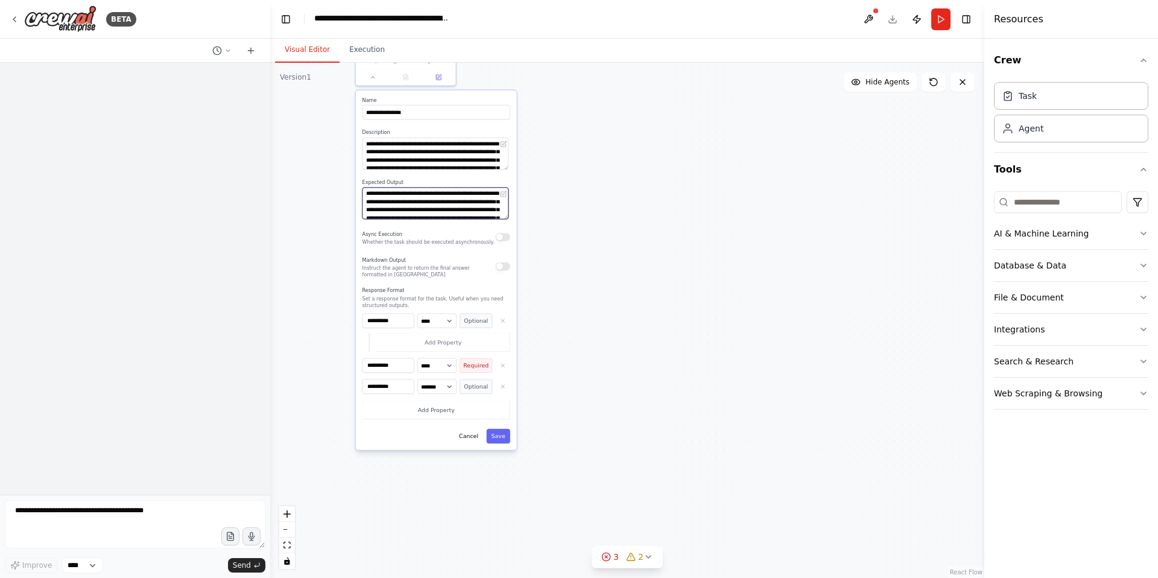
click at [437, 218] on textarea "**********" at bounding box center [435, 203] width 147 height 32
click at [542, 251] on div ".deletable-edge-delete-btn { width: 20px; height: 20px; border: 0px solid #ffff…" at bounding box center [627, 320] width 714 height 515
click at [435, 294] on label "Response Format" at bounding box center [436, 290] width 148 height 7
click at [397, 309] on p "Set a response format for the task. Useful when you need structured outputs." at bounding box center [436, 301] width 148 height 13
click at [503, 324] on icon "button" at bounding box center [502, 320] width 7 height 7
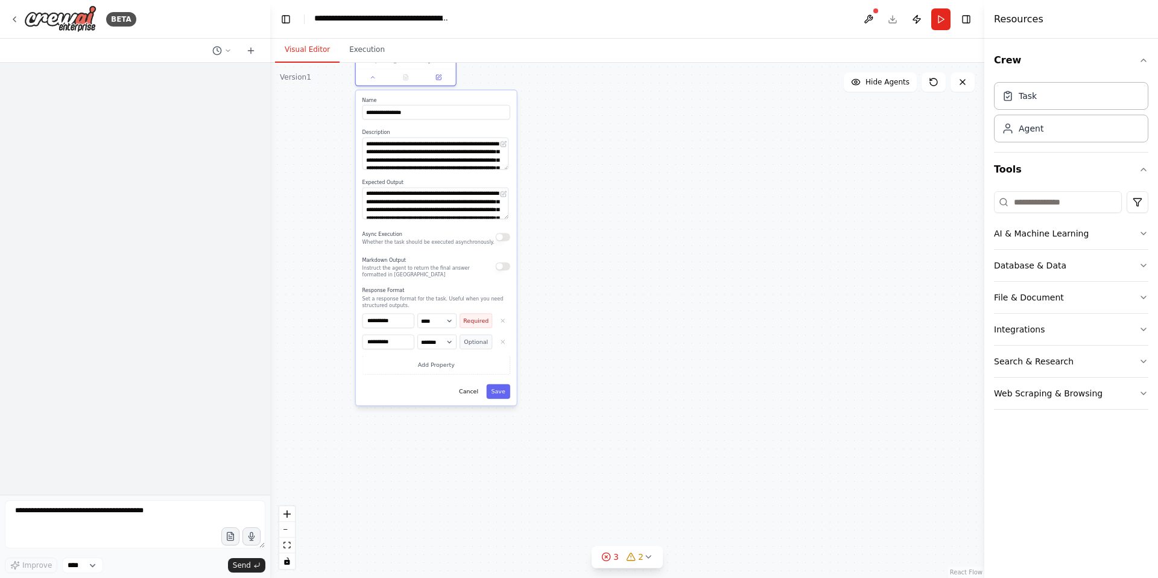
click at [503, 324] on icon "button" at bounding box center [502, 320] width 7 height 7
click at [540, 406] on div ".deletable-edge-delete-btn { width: 20px; height: 20px; border: 0px solid #ffff…" at bounding box center [627, 320] width 714 height 515
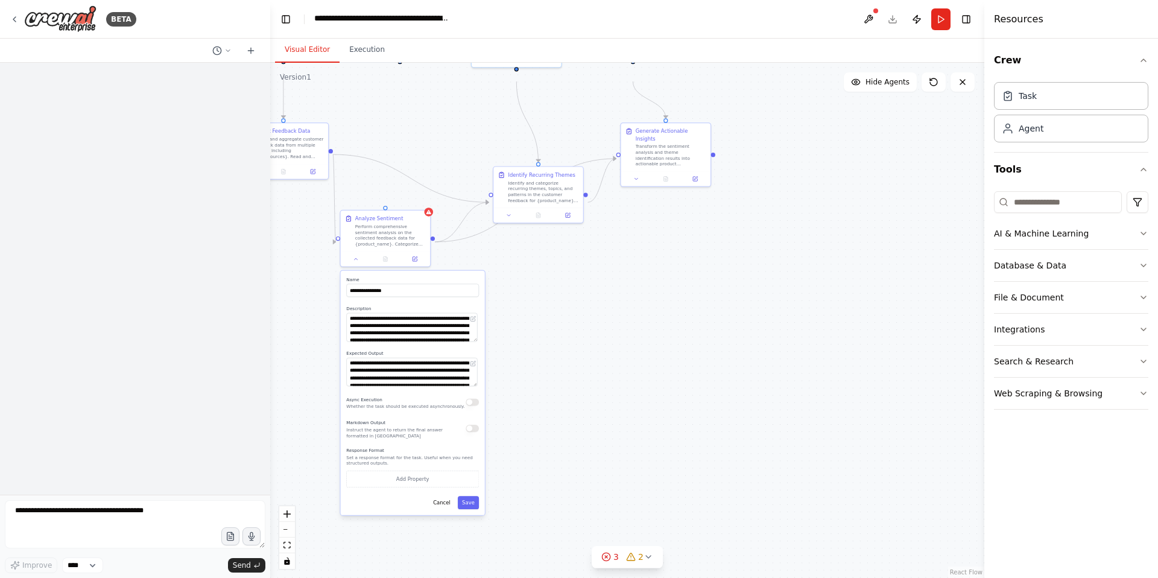
drag, startPoint x: 622, startPoint y: 162, endPoint x: 590, endPoint y: 323, distance: 164.1
click at [590, 323] on div ".deletable-edge-delete-btn { width: 20px; height: 20px; border: 0px solid #ffff…" at bounding box center [627, 320] width 714 height 515
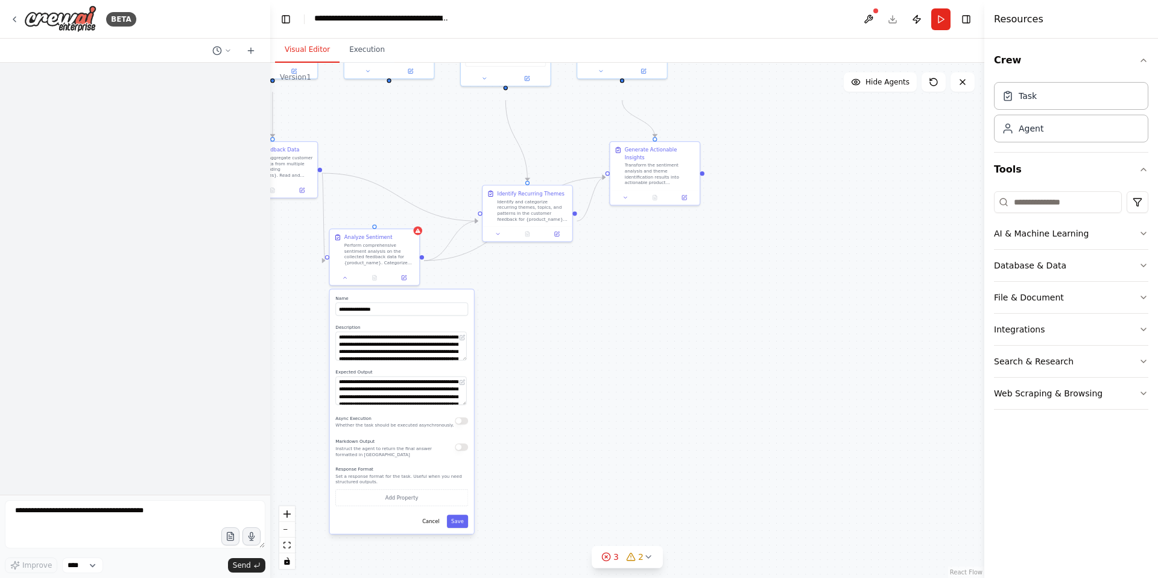
drag, startPoint x: 831, startPoint y: 196, endPoint x: 812, endPoint y: 242, distance: 50.3
click at [812, 242] on div ".deletable-edge-delete-btn { width: 20px; height: 20px; border: 0px solid #ffff…" at bounding box center [627, 320] width 714 height 515
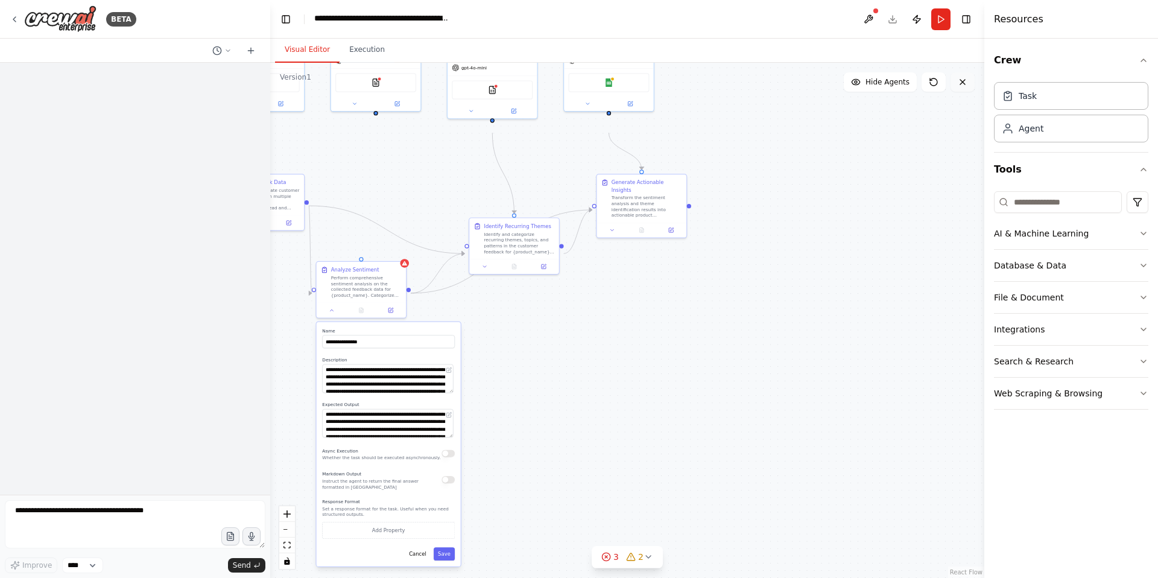
click at [958, 87] on icon at bounding box center [963, 82] width 10 height 10
click at [956, 84] on button at bounding box center [962, 81] width 24 height 19
click at [957, 103] on div ".deletable-edge-delete-btn { width: 20px; height: 20px; border: 0px solid #ffff…" at bounding box center [627, 320] width 714 height 515
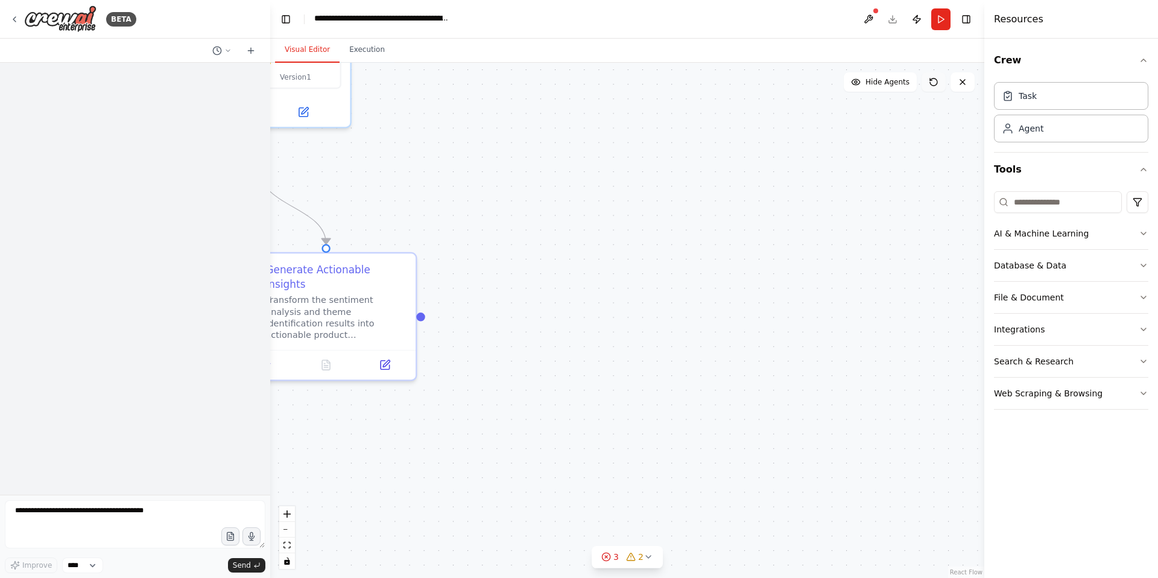
click at [926, 92] on button at bounding box center [933, 81] width 24 height 19
click at [859, 25] on button at bounding box center [868, 19] width 19 height 22
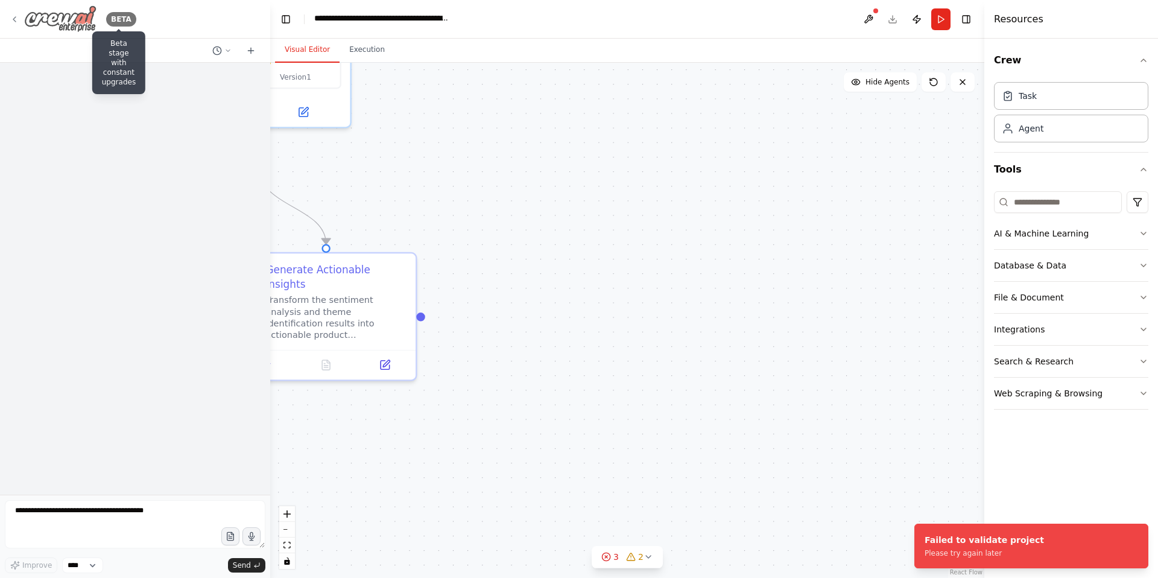
click at [123, 27] on div "BETA" at bounding box center [121, 19] width 30 height 14
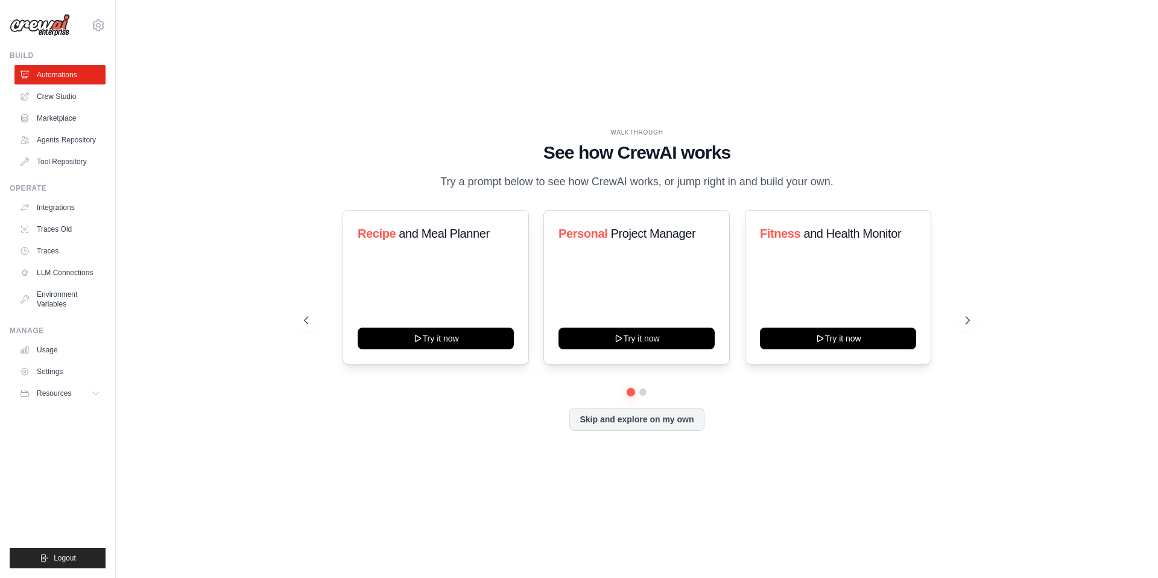
click at [505, 501] on div "WALKTHROUGH See how CrewAI works Try a prompt below to see how CrewAI works, or…" at bounding box center [636, 289] width 1003 height 554
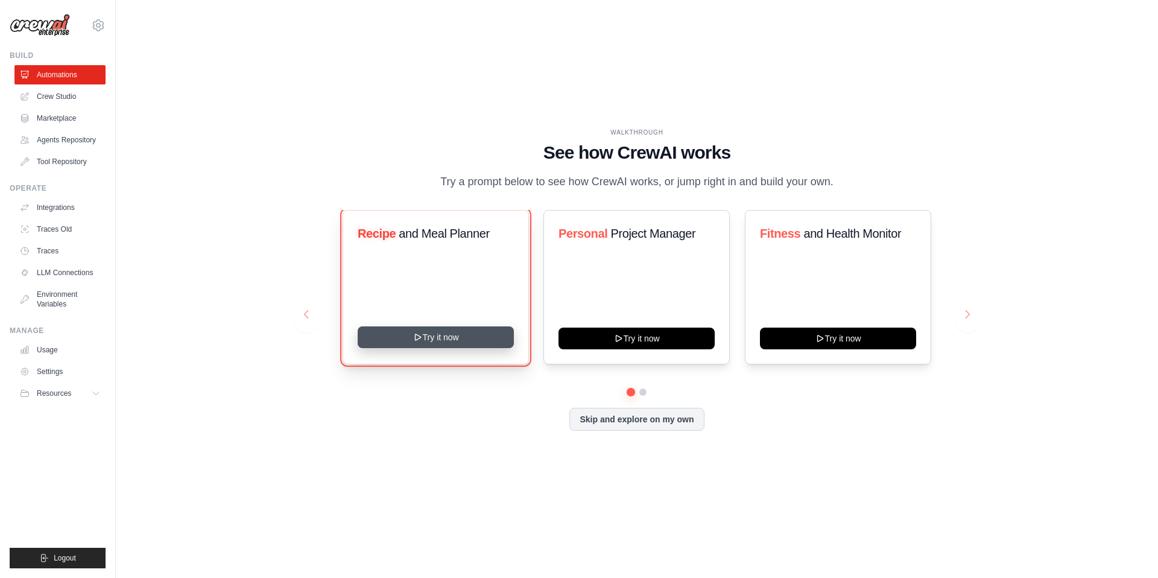
click at [471, 343] on button "Try it now" at bounding box center [436, 337] width 156 height 22
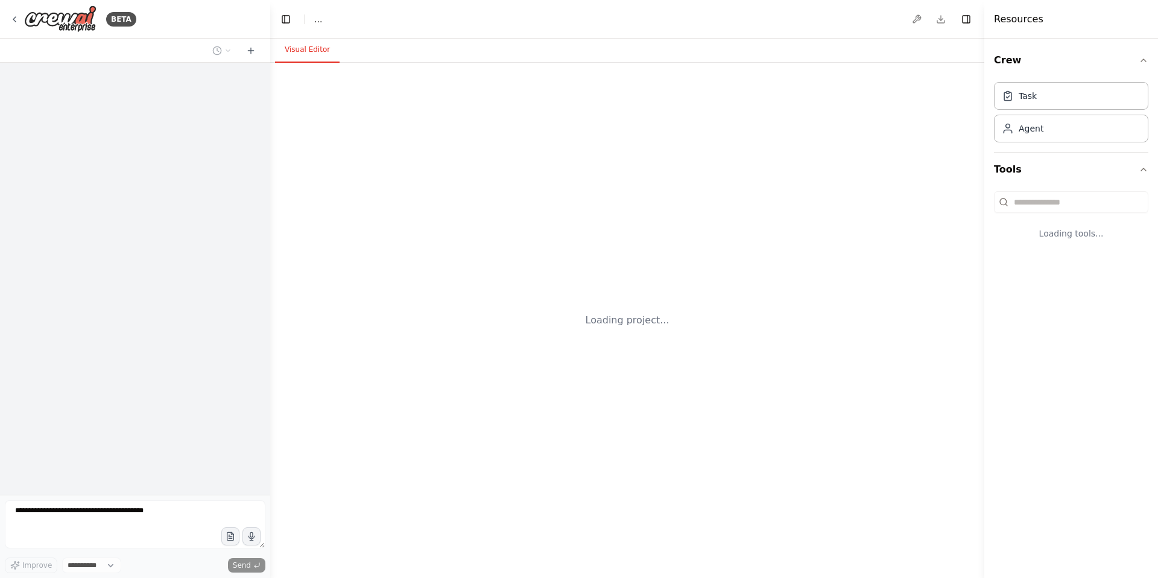
select select "****"
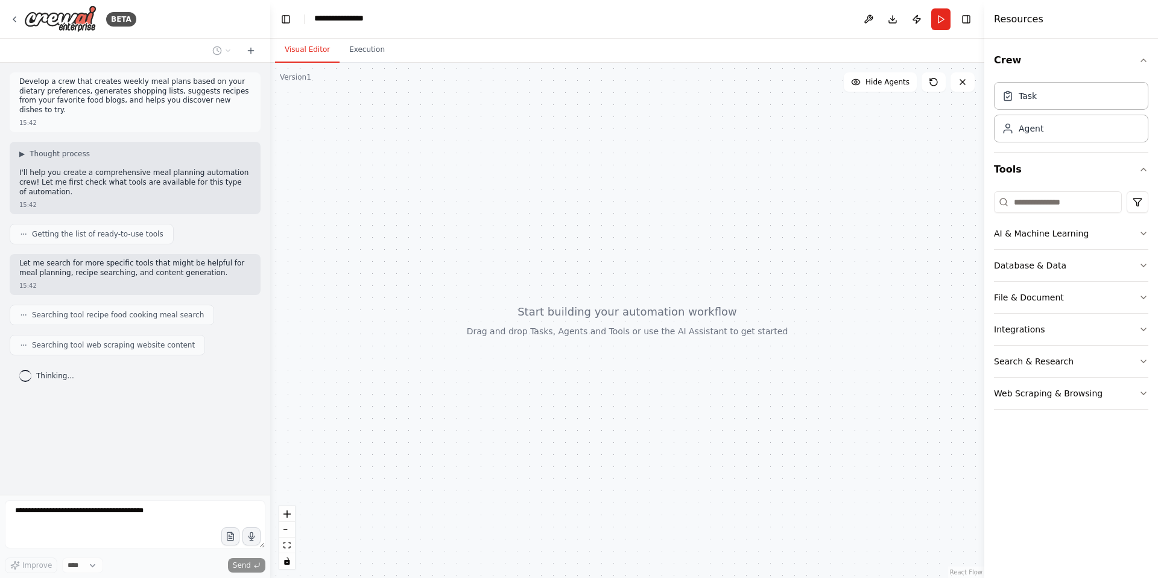
click at [22, 318] on icon at bounding box center [23, 314] width 7 height 7
click at [23, 159] on span "▶" at bounding box center [21, 154] width 5 height 10
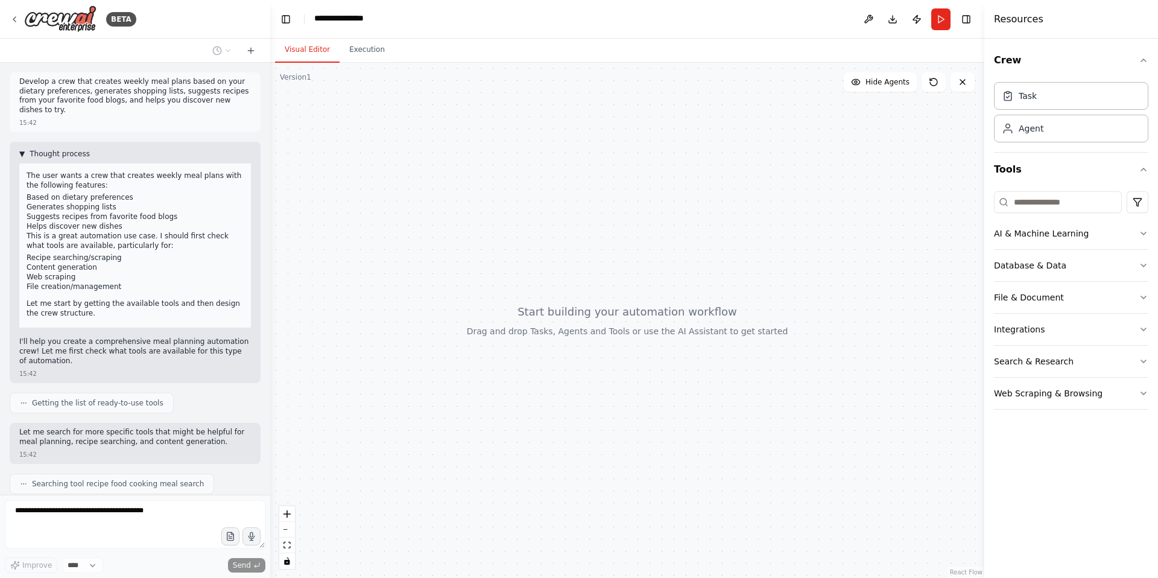
click at [23, 159] on span "▼" at bounding box center [21, 154] width 5 height 10
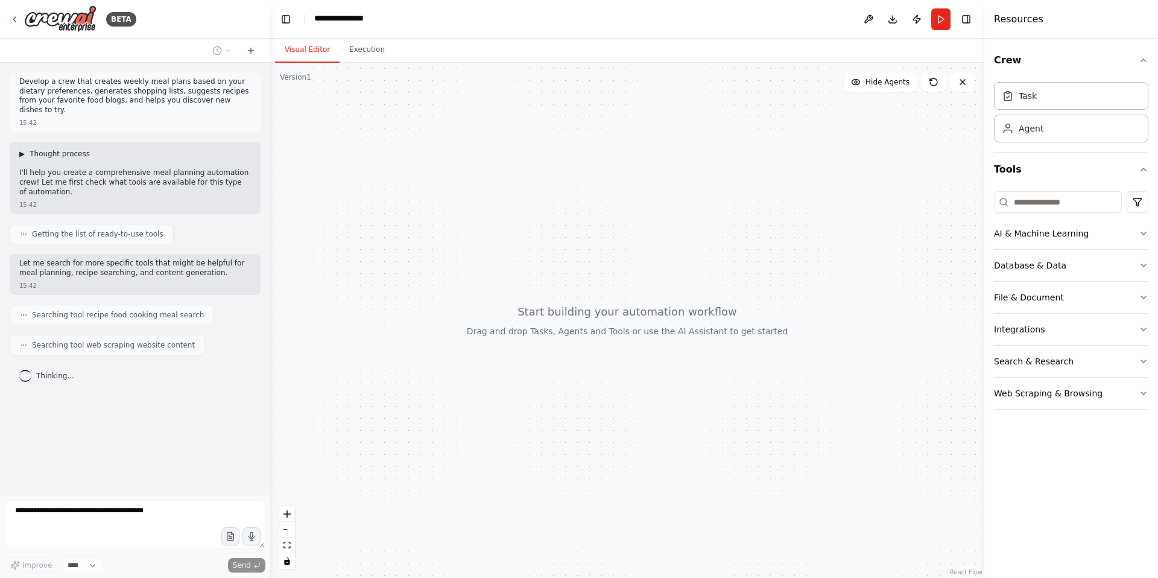
click at [23, 159] on span "▶" at bounding box center [21, 154] width 5 height 10
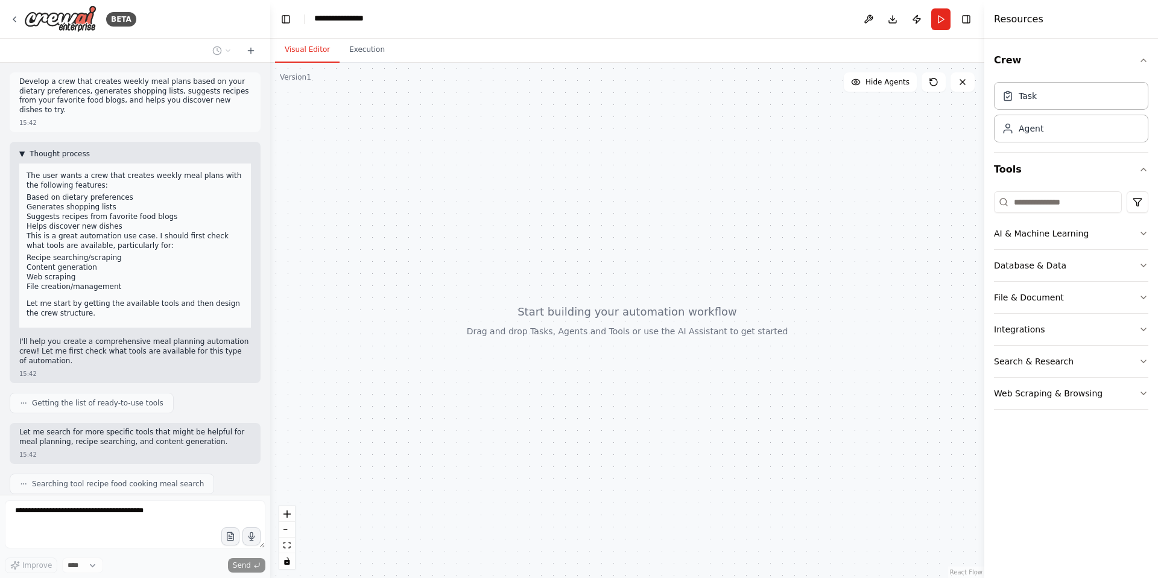
click at [23, 159] on span "▼" at bounding box center [21, 154] width 5 height 10
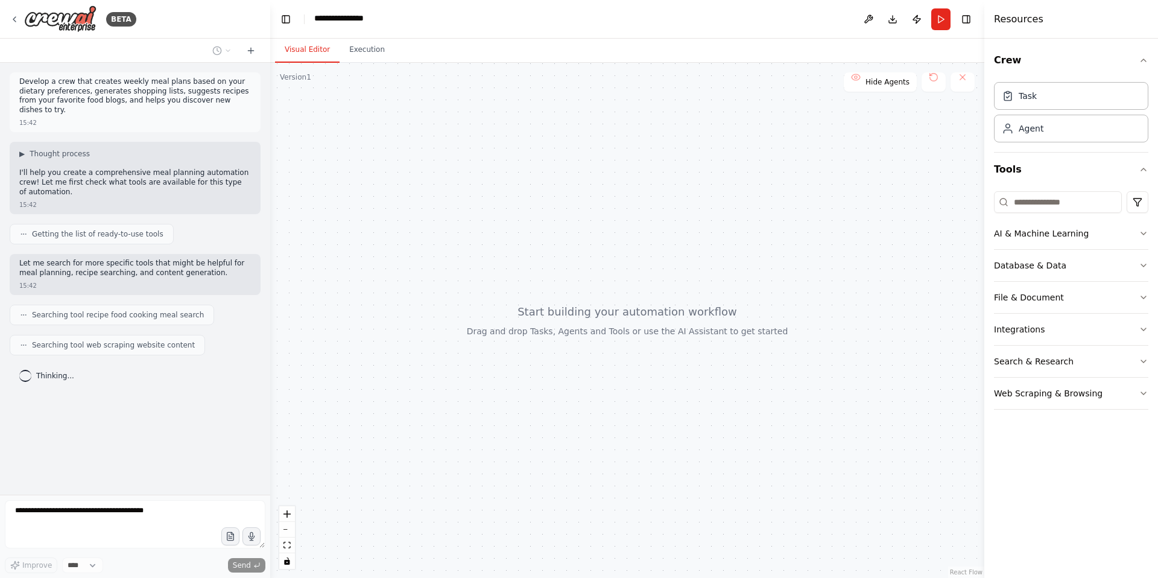
drag, startPoint x: 549, startPoint y: 339, endPoint x: 550, endPoint y: 322, distance: 17.5
click at [550, 322] on div at bounding box center [627, 320] width 714 height 515
drag, startPoint x: 550, startPoint y: 322, endPoint x: 549, endPoint y: 346, distance: 23.5
click at [549, 346] on div at bounding box center [627, 320] width 714 height 515
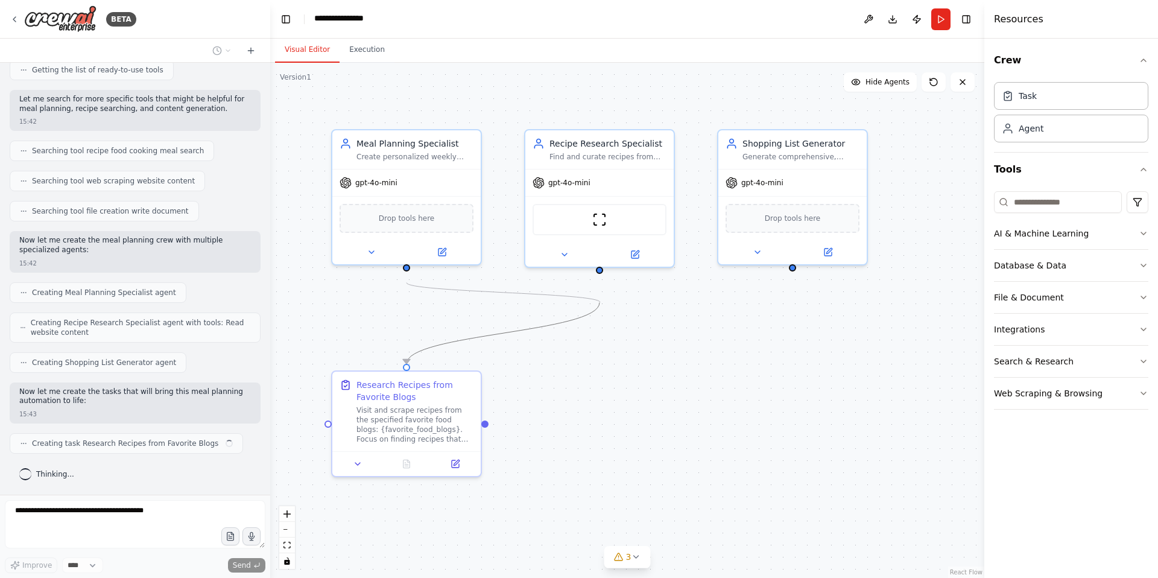
scroll to position [253, 0]
drag, startPoint x: 406, startPoint y: 290, endPoint x: 559, endPoint y: 312, distance: 154.2
click at [559, 312] on div ".deletable-edge-delete-btn { width: 20px; height: 20px; border: 0px solid #ffff…" at bounding box center [627, 320] width 714 height 515
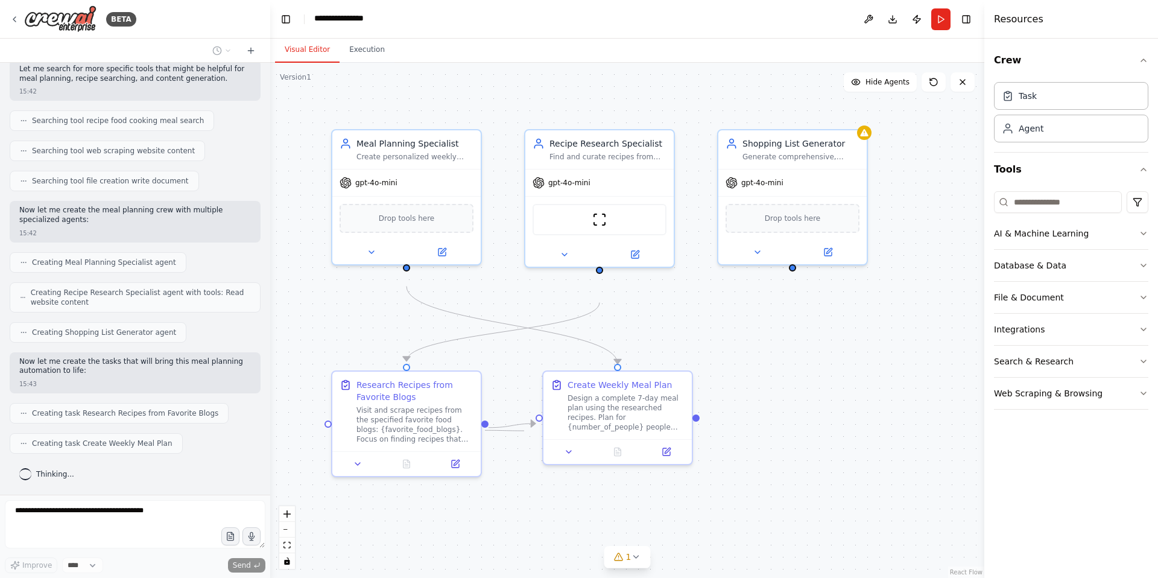
drag, startPoint x: 484, startPoint y: 438, endPoint x: 524, endPoint y: 438, distance: 40.4
click at [524, 438] on div ".deletable-edge-delete-btn { width: 20px; height: 20px; border: 0px solid #ffff…" at bounding box center [627, 320] width 714 height 515
click at [506, 472] on div ".deletable-edge-delete-btn { width: 20px; height: 20px; border: 0px solid #ffff…" at bounding box center [627, 320] width 714 height 515
click at [533, 435] on div ".deletable-edge-delete-btn { width: 20px; height: 20px; border: 0px solid #ffff…" at bounding box center [627, 320] width 714 height 515
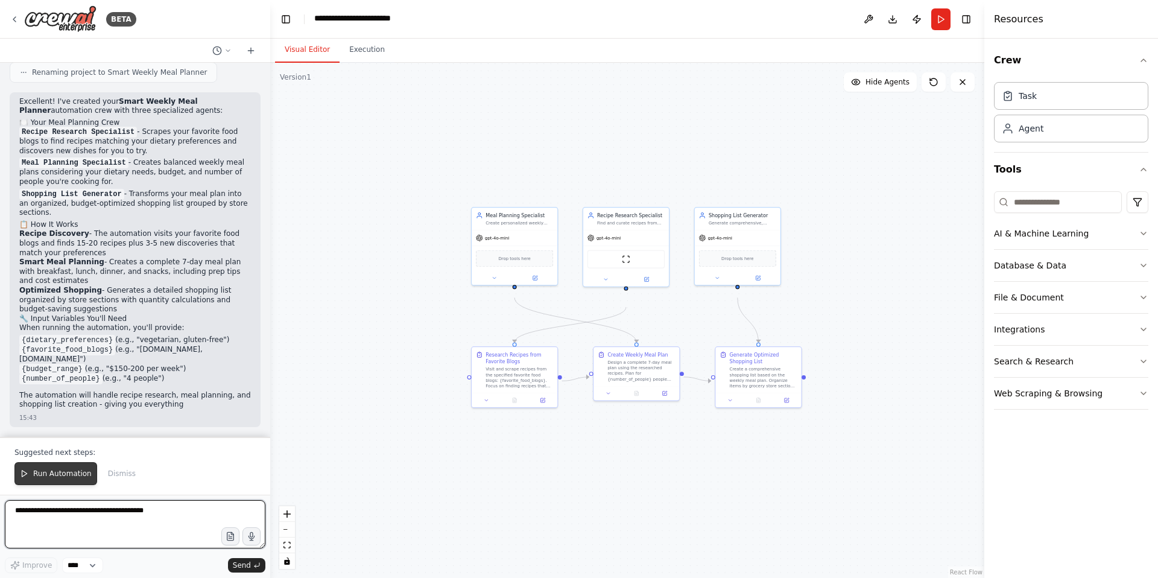
scroll to position [927, 0]
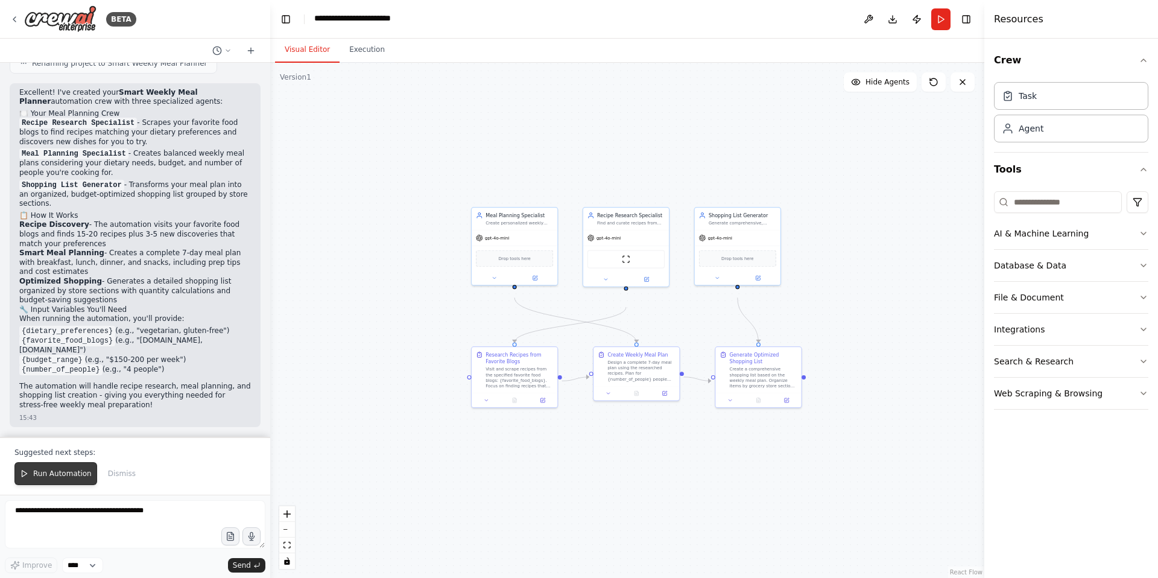
click at [61, 470] on span "Run Automation" at bounding box center [62, 474] width 58 height 10
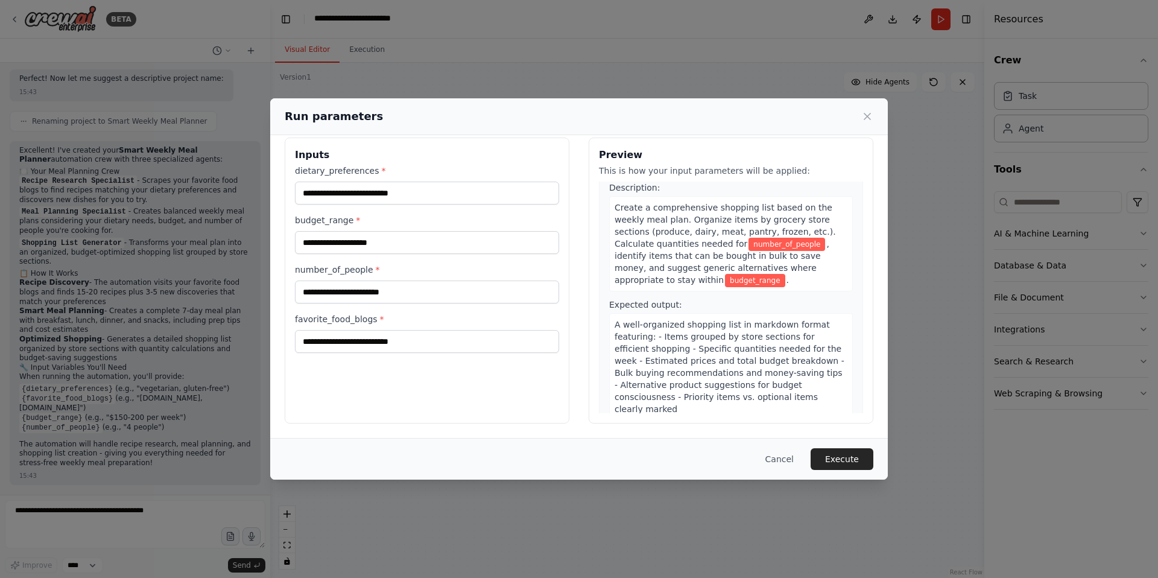
scroll to position [60, 0]
click at [873, 454] on button "Execute" at bounding box center [841, 459] width 63 height 22
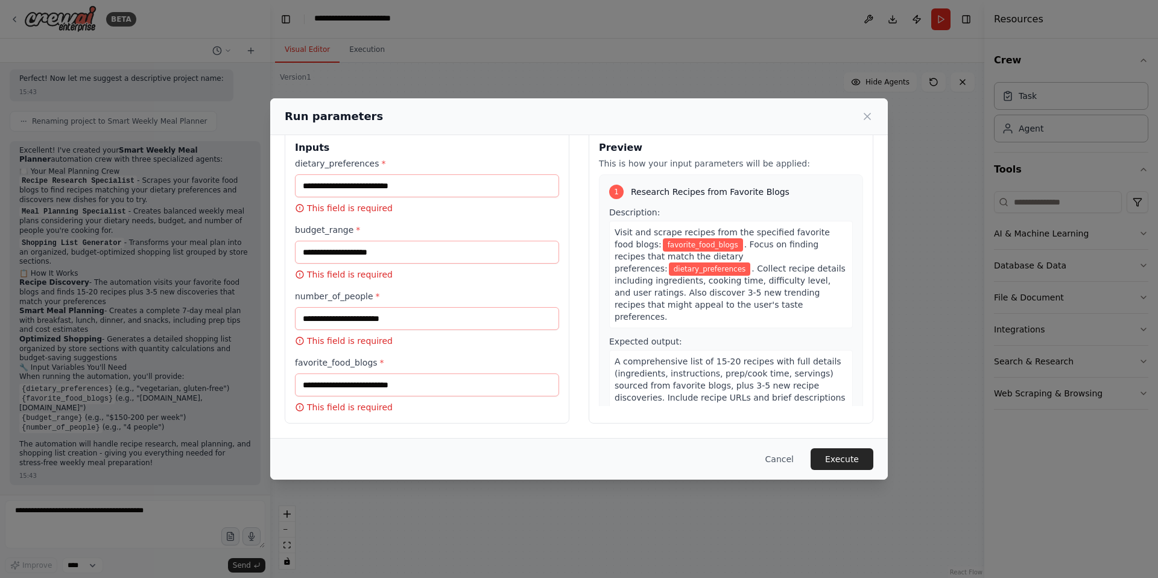
scroll to position [0, 0]
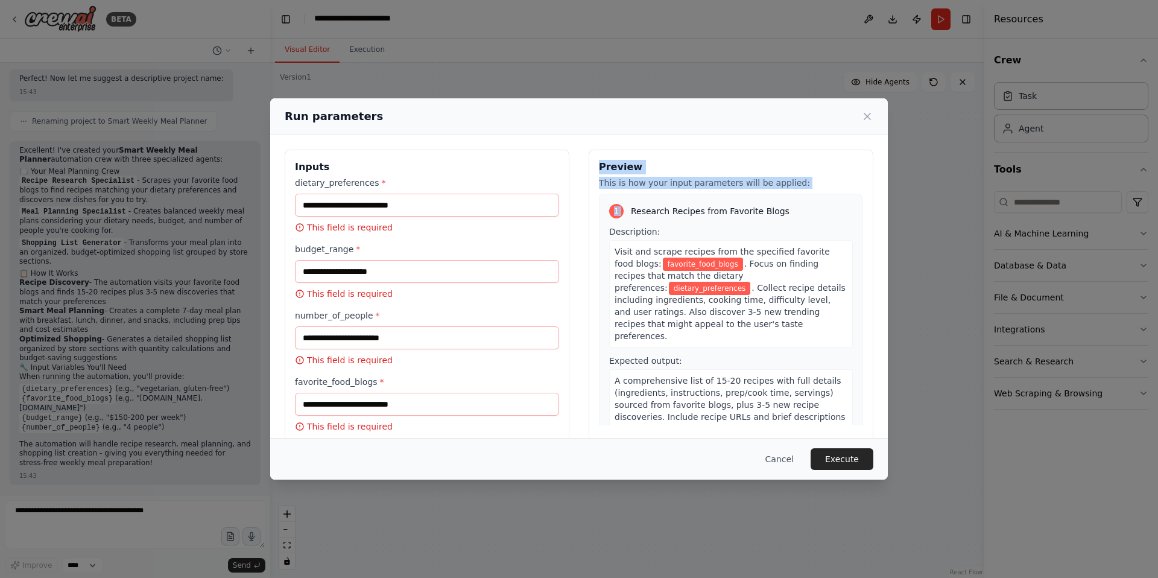
drag, startPoint x: 592, startPoint y: 166, endPoint x: 638, endPoint y: 207, distance: 61.5
click at [638, 207] on div "Preview This is how your input parameters will be applied: 1 Research Recipes f…" at bounding box center [731, 296] width 285 height 293
click at [638, 207] on div "1 Research Recipes from Favorite Blogs Description: Visit and scrape recipes fr…" at bounding box center [731, 322] width 264 height 257
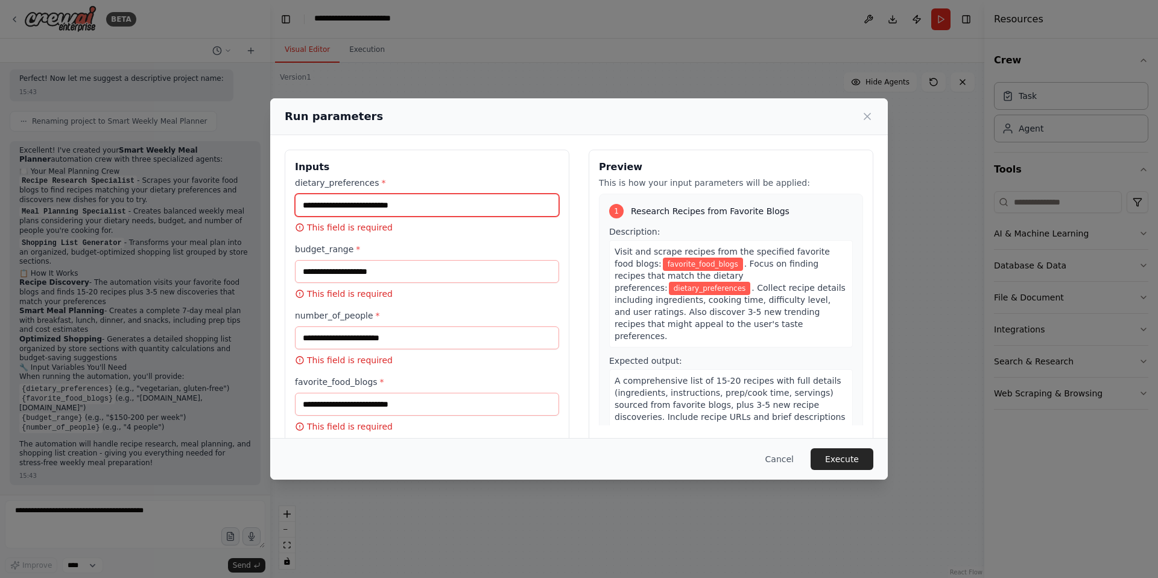
click at [519, 216] on input "dietary_preferences *" at bounding box center [427, 205] width 264 height 23
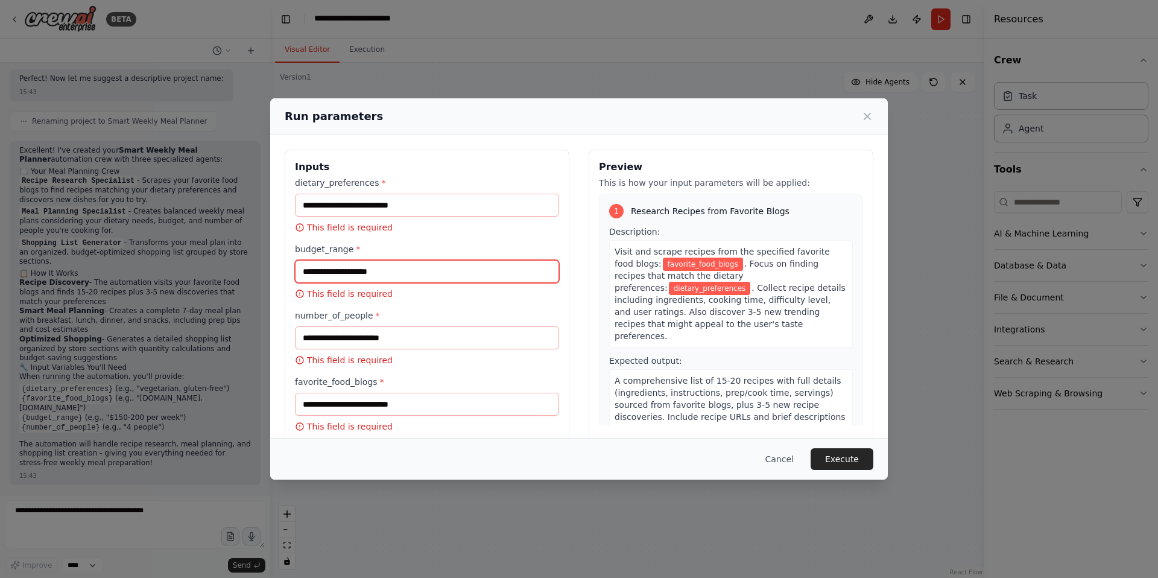
click at [470, 283] on input "budget_range *" at bounding box center [427, 271] width 264 height 23
click at [348, 300] on p "This field is required" at bounding box center [427, 294] width 264 height 12
click at [295, 298] on icon at bounding box center [300, 294] width 10 height 10
click at [295, 232] on icon at bounding box center [300, 228] width 10 height 10
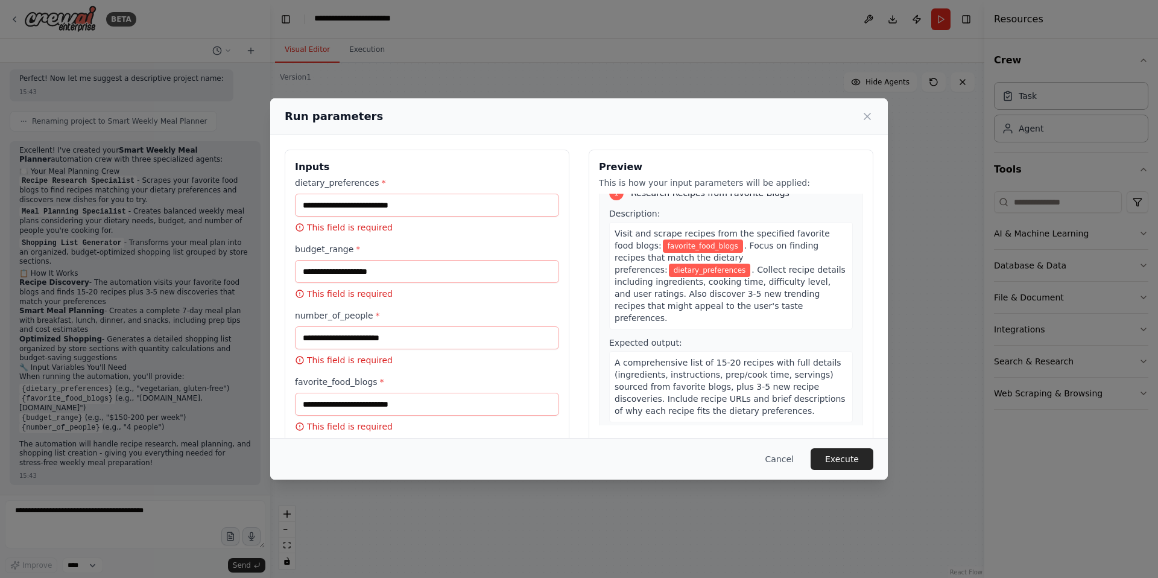
scroll to position [22, 0]
click at [683, 249] on span "favorite_food_blogs" at bounding box center [703, 242] width 80 height 13
click at [779, 288] on span ". Collect recipe details including ingredients, cooking time, difficulty level,…" at bounding box center [729, 290] width 231 height 58
click at [751, 273] on span "dietary_preferences" at bounding box center [710, 266] width 82 height 13
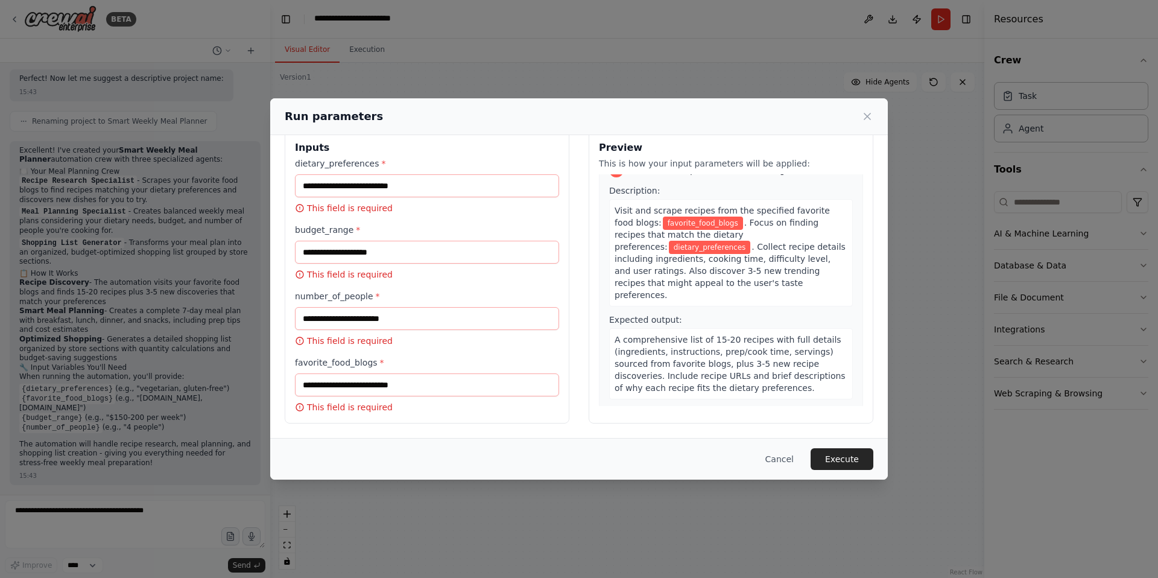
scroll to position [68, 0]
click at [451, 373] on input "favorite_food_blogs *" at bounding box center [427, 384] width 264 height 23
click at [695, 335] on span "A comprehensive list of 15-20 recipes with full details (ingredients, instructi…" at bounding box center [729, 364] width 231 height 58
click at [873, 453] on button "Execute" at bounding box center [841, 459] width 63 height 22
click at [867, 463] on button "Execute" at bounding box center [841, 459] width 63 height 22
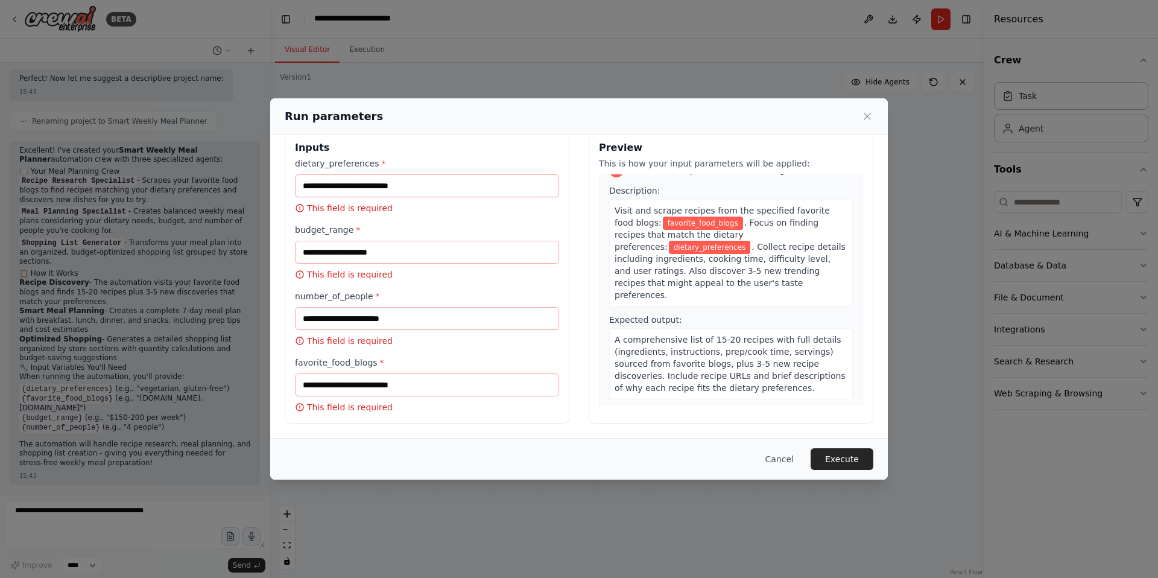
scroll to position [0, 0]
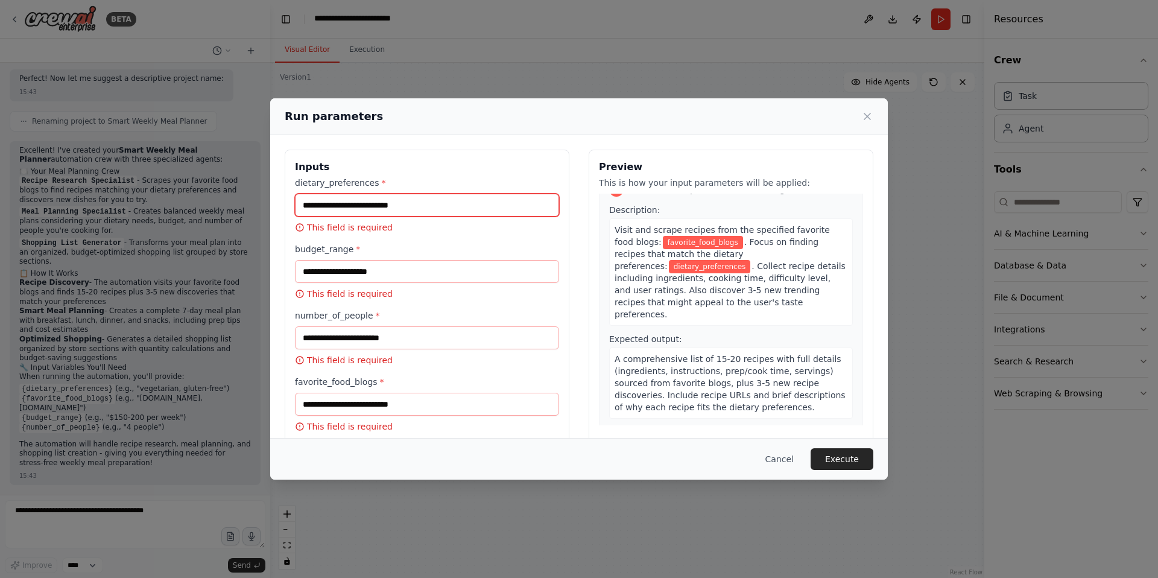
click at [334, 210] on input "dietary_preferences *" at bounding box center [427, 205] width 264 height 23
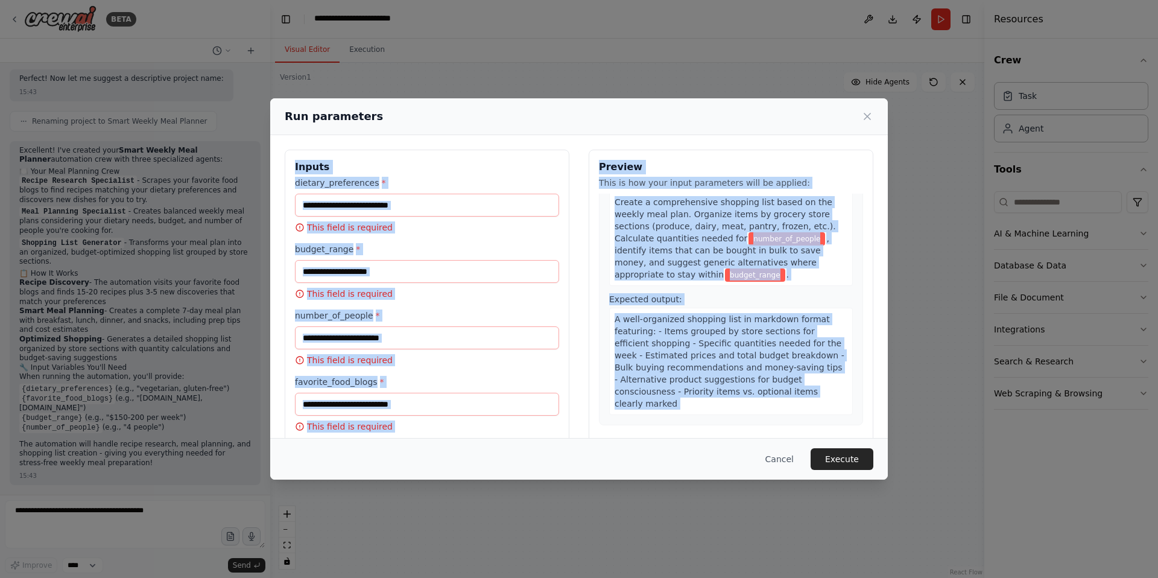
scroll to position [68, 0]
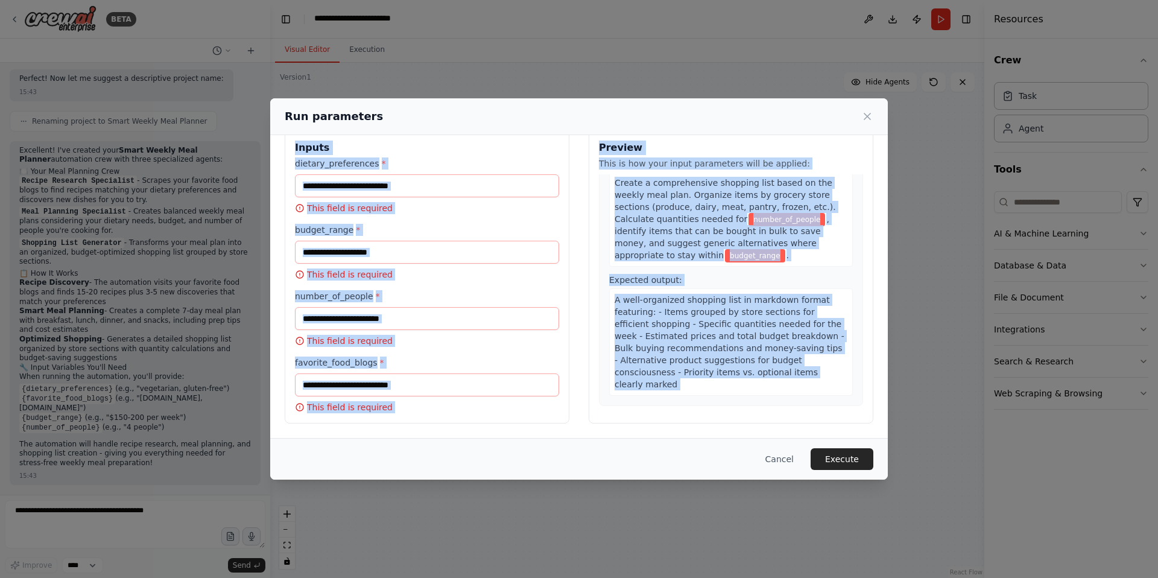
drag, startPoint x: 248, startPoint y: 151, endPoint x: 431, endPoint y: 459, distance: 358.2
click at [431, 459] on div "Run parameters Inputs dietary_preferences * This field is required budget_range…" at bounding box center [578, 288] width 617 height 381
copy div "Inputs dietary_preferences * This field is required budget_range * This field i…"
click at [422, 359] on div "favorite_food_blogs * This field is required" at bounding box center [427, 384] width 264 height 57
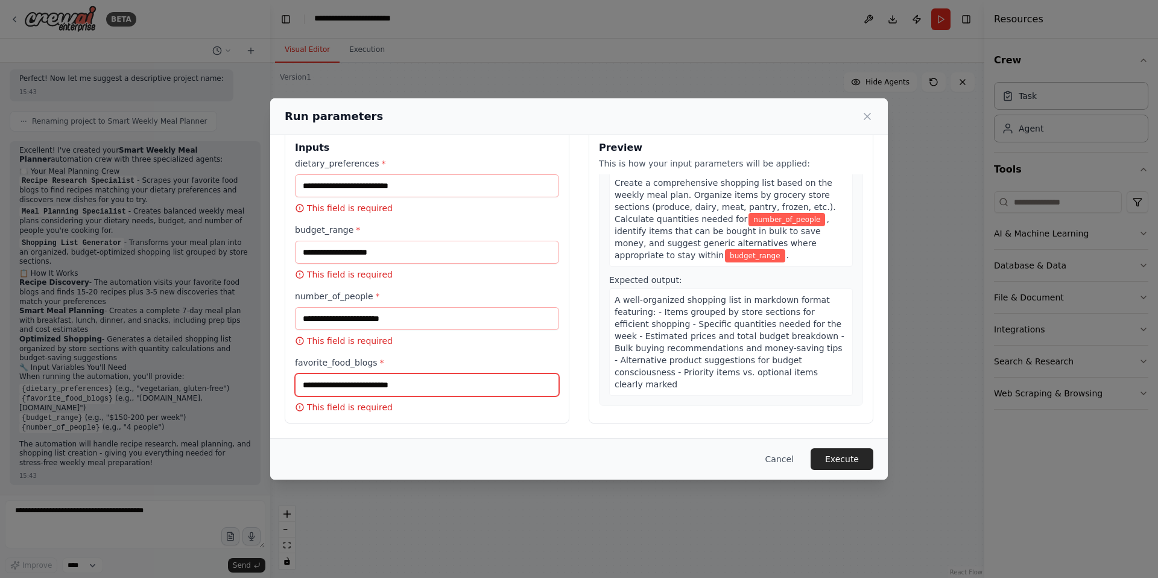
click at [393, 373] on input "favorite_food_blogs *" at bounding box center [427, 384] width 264 height 23
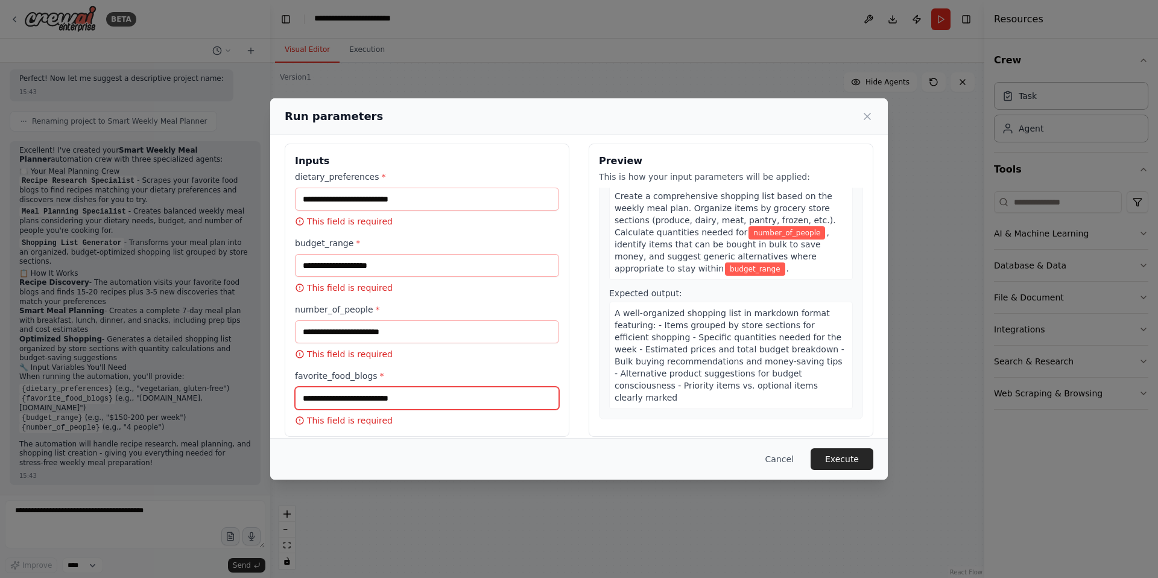
scroll to position [0, 0]
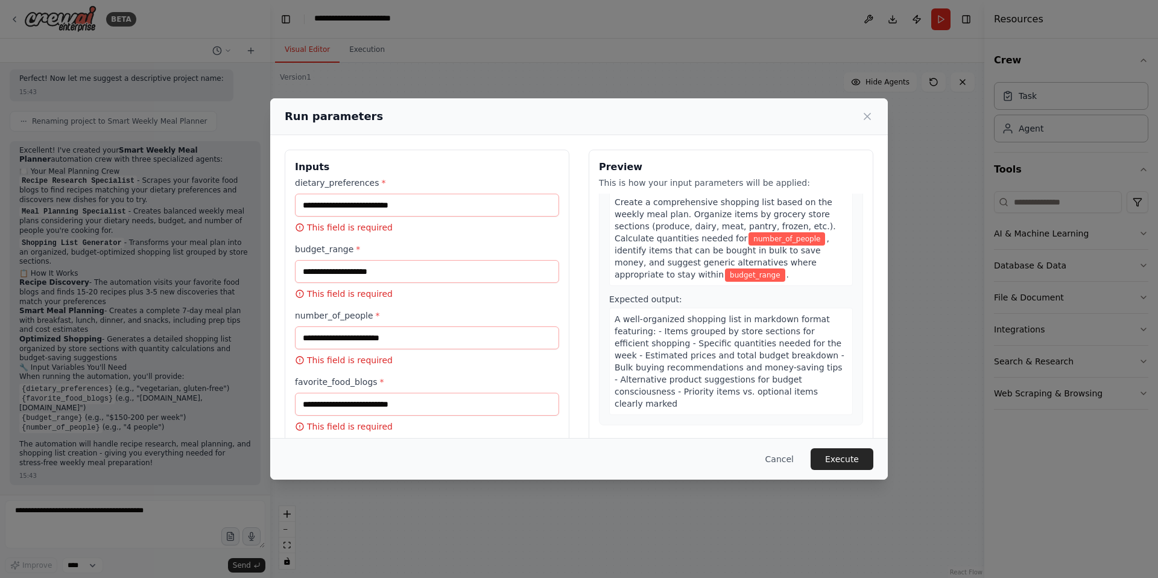
click at [295, 232] on icon at bounding box center [300, 228] width 10 height 10
click at [316, 250] on div "dietary_preferences * This field is required budget_range * This field is requi…" at bounding box center [427, 305] width 264 height 256
click at [314, 216] on input "dietary_preferences *" at bounding box center [427, 205] width 264 height 23
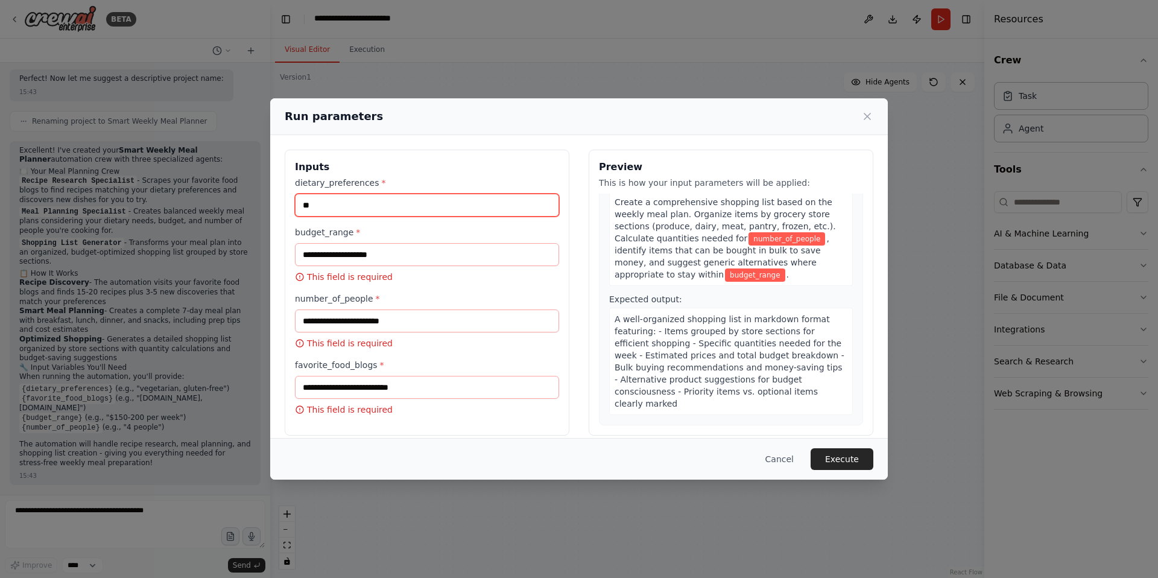
type input "*"
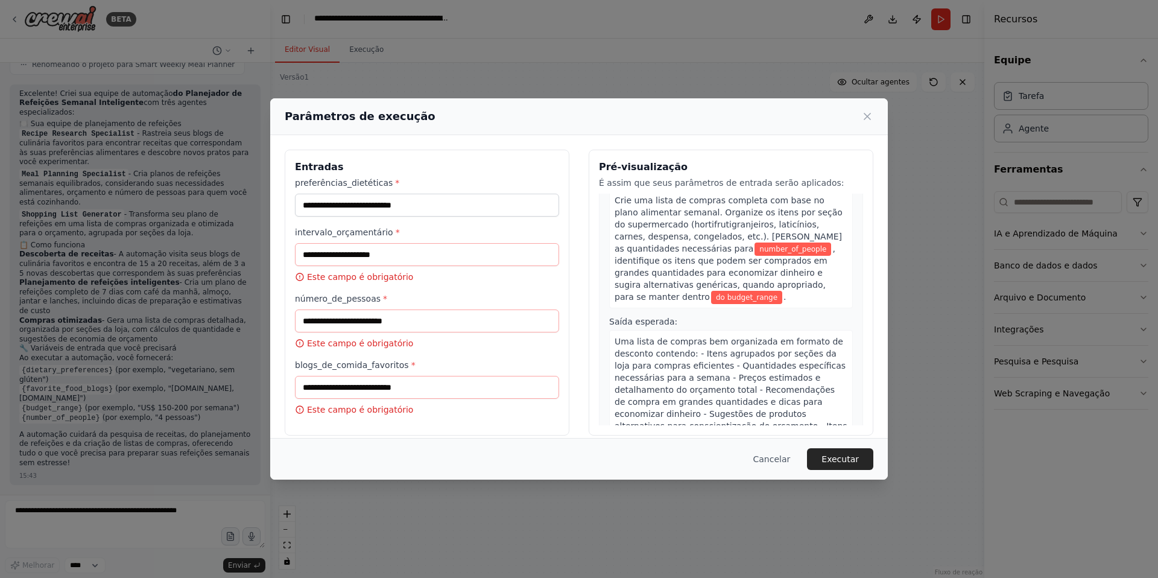
scroll to position [948, 0]
click at [511, 69] on div "Parâmetros de execução Entradas preferências_dietéticas * intervalo_orçamentári…" at bounding box center [579, 289] width 1158 height 578
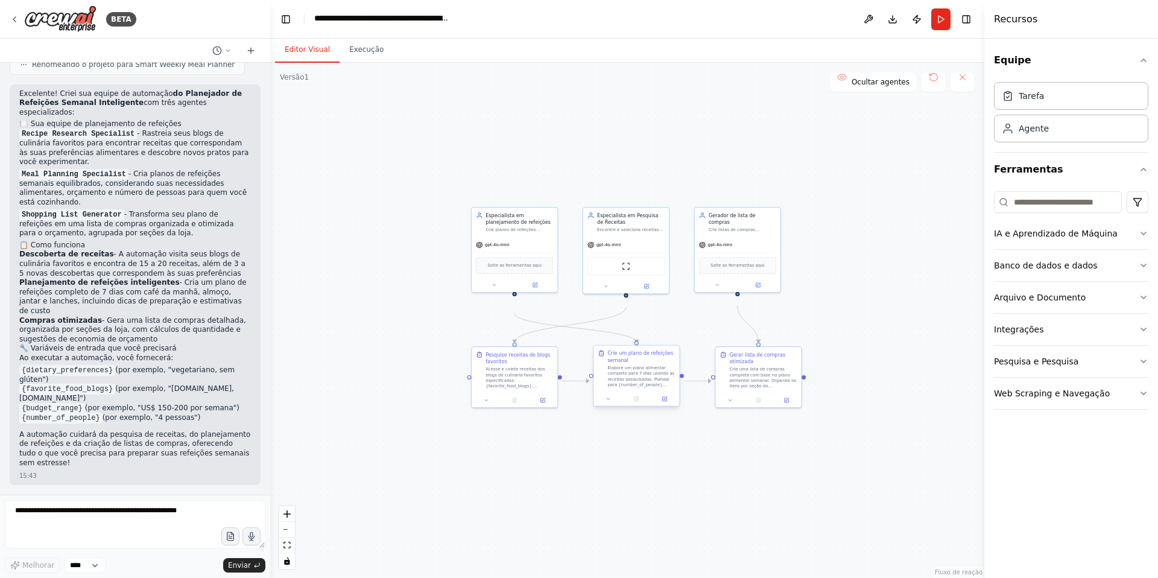
click at [655, 393] on font "Elabore um plano alimentar completo para 7 dias usando as receitas pesquisadas.…" at bounding box center [640, 412] width 67 height 94
click at [666, 402] on icon at bounding box center [667, 398] width 5 height 5
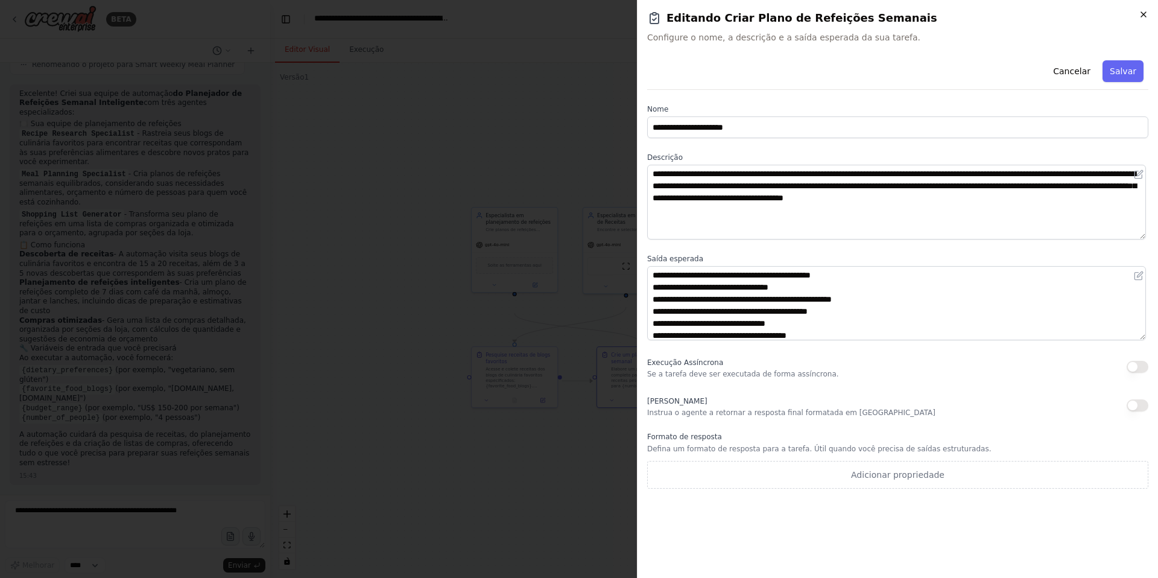
click at [1138, 18] on icon "button" at bounding box center [1143, 15] width 10 height 10
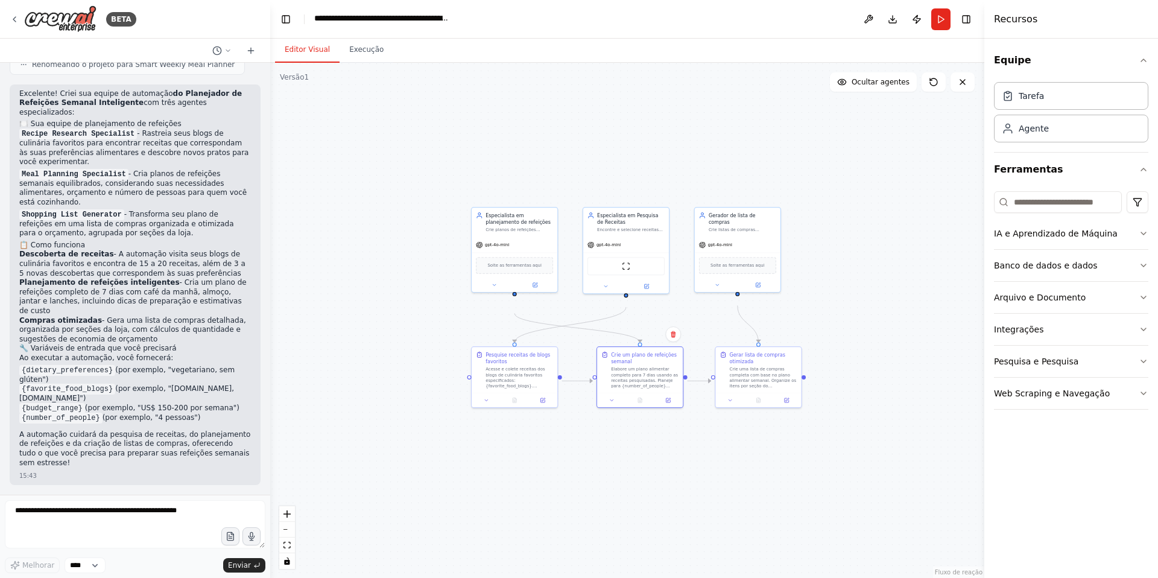
scroll to position [1022, 0]
click at [66, 365] on font "(por exemplo, "vegetariano, sem glúten")" at bounding box center [126, 374] width 215 height 18
click at [71, 365] on code "{dietary_preferences}" at bounding box center [67, 370] width 96 height 11
click at [84, 238] on font "- Transforma seu plano de refeições em uma lista de compras organizada e otimiz…" at bounding box center [126, 224] width 215 height 28
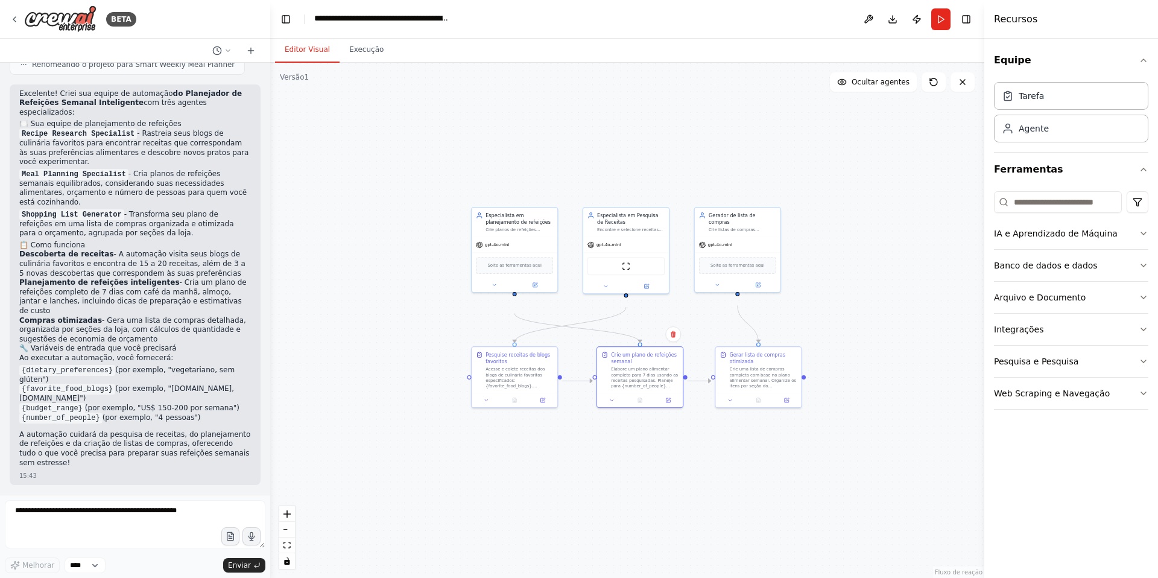
scroll to position [755, 0]
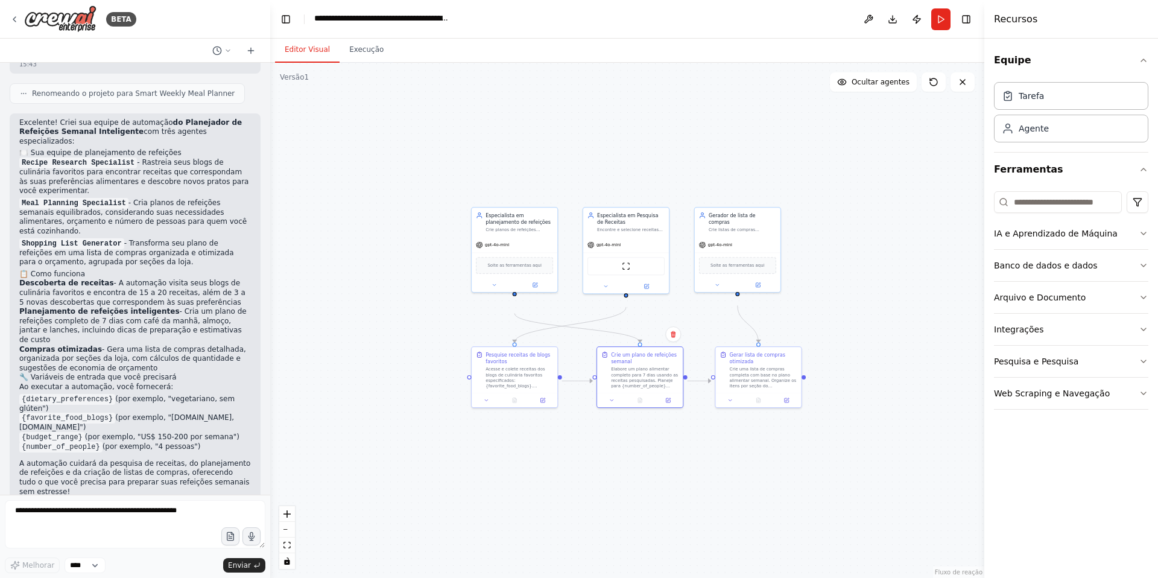
click at [105, 98] on font "Renomeando o projeto para Smart Weekly Meal Planner" at bounding box center [133, 93] width 203 height 8
click at [4, 250] on button "Alternar barra lateral" at bounding box center [0, 289] width 10 height 578
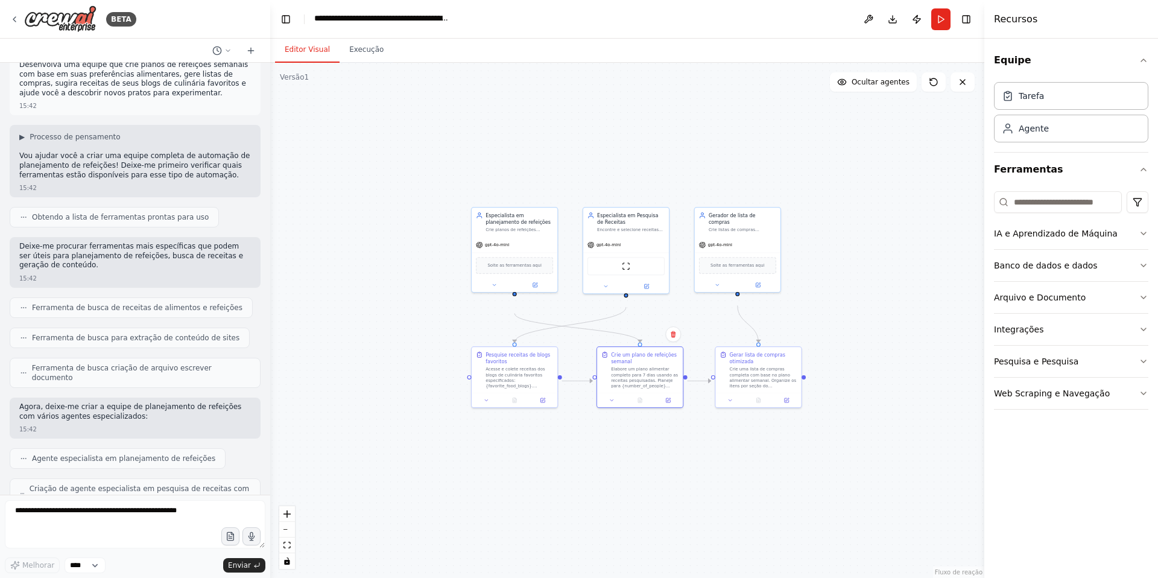
scroll to position [0, 0]
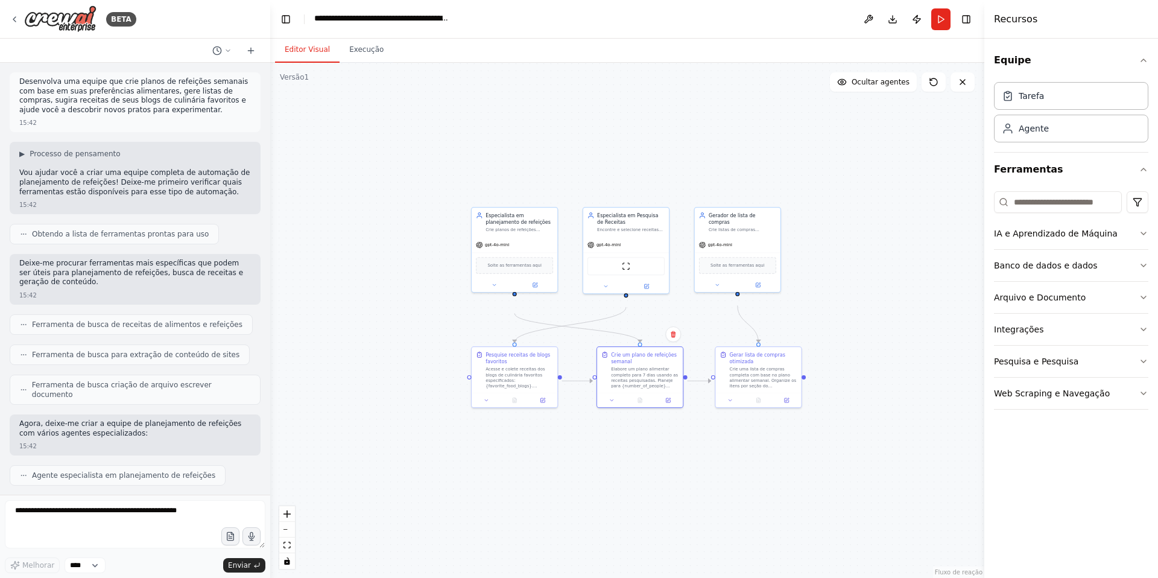
click at [92, 238] on font "Obtendo a lista de ferramentas prontas para uso" at bounding box center [120, 234] width 177 height 8
click at [27, 238] on icon at bounding box center [23, 233] width 7 height 7
click at [81, 412] on div "Desenvolva uma equipe que crie planos de refeições semanais com base em suas pr…" at bounding box center [135, 279] width 270 height 432
click at [84, 359] on font "Ferramenta de busca para extração de conteúdo de sites" at bounding box center [135, 354] width 207 height 8
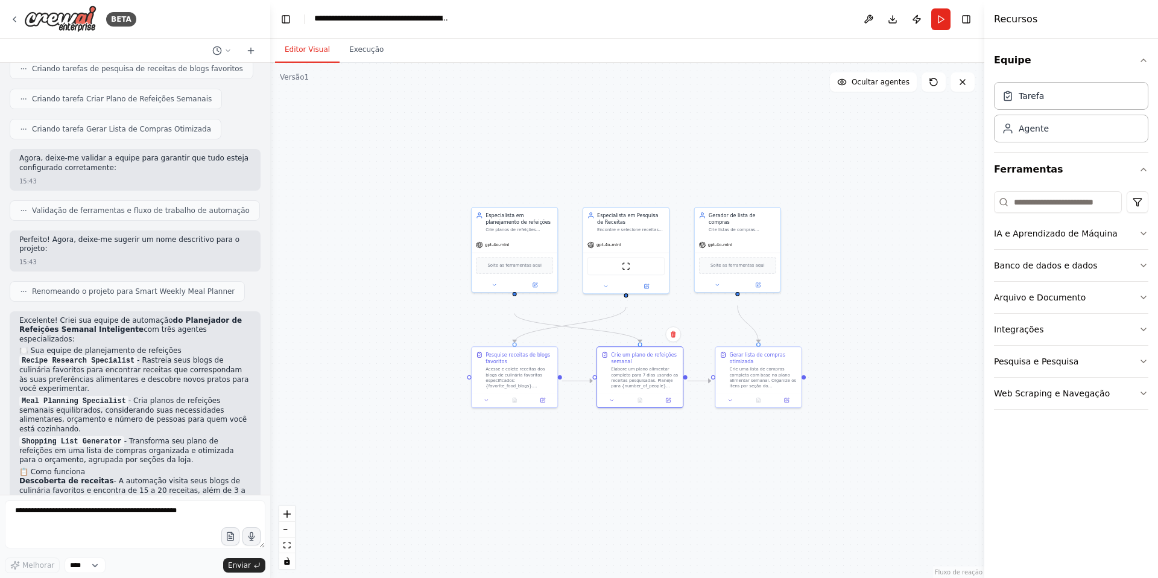
scroll to position [1022, 0]
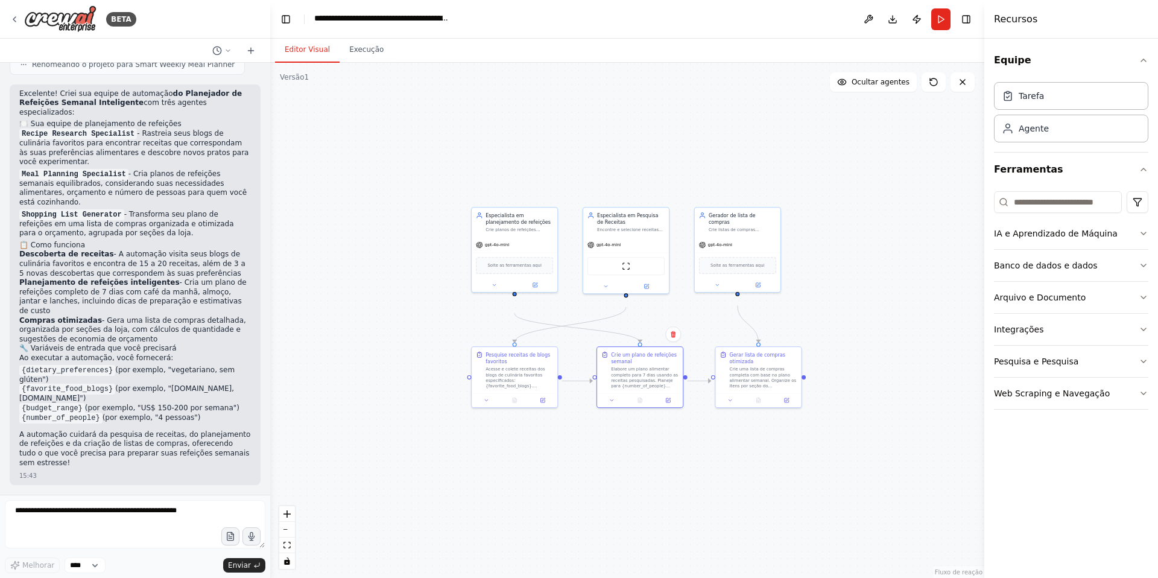
click at [35, 430] on font "A automação cuidará da pesquisa de receitas, do planejamento de refeições e da …" at bounding box center [134, 448] width 231 height 37
click at [35, 484] on div "Desenvolva uma equipe que crie planos de refeições semanais com base em suas pr…" at bounding box center [135, 279] width 270 height 432
click at [153, 500] on textarea at bounding box center [135, 524] width 261 height 48
click at [227, 533] on icon "button" at bounding box center [230, 536] width 7 height 8
click at [14, 16] on icon at bounding box center [15, 19] width 10 height 10
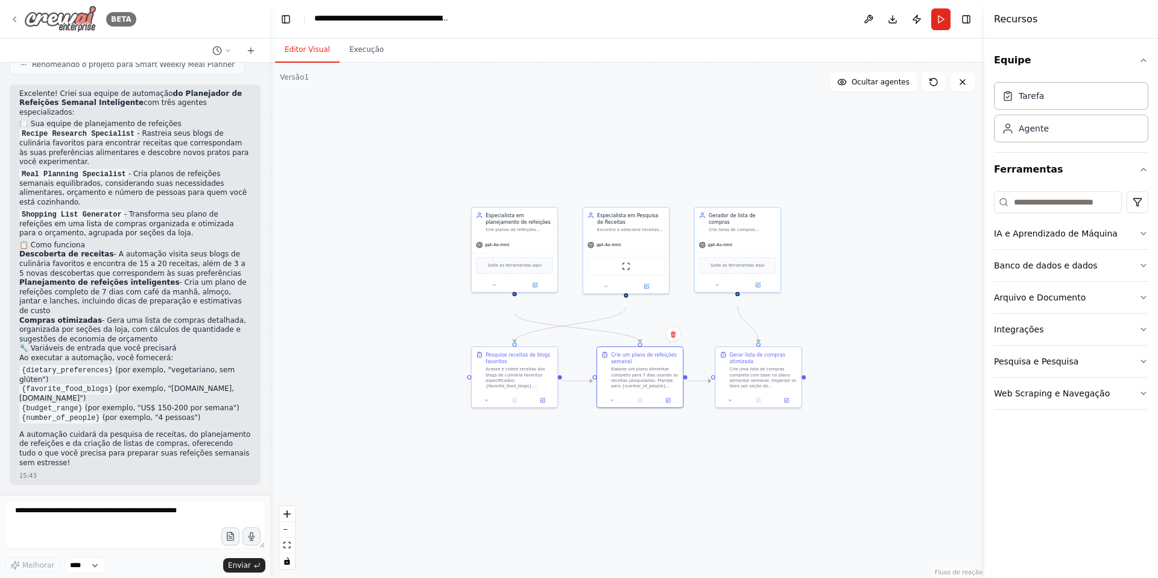
click at [19, 11] on div "BETA" at bounding box center [73, 18] width 127 height 27
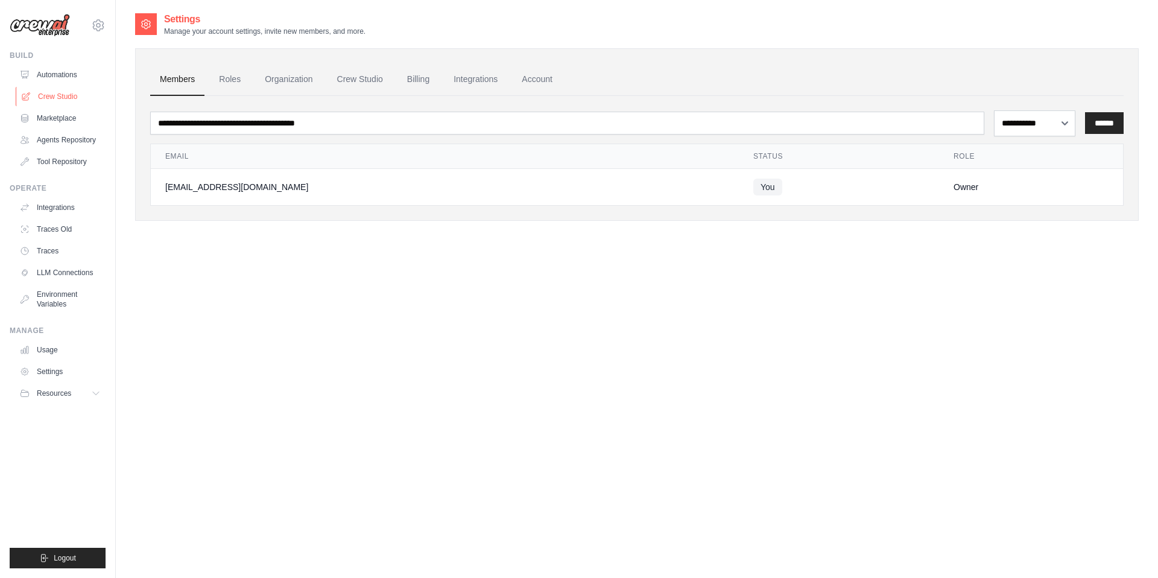
click at [83, 106] on link "Crew Studio" at bounding box center [61, 96] width 91 height 19
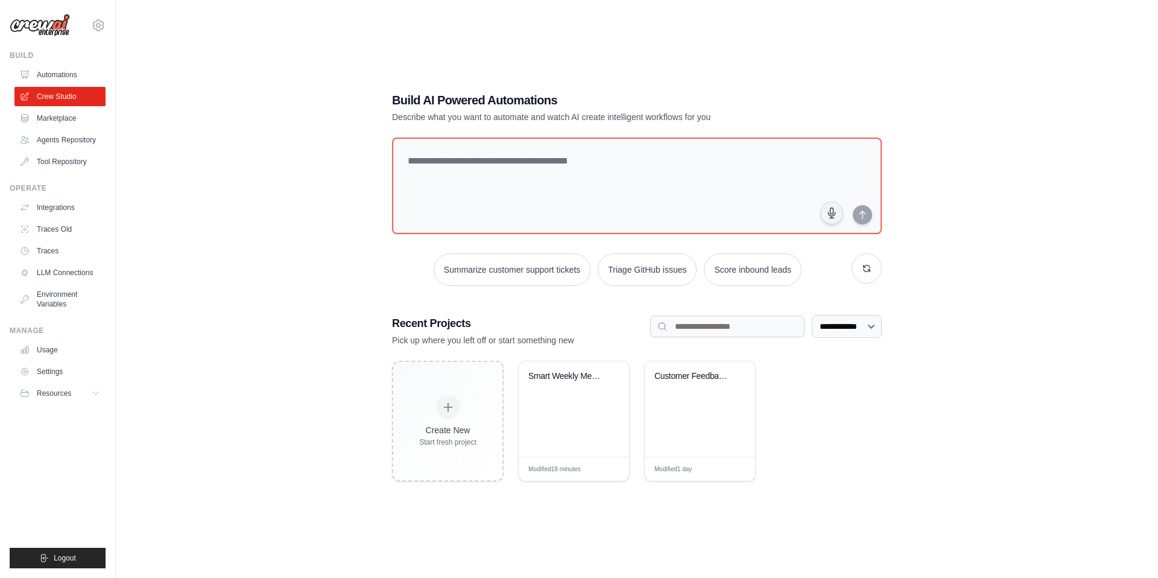
scroll to position [19, 0]
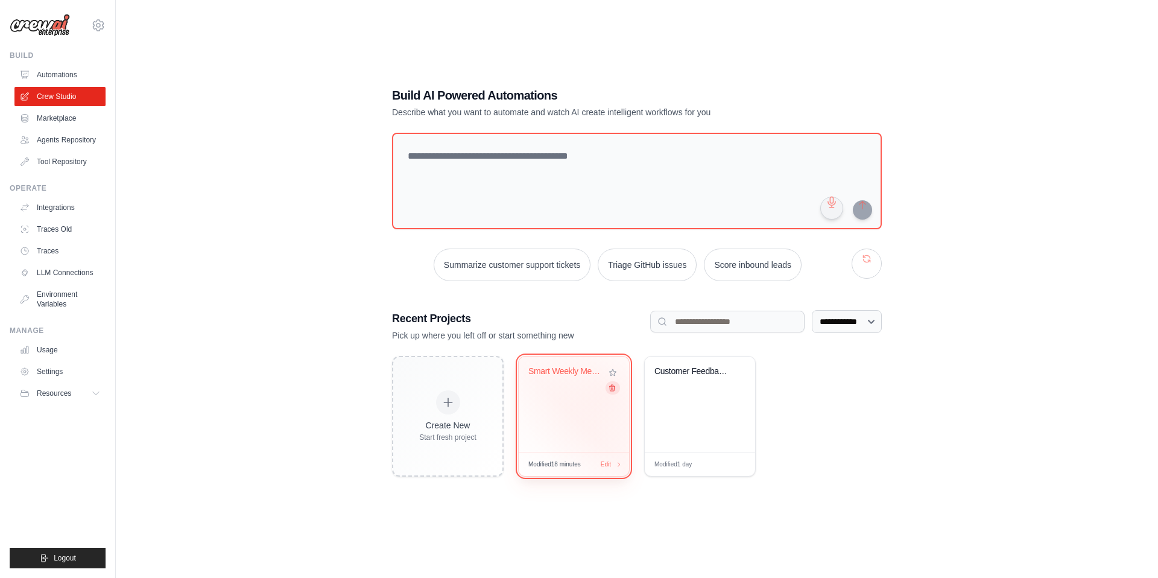
click at [614, 391] on icon at bounding box center [612, 388] width 8 height 8
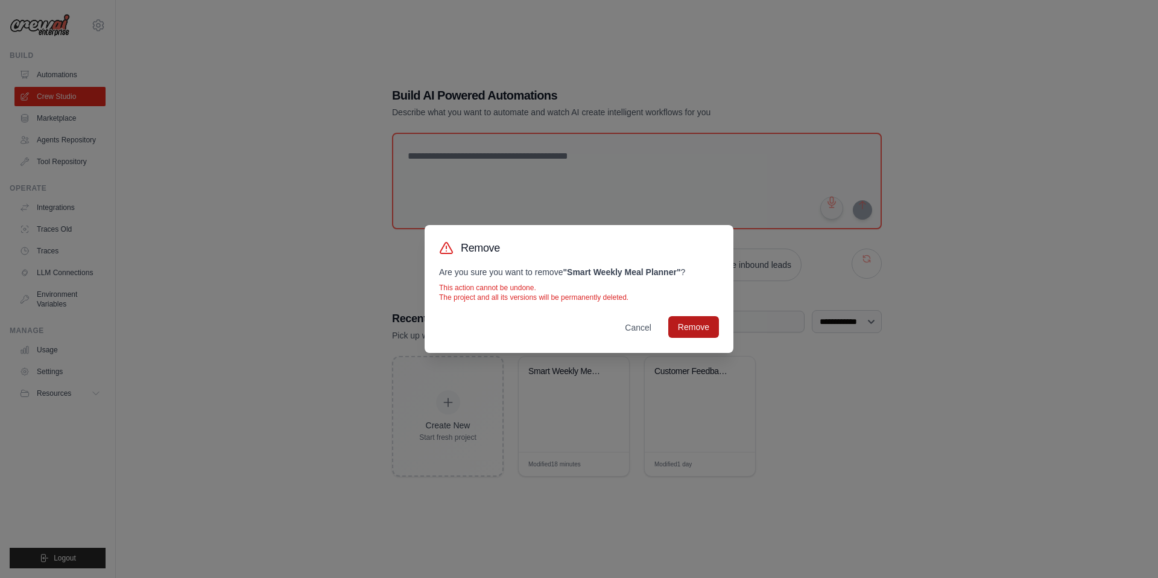
click at [719, 331] on button "Remove" at bounding box center [693, 327] width 51 height 22
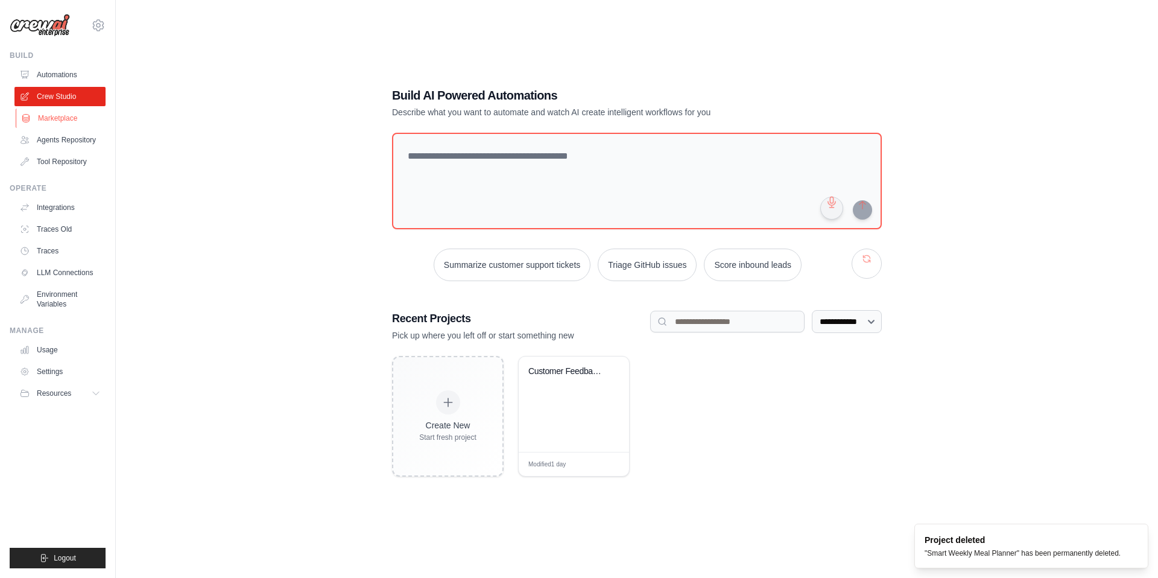
click at [76, 128] on link "Marketplace" at bounding box center [61, 118] width 91 height 19
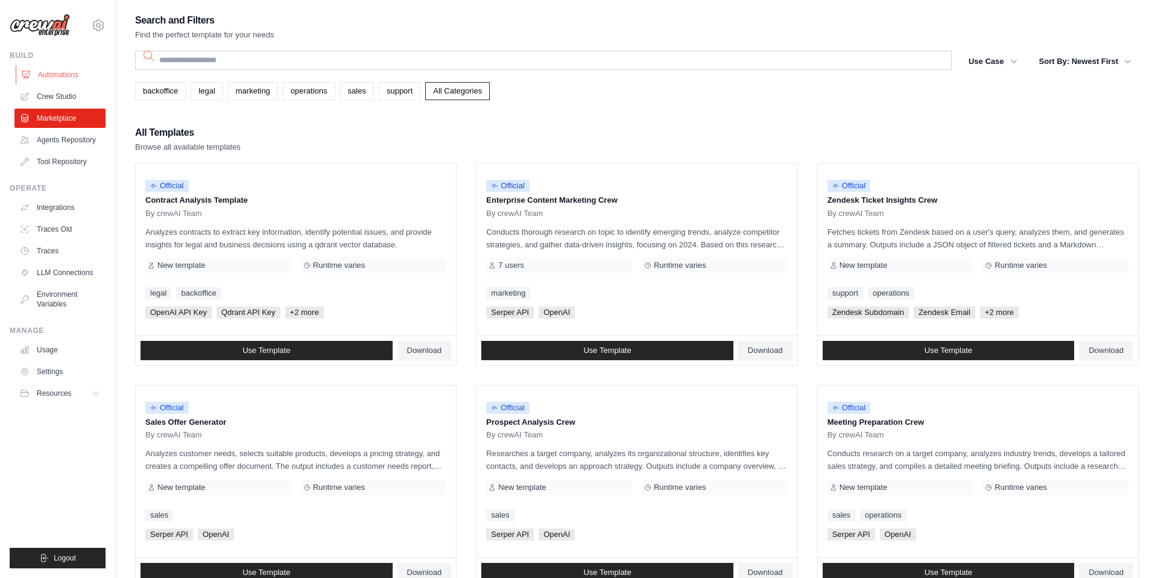
click at [75, 80] on link "Automations" at bounding box center [61, 74] width 91 height 19
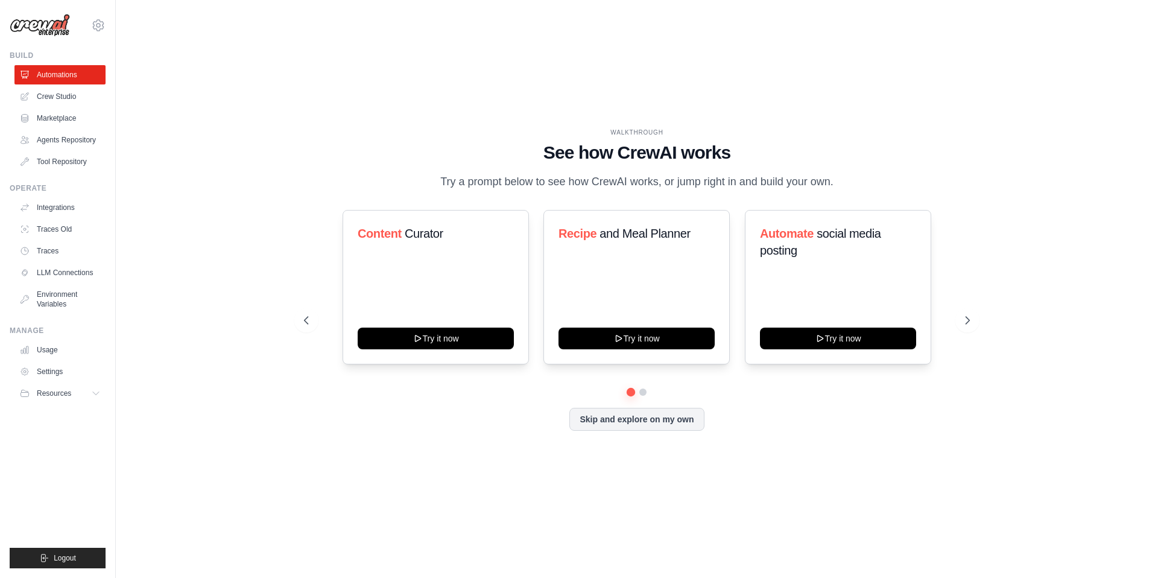
click at [711, 493] on div "WALKTHROUGH See how [PERSON_NAME] works Try a prompt below to see how [PERSON_N…" at bounding box center [636, 289] width 1003 height 554
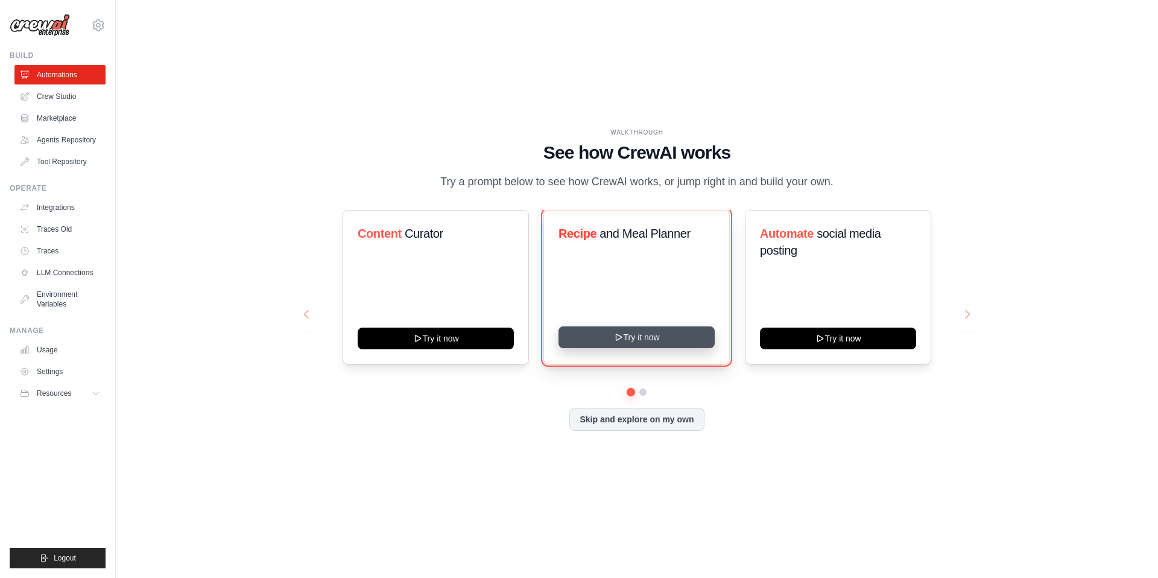
click at [659, 342] on button "Try it now" at bounding box center [636, 337] width 156 height 22
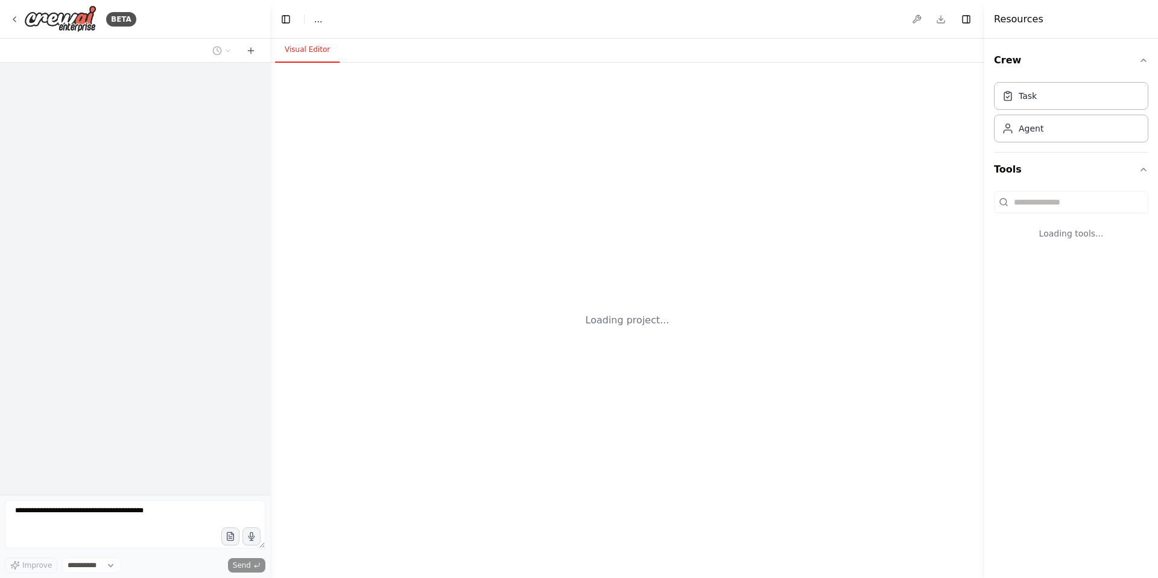
select select "****"
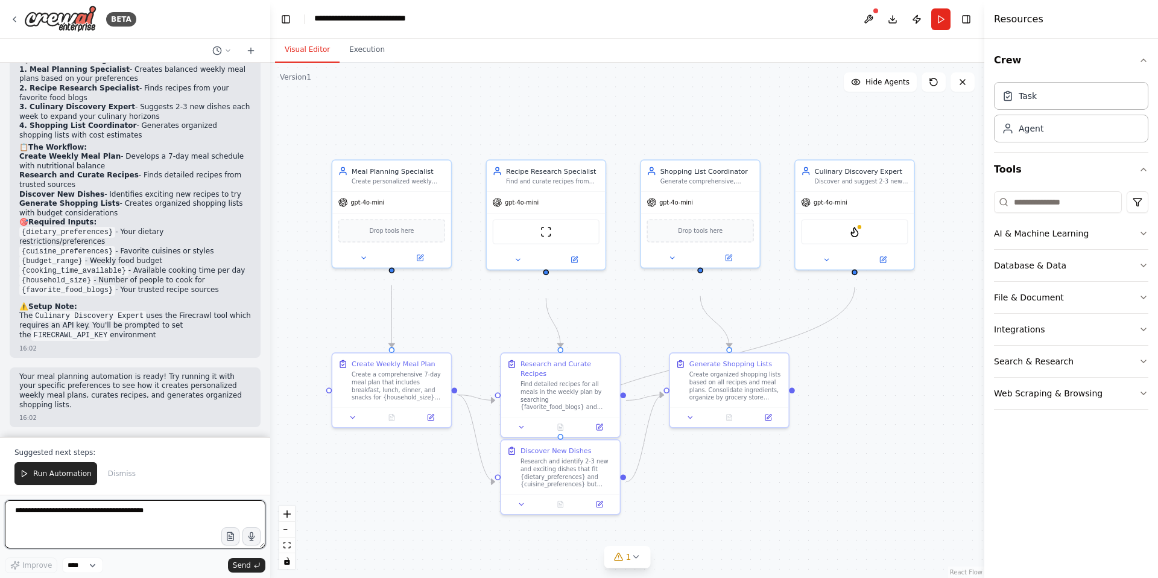
scroll to position [1083, 0]
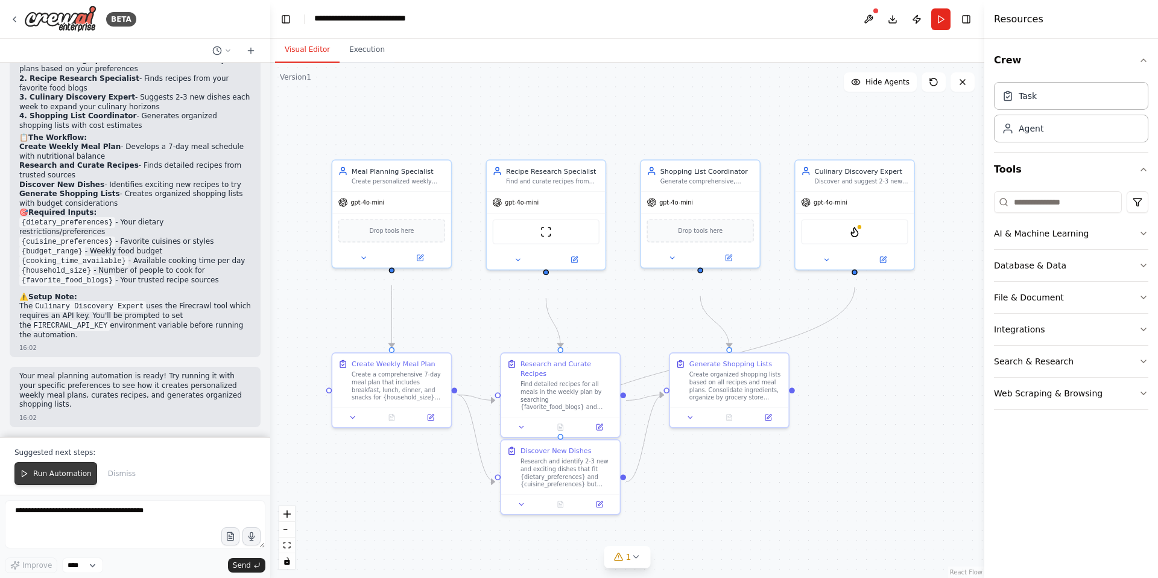
click at [71, 469] on span "Run Automation" at bounding box center [62, 474] width 58 height 10
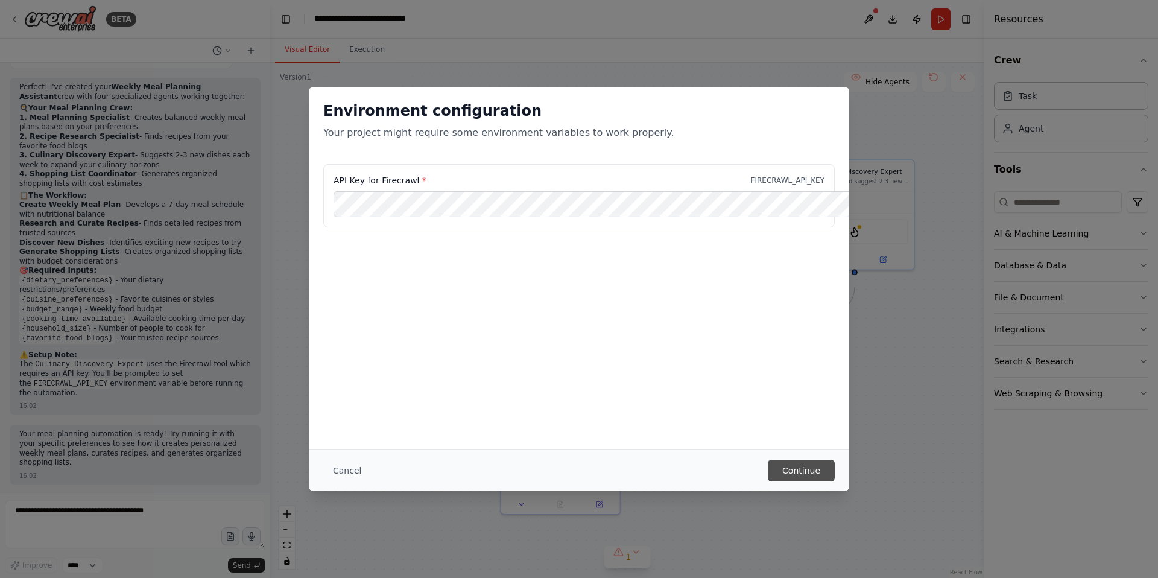
click at [825, 460] on button "Continue" at bounding box center [801, 470] width 67 height 22
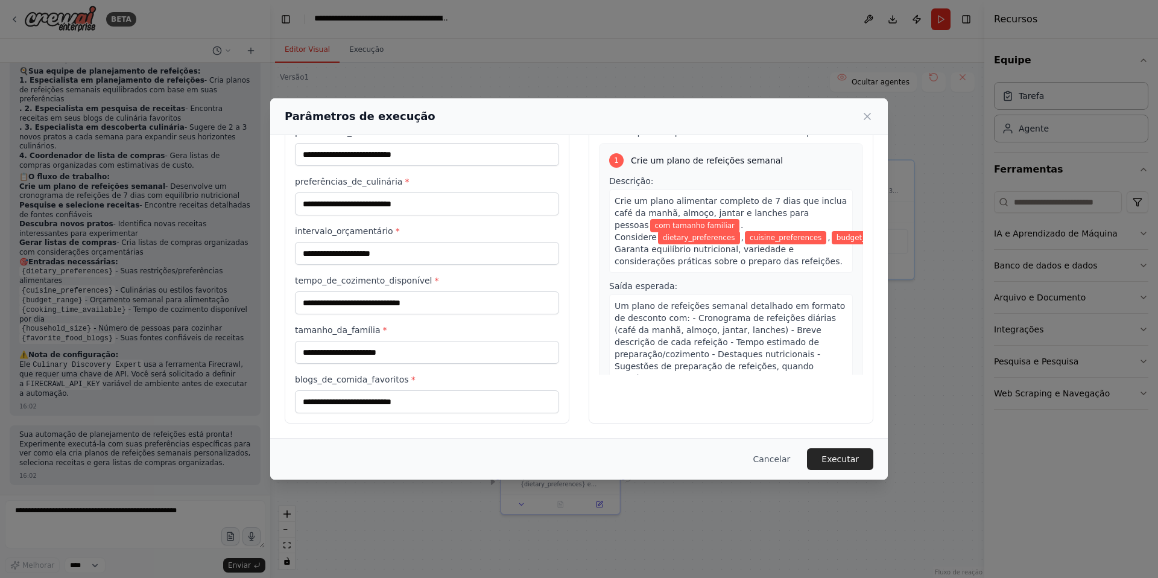
scroll to position [0, 0]
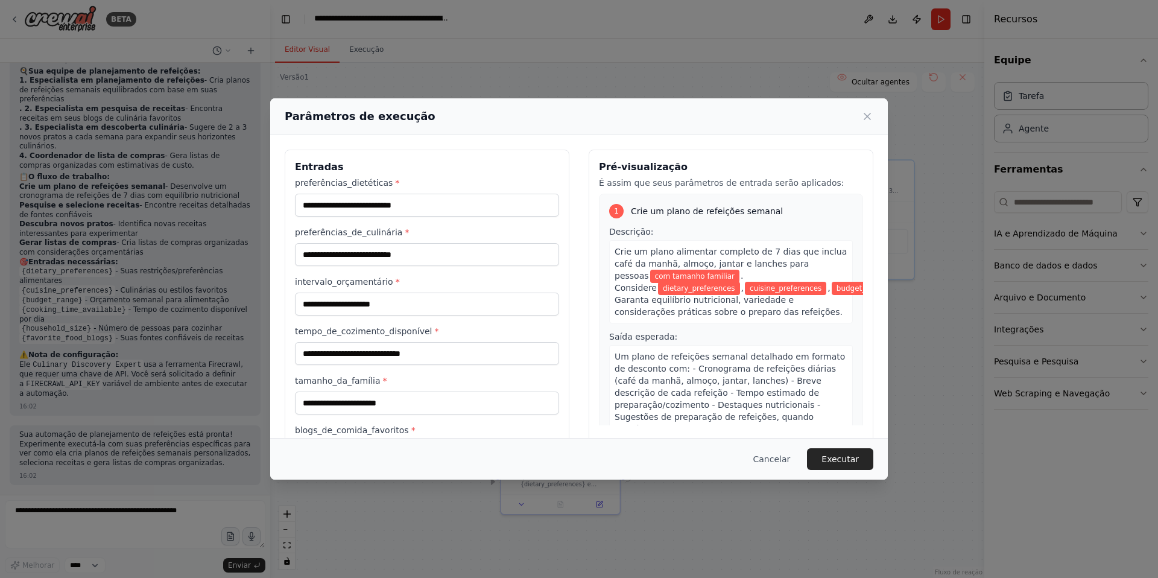
drag, startPoint x: 741, startPoint y: 376, endPoint x: 718, endPoint y: 93, distance: 284.4
click at [718, 93] on div "Parâmetros de execução Entradas preferências_dietéticas * preferências_de_culin…" at bounding box center [579, 289] width 1158 height 578
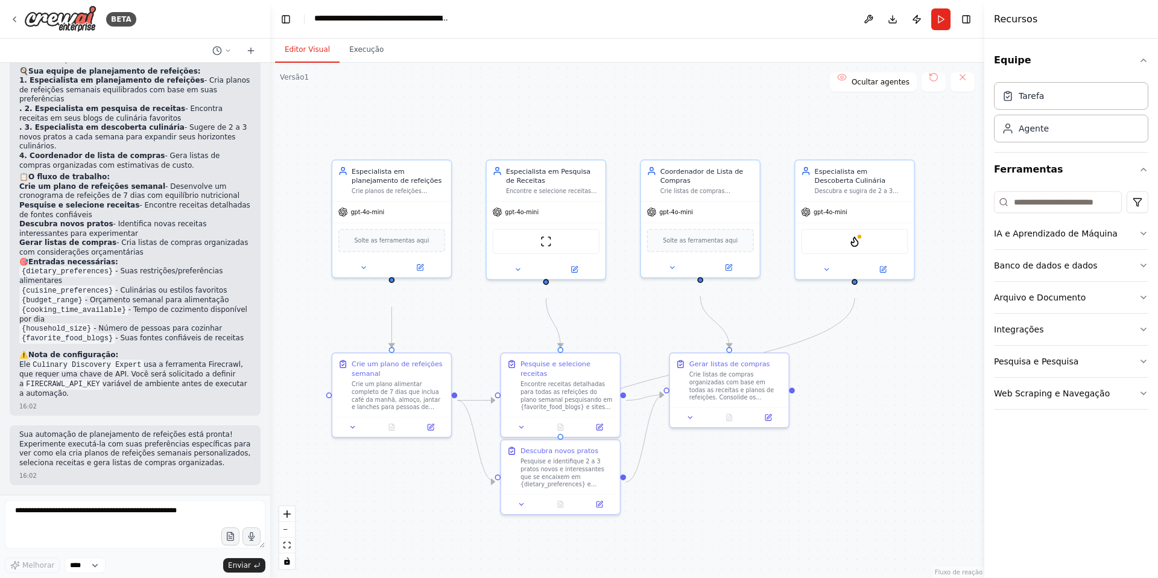
click at [651, 312] on div ".deletable-edge-delete-btn { width: 20px; height: 20px; border: 0px solid #ffff…" at bounding box center [627, 320] width 714 height 515
click at [145, 522] on textarea at bounding box center [135, 524] width 261 height 48
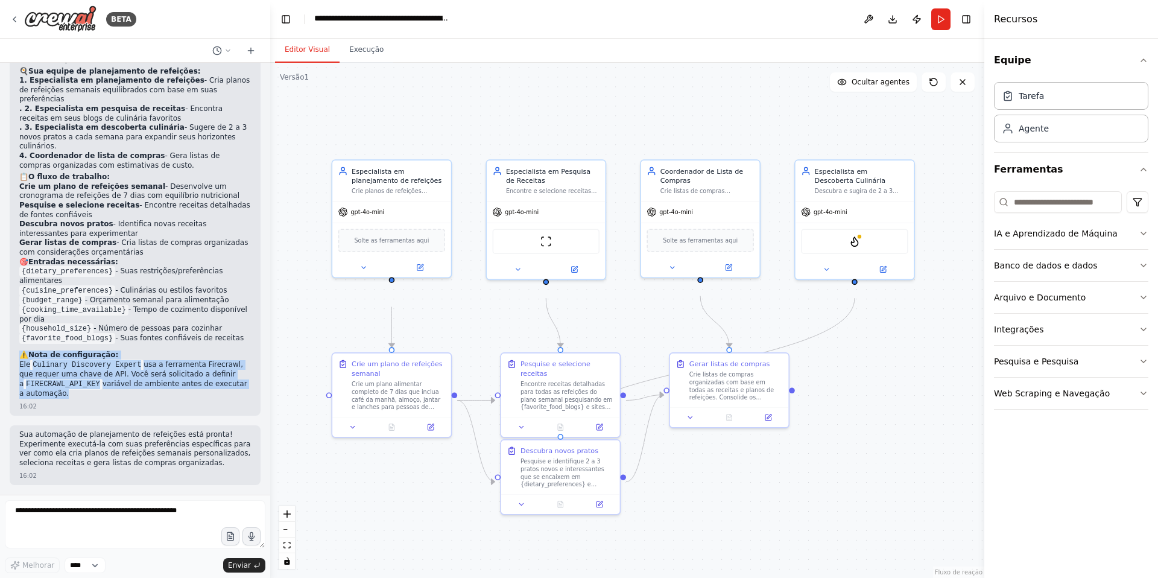
drag, startPoint x: 133, startPoint y: 376, endPoint x: 109, endPoint y: 312, distance: 67.8
click at [109, 313] on div "Perfeito! Criei sua equipe de Assistente de Planejamento de Refeições Semanais …" at bounding box center [135, 218] width 232 height 364
copy div "⚠️ Nota de configuração: Ele Culinary Discovery Expert usa a ferramenta Firecra…"
click at [547, 244] on img at bounding box center [545, 238] width 11 height 11
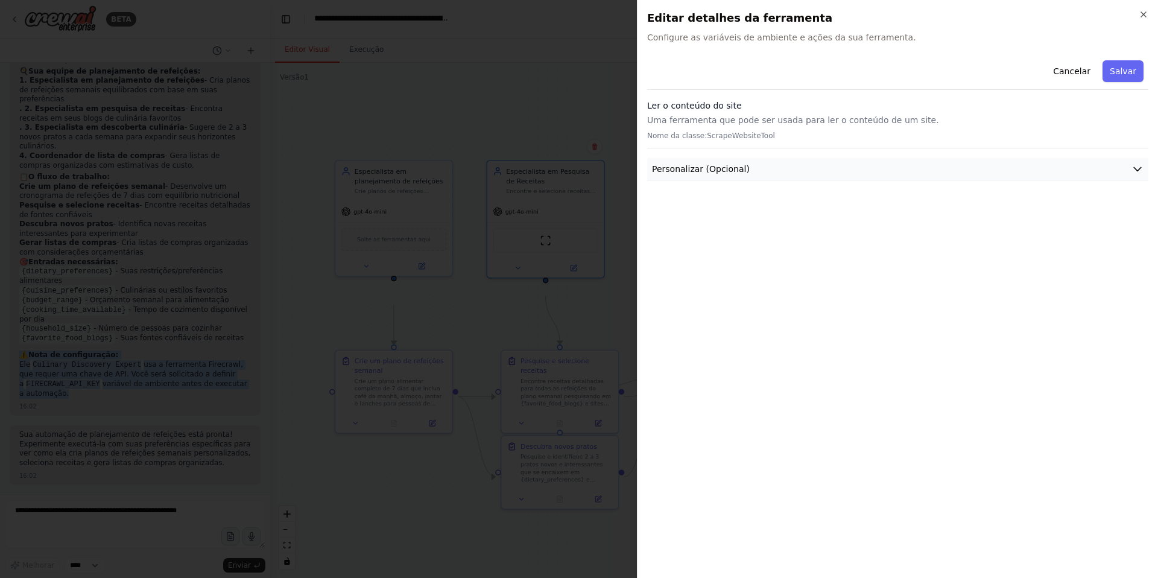
click at [939, 180] on button "Personalizar (Opcional)" at bounding box center [897, 169] width 501 height 22
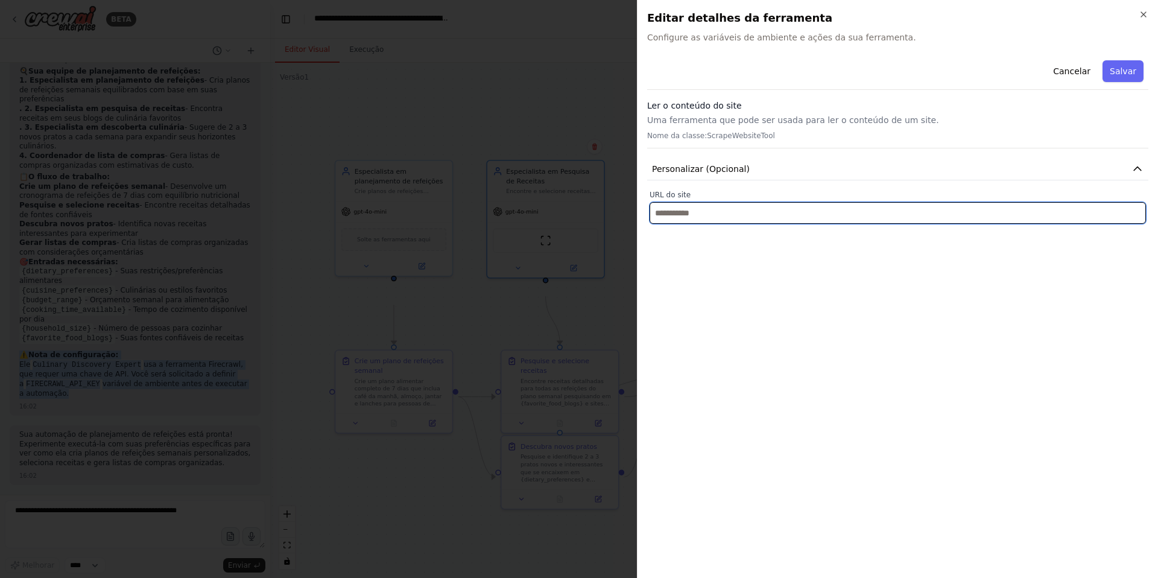
click at [928, 224] on input "text" at bounding box center [897, 213] width 496 height 22
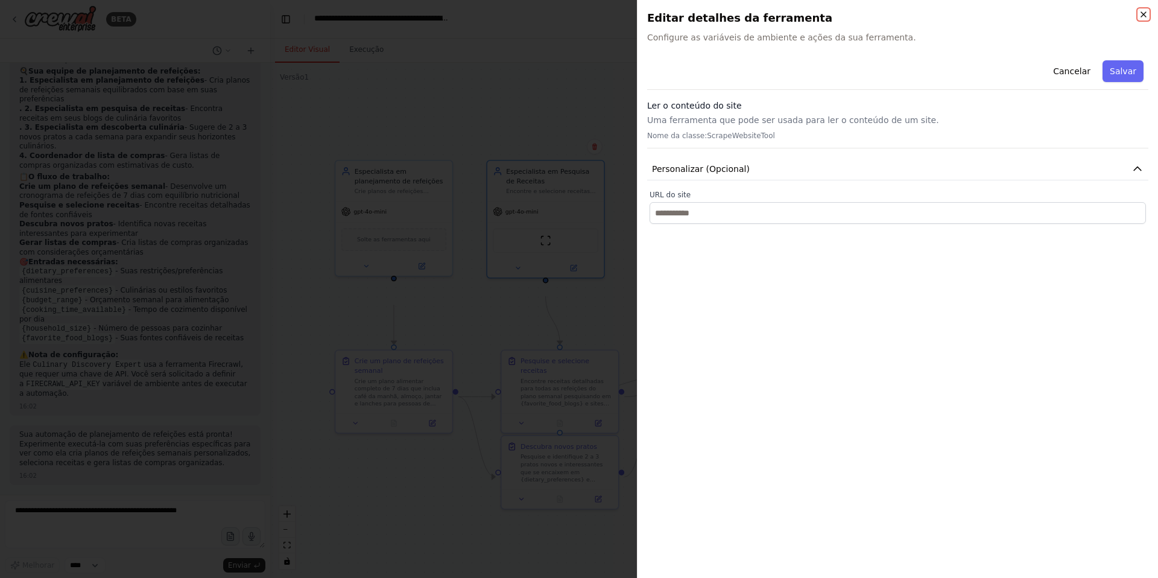
click at [1138, 11] on icon "button" at bounding box center [1143, 15] width 10 height 10
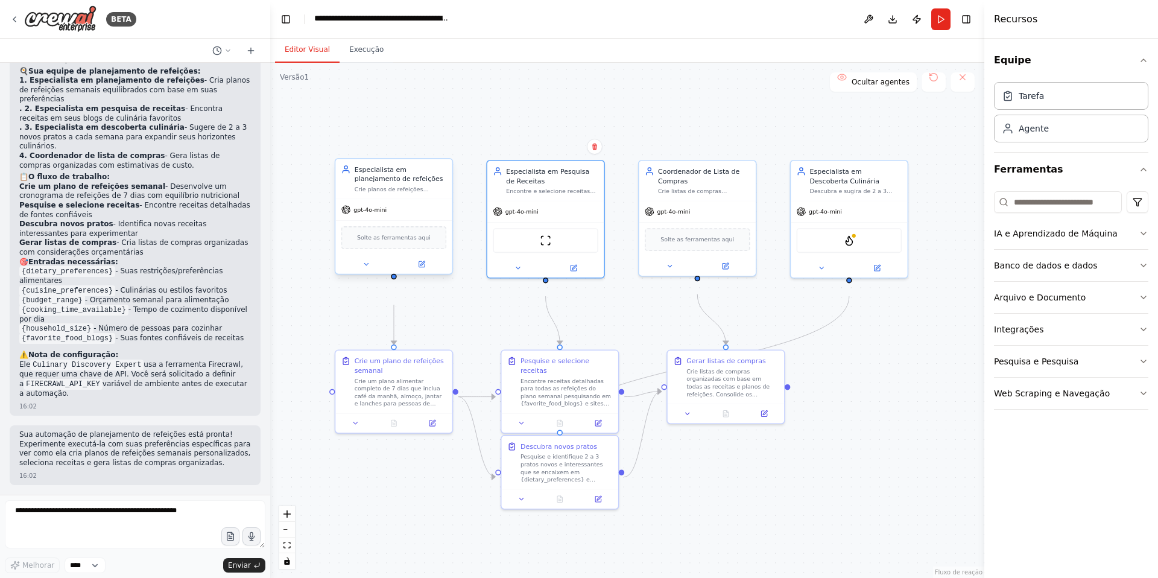
click at [406, 249] on div "Solte as ferramentas aqui" at bounding box center [394, 237] width 106 height 23
click at [391, 241] on font "Solte as ferramentas aqui" at bounding box center [394, 237] width 74 height 7
click at [415, 249] on div "Solte as ferramentas aqui" at bounding box center [394, 237] width 106 height 23
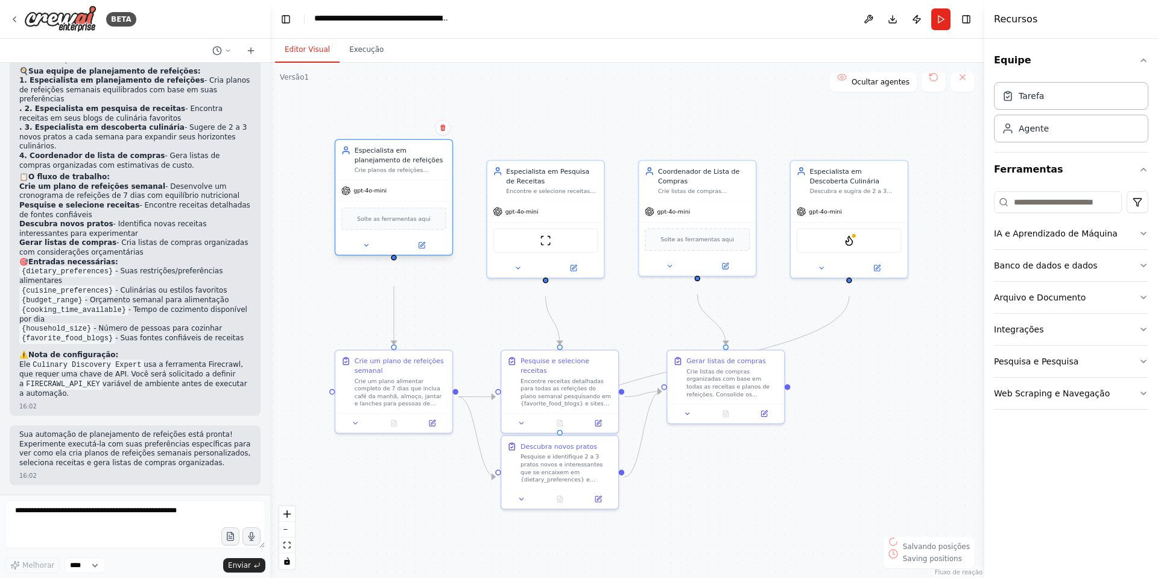
drag, startPoint x: 415, startPoint y: 271, endPoint x: 415, endPoint y: 257, distance: 14.5
click at [415, 230] on div "Solte as ferramentas aqui" at bounding box center [394, 218] width 106 height 23
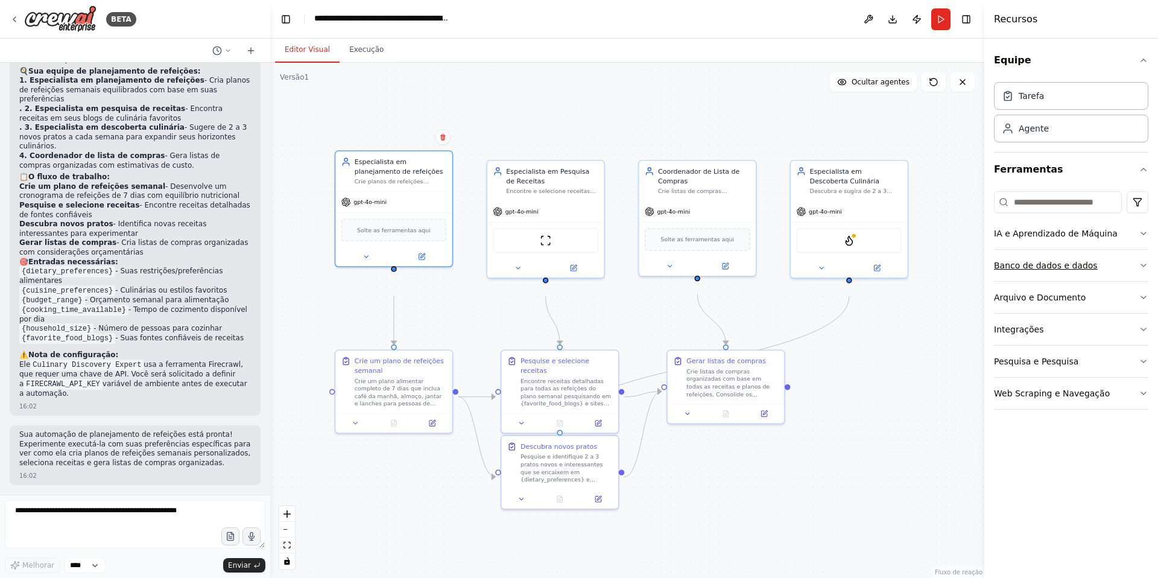
click at [1010, 270] on font "Banco de dados e dados" at bounding box center [1046, 266] width 104 height 10
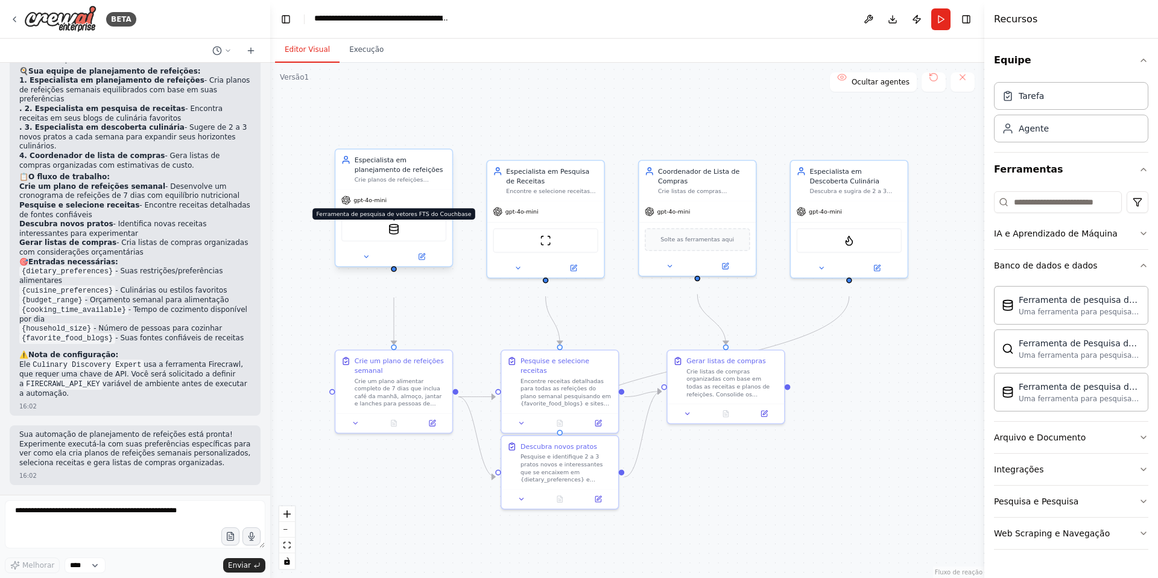
click at [393, 235] on img at bounding box center [393, 228] width 11 height 11
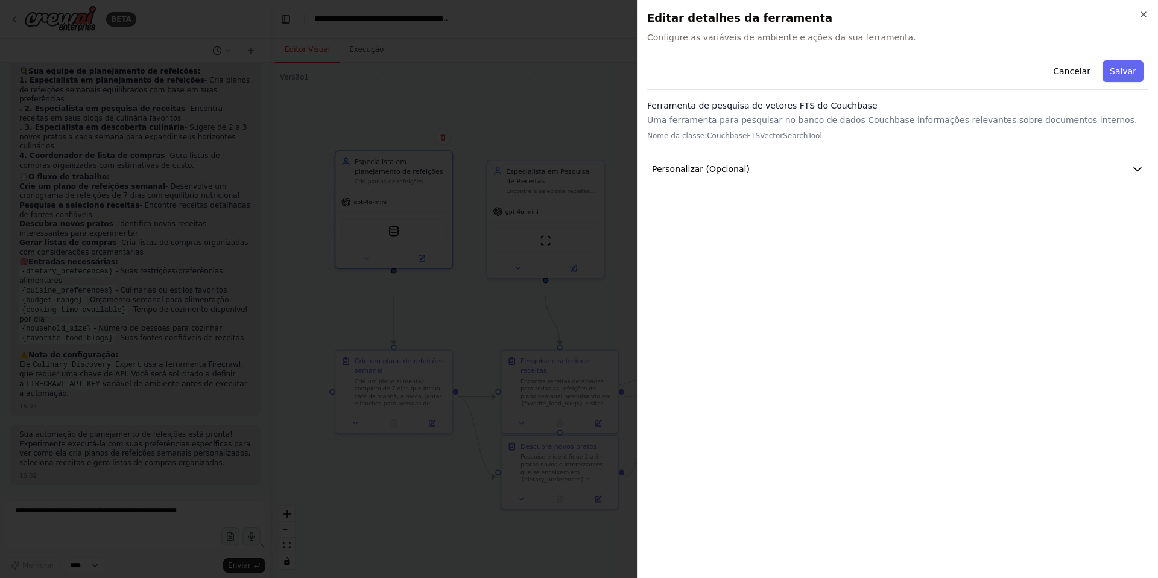
click at [1132, 14] on h2 "Editar detalhes da ferramenta" at bounding box center [897, 18] width 501 height 17
click at [1143, 19] on icon "button" at bounding box center [1143, 15] width 10 height 10
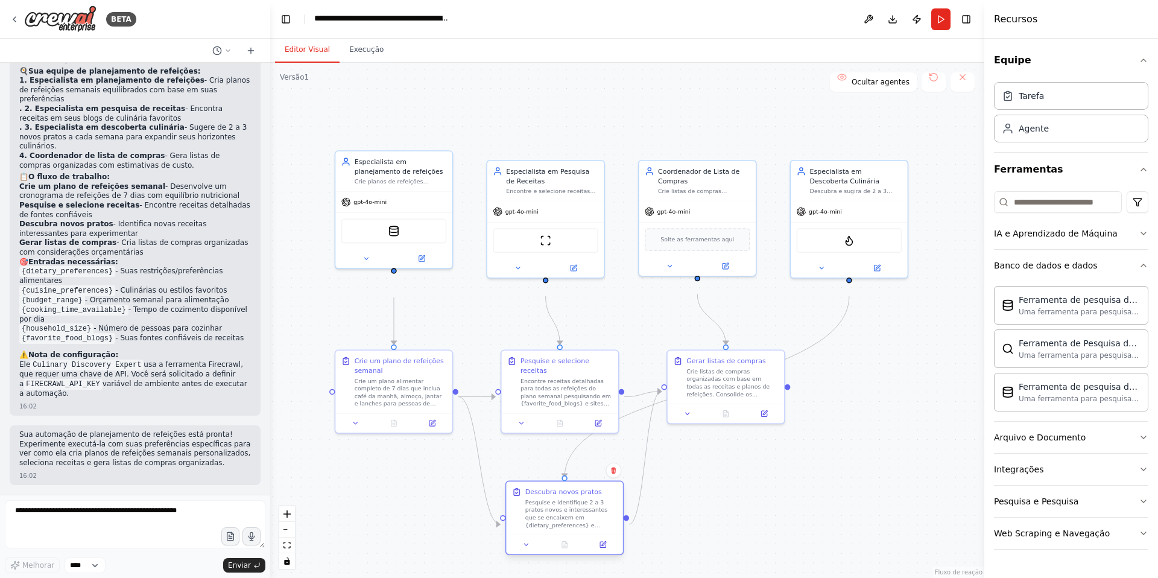
drag, startPoint x: 565, startPoint y: 470, endPoint x: 566, endPoint y: 516, distance: 46.4
click at [566, 516] on div "Pesquise e identifique 2 a 3 pratos novos e interessantes que se encaixem em {d…" at bounding box center [571, 513] width 92 height 30
click at [665, 270] on button at bounding box center [670, 264] width 54 height 11
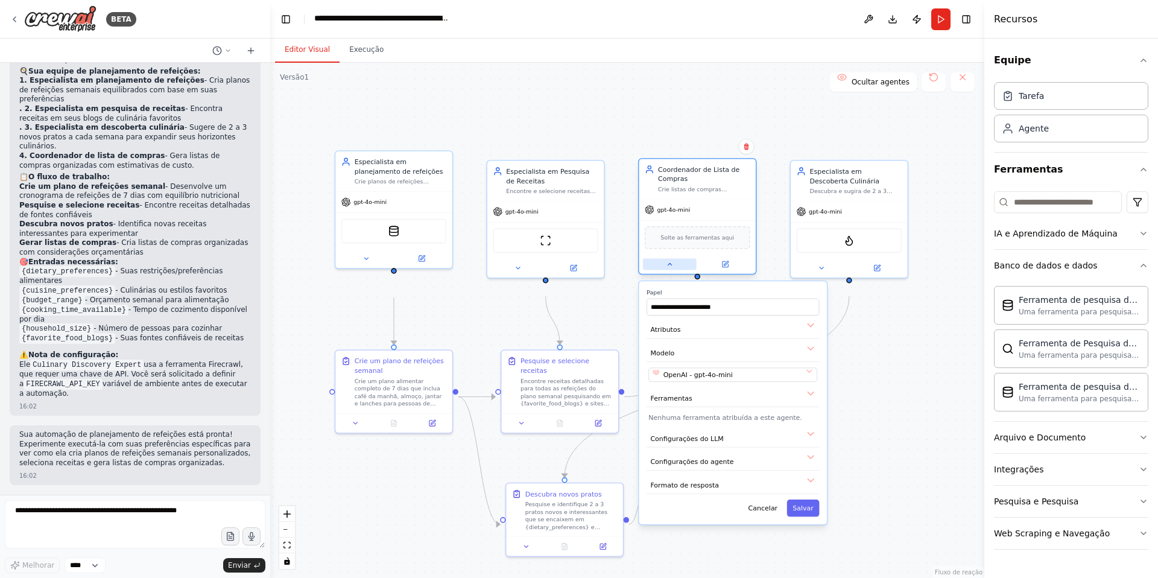
click at [665, 270] on button at bounding box center [670, 264] width 54 height 11
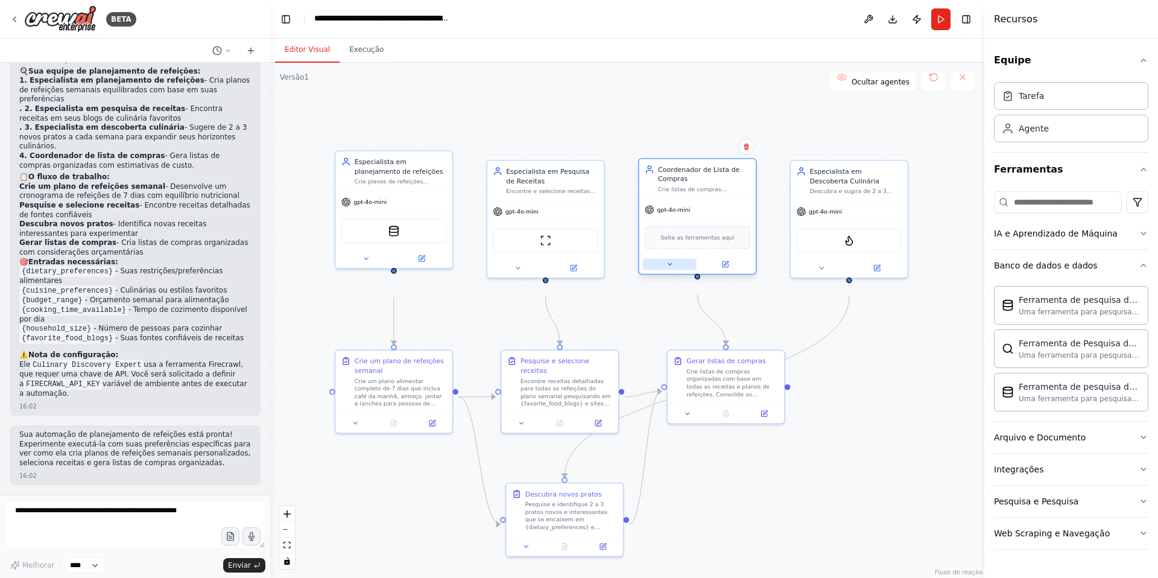
click at [670, 270] on button at bounding box center [670, 264] width 54 height 11
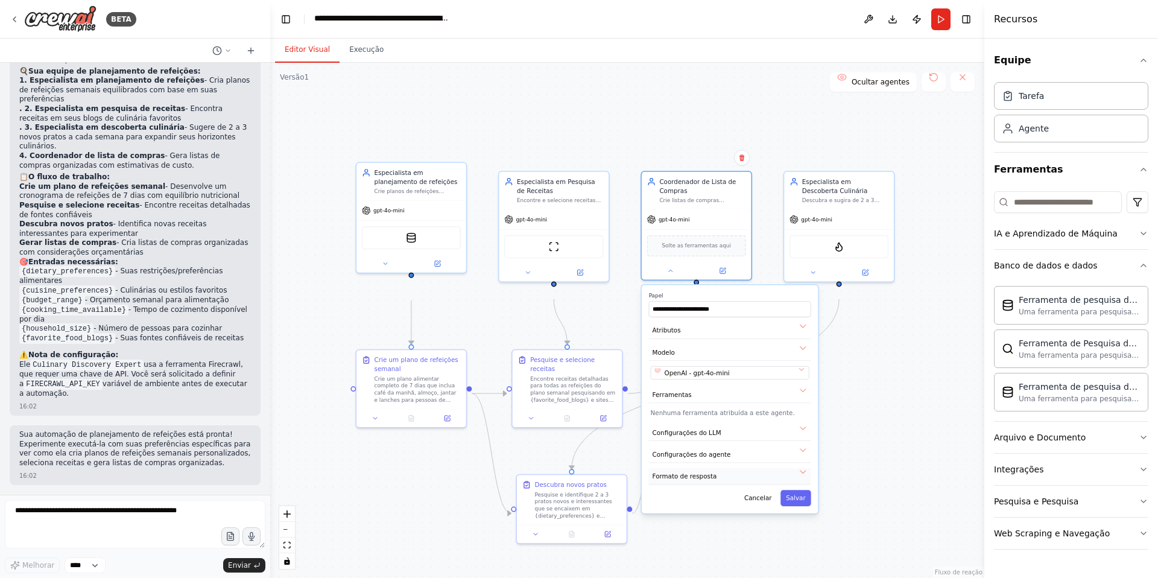
click at [735, 484] on button "Formato de resposta" at bounding box center [730, 476] width 162 height 16
click at [670, 273] on icon at bounding box center [670, 268] width 7 height 7
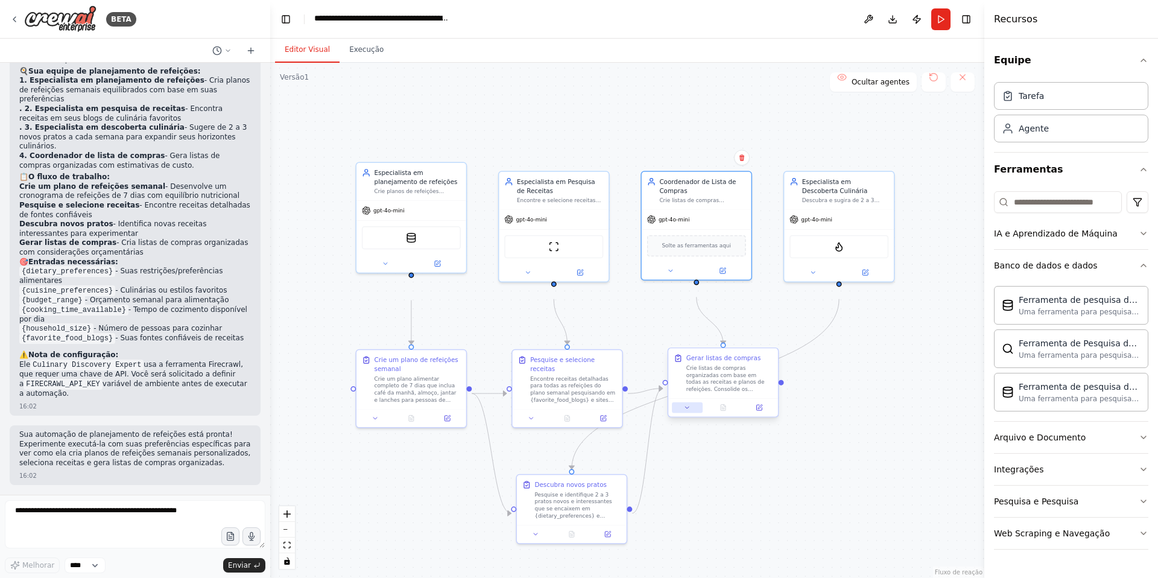
click at [690, 413] on button at bounding box center [687, 407] width 31 height 11
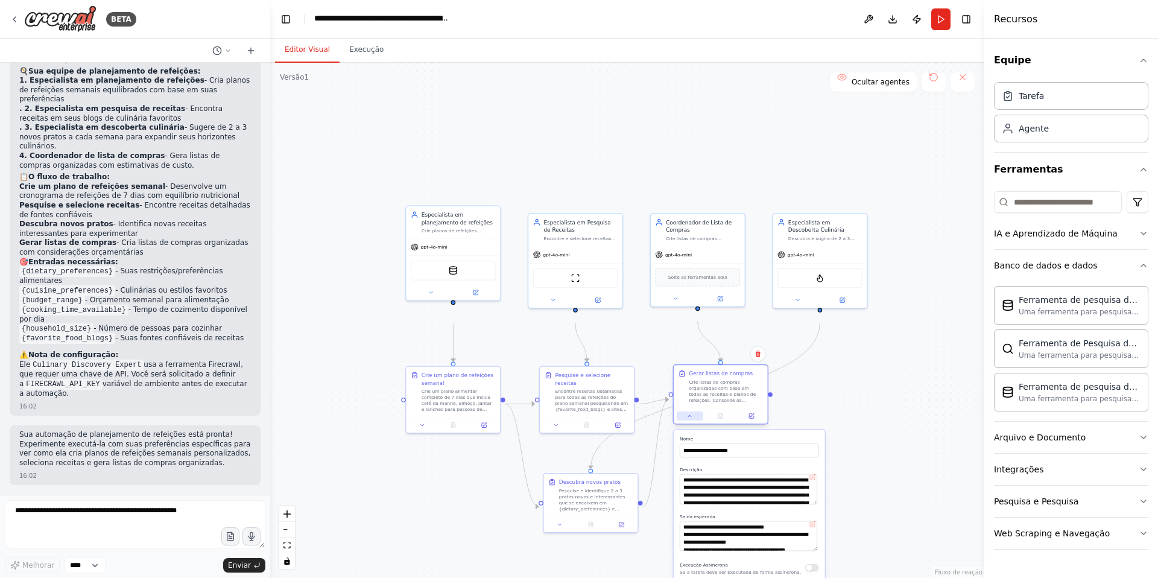
click at [689, 417] on icon at bounding box center [689, 416] width 3 height 2
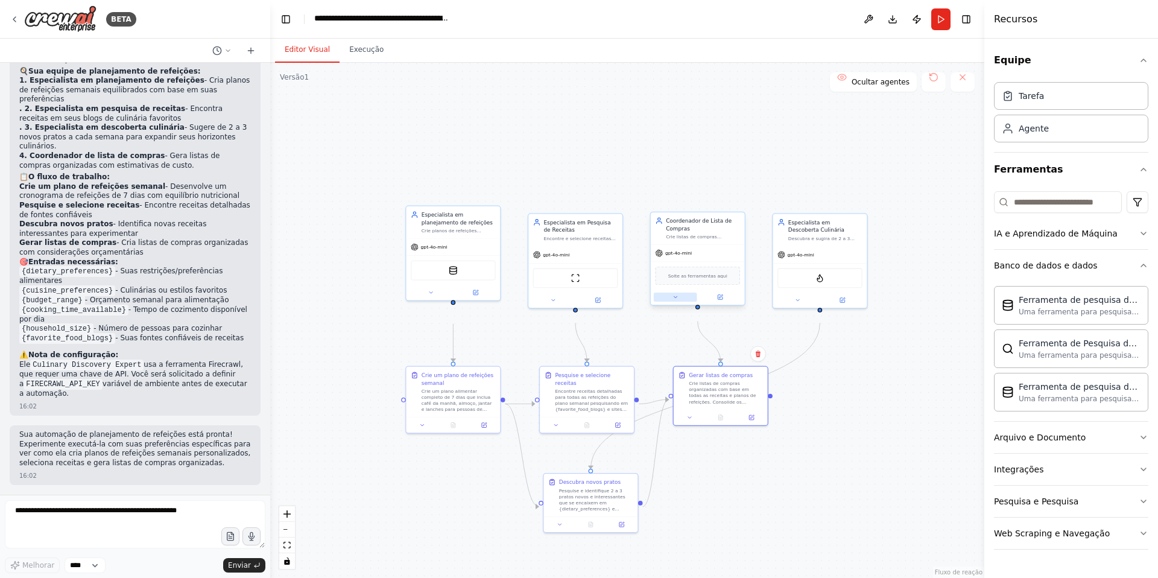
click at [676, 300] on icon at bounding box center [675, 297] width 6 height 6
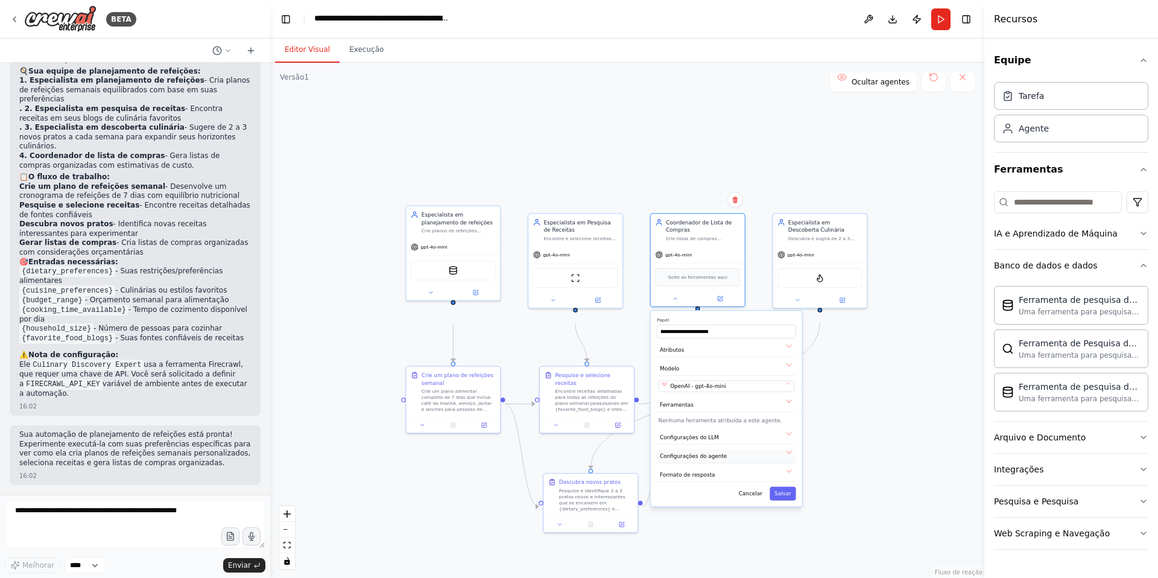
click at [709, 463] on button "Configurações do agente" at bounding box center [726, 456] width 139 height 14
click at [711, 459] on font "Configurações do agente" at bounding box center [693, 456] width 67 height 6
click at [713, 440] on font "Configurações do LLM" at bounding box center [689, 437] width 59 height 6
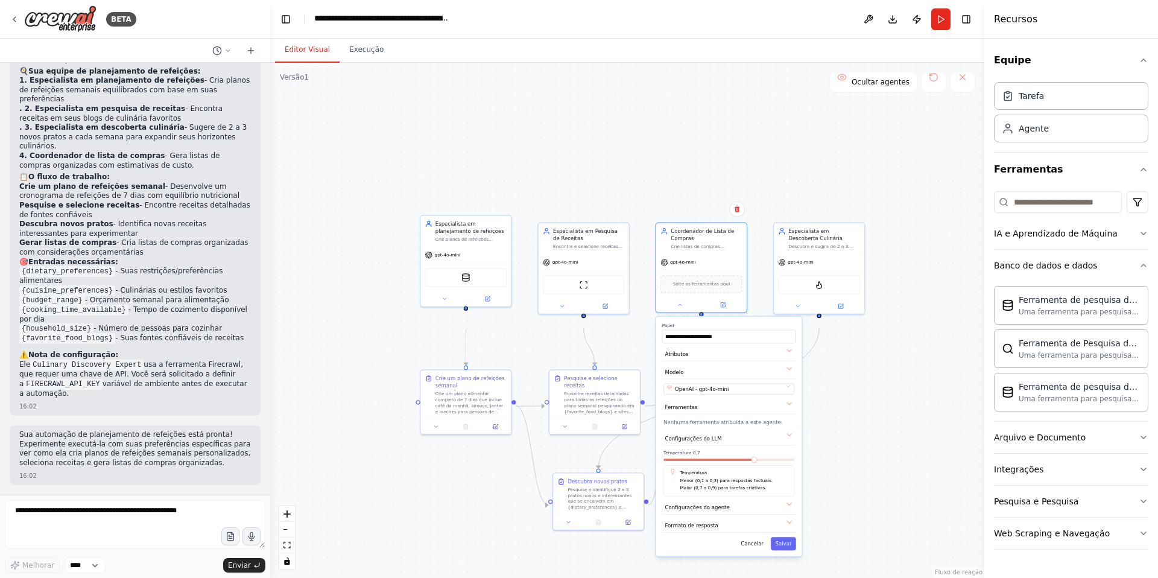
click at [783, 463] on div "**********" at bounding box center [729, 436] width 146 height 239
click at [786, 446] on button "Configurações do LLM" at bounding box center [729, 439] width 134 height 14
click at [780, 394] on button "OpenAI - gpt-4o-mini" at bounding box center [728, 389] width 131 height 11
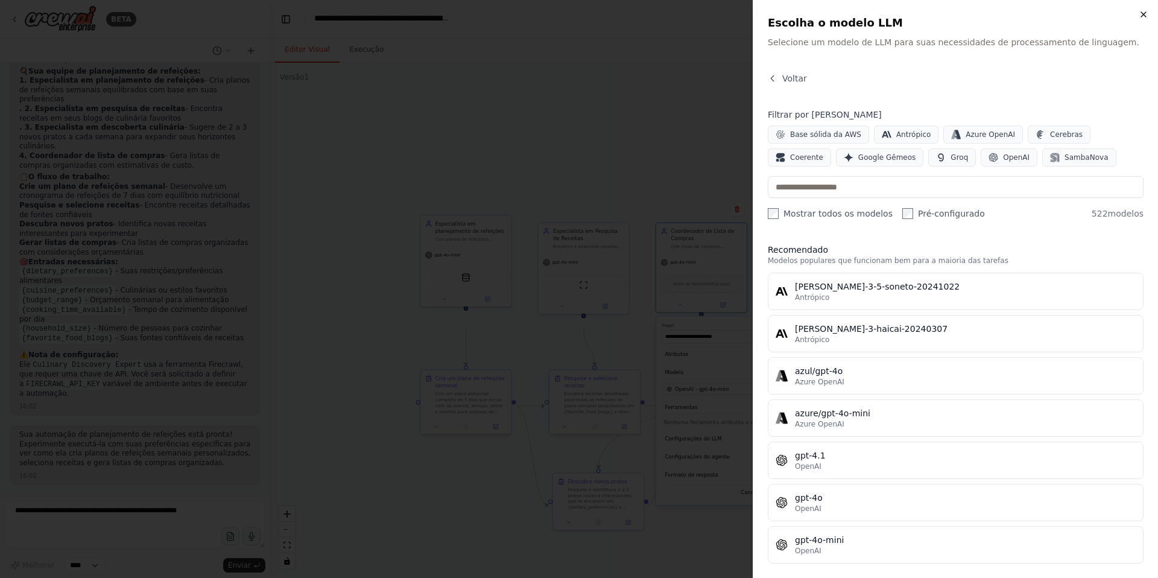
click at [1141, 17] on icon "button" at bounding box center [1143, 14] width 5 height 5
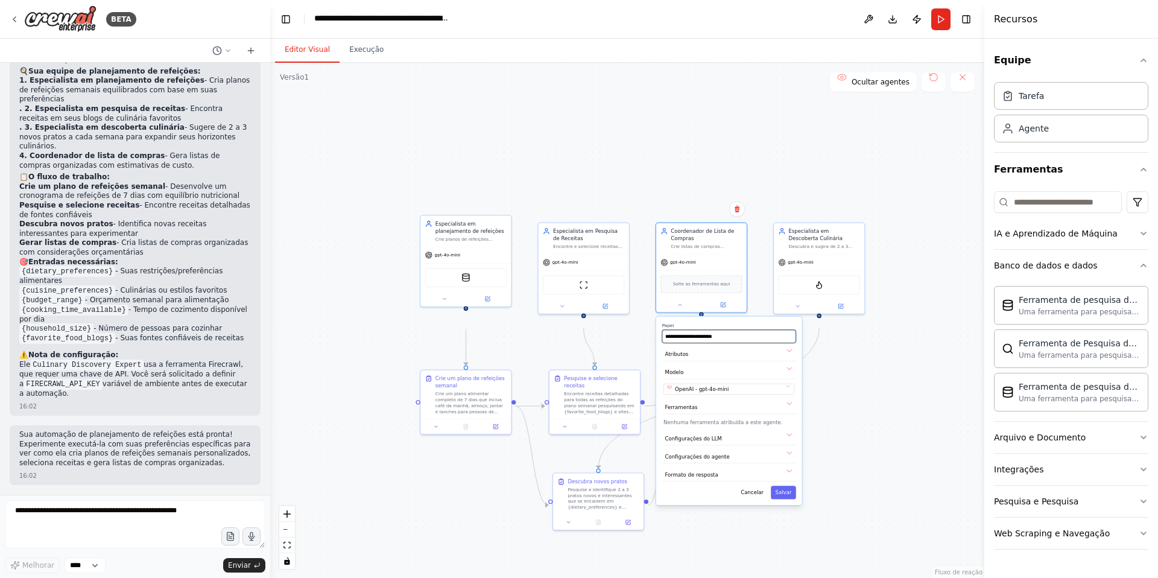
click at [712, 343] on input "**********" at bounding box center [729, 336] width 134 height 13
click at [817, 392] on div ".deletable-edge-delete-btn { width: 20px; height: 20px; border: 0px solid #ffff…" at bounding box center [627, 320] width 714 height 515
click at [740, 343] on input "**********" at bounding box center [729, 336] width 134 height 13
click at [848, 465] on div ".deletable-edge-delete-btn { width: 20px; height: 20px; border: 0px solid #ffff…" at bounding box center [627, 320] width 714 height 515
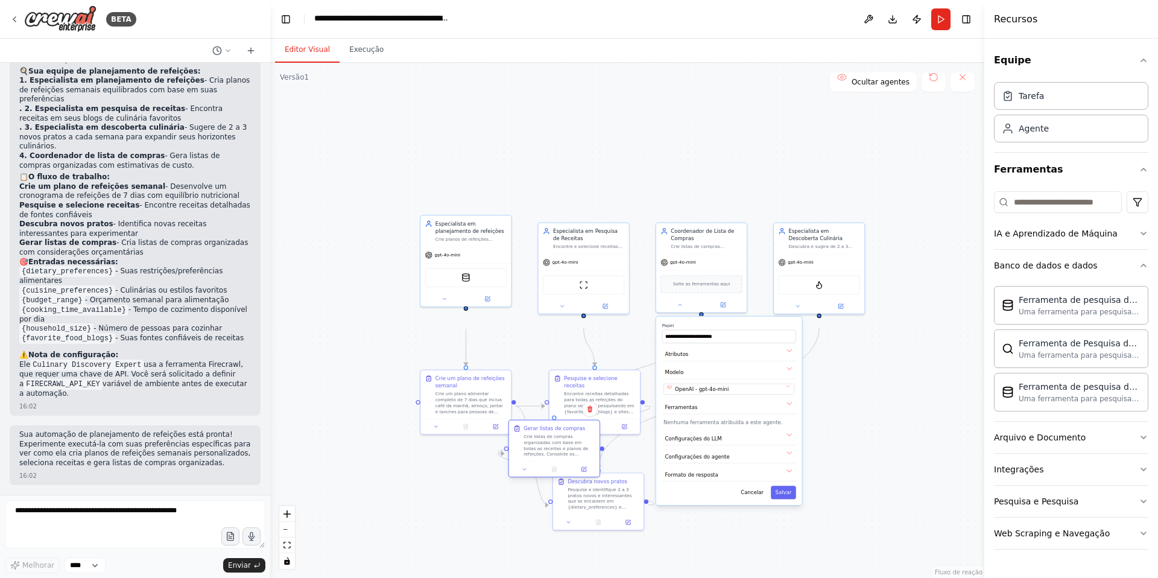
drag, startPoint x: 731, startPoint y: 395, endPoint x: 560, endPoint y: 452, distance: 181.2
click at [560, 452] on font "Crie listas de compras organizadas com base em todas as receitas e planos de re…" at bounding box center [558, 474] width 71 height 81
drag, startPoint x: 560, startPoint y: 452, endPoint x: 409, endPoint y: 520, distance: 164.6
click at [409, 520] on font "Crie listas de compras organizadas com base em todas as receitas e planos de re…" at bounding box center [411, 547] width 71 height 81
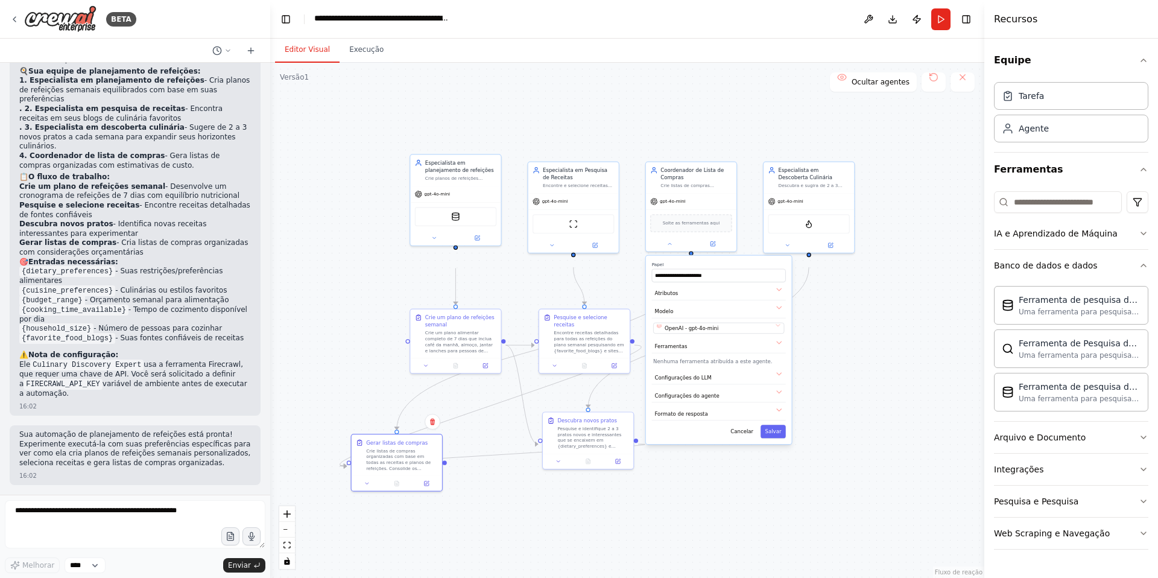
drag, startPoint x: 518, startPoint y: 368, endPoint x: 507, endPoint y: 308, distance: 61.9
click at [507, 308] on div ".deletable-edge-delete-btn { width: 20px; height: 20px; border: 0px solid #ffff…" at bounding box center [627, 320] width 714 height 515
click at [575, 227] on img at bounding box center [572, 222] width 9 height 9
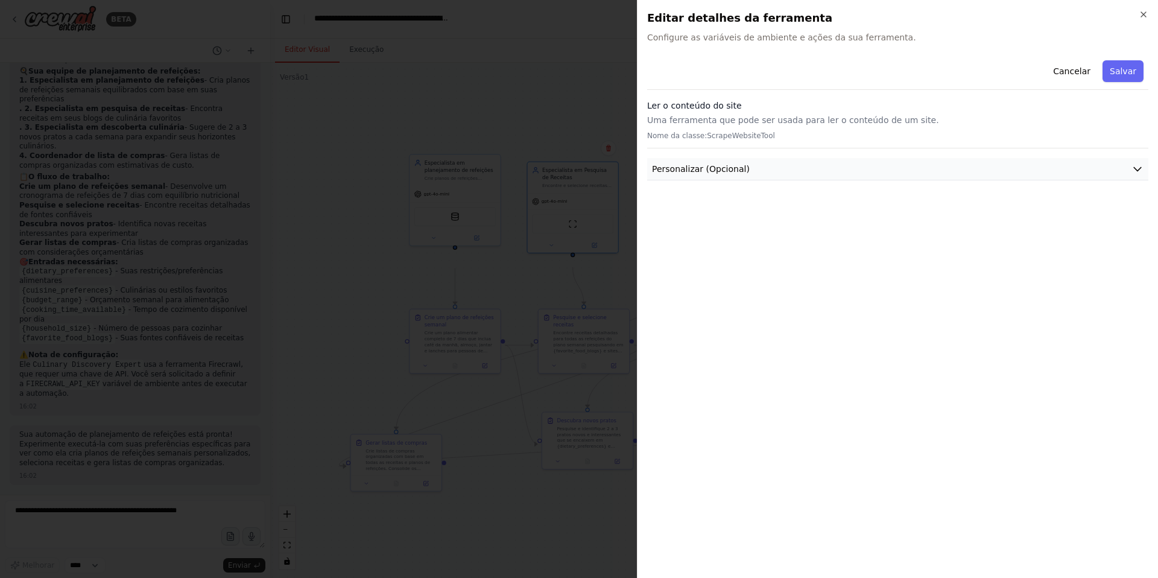
click at [1110, 180] on button "Personalizar (Opcional)" at bounding box center [897, 169] width 501 height 22
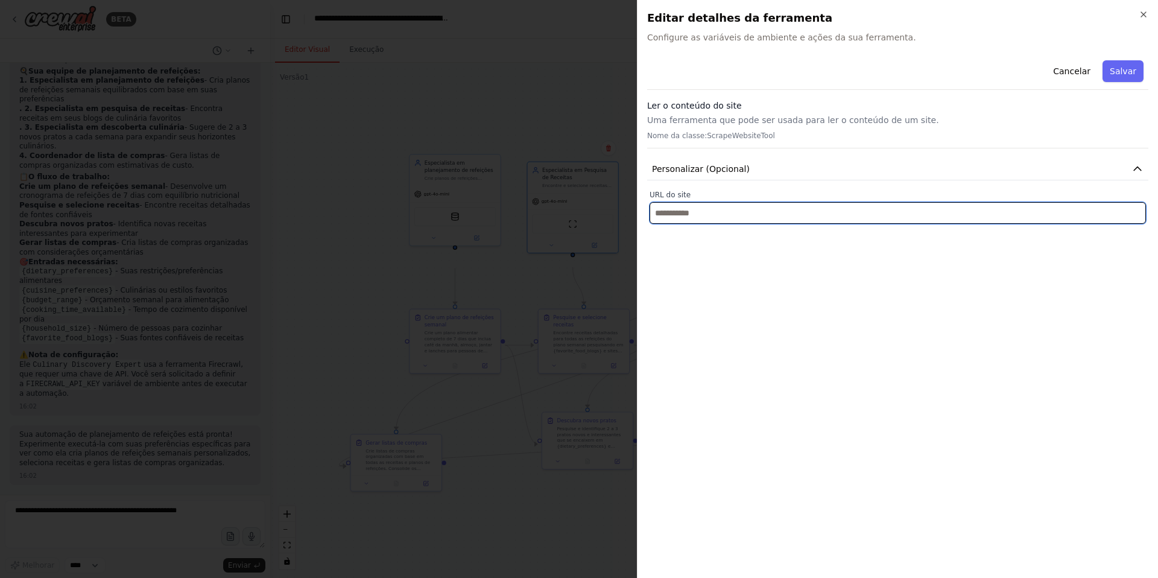
click at [825, 224] on input "text" at bounding box center [897, 213] width 496 height 22
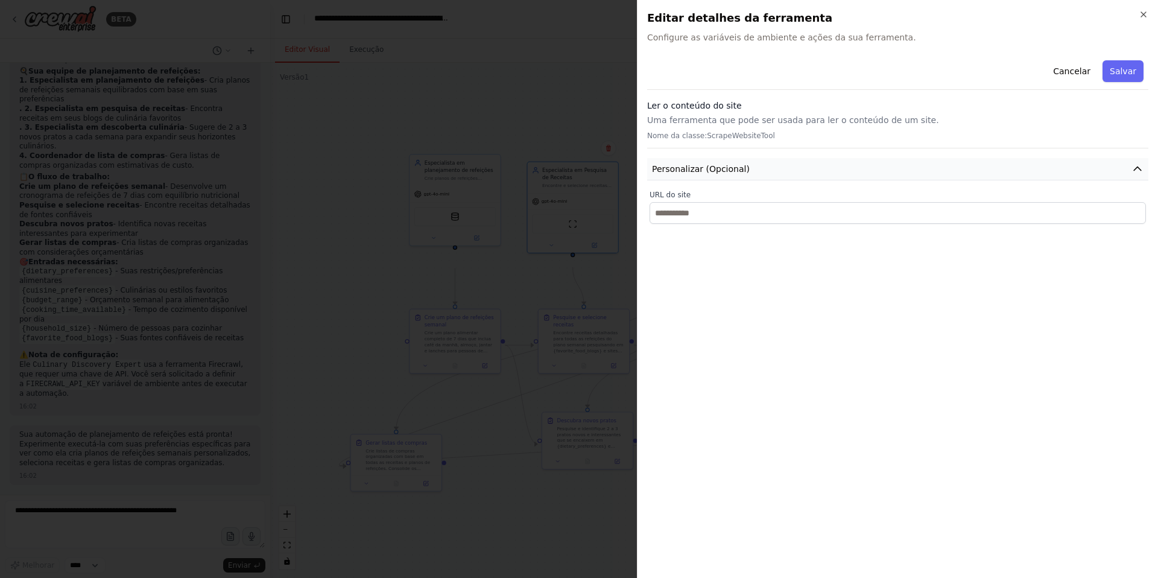
click at [862, 180] on button "Personalizar (Opcional)" at bounding box center [897, 169] width 501 height 22
click at [880, 40] on font "Configure as variáveis ​​de ambiente e ações da sua ferramenta." at bounding box center [781, 38] width 269 height 10
click at [1070, 76] on font "Cancelar" at bounding box center [1071, 71] width 37 height 10
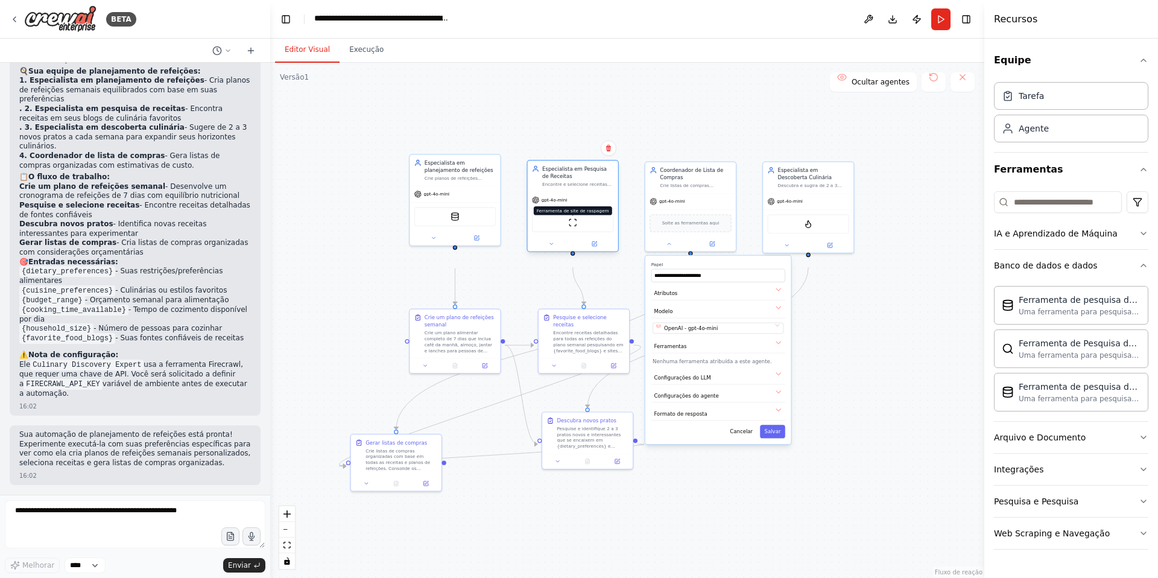
click at [575, 227] on img at bounding box center [572, 222] width 9 height 9
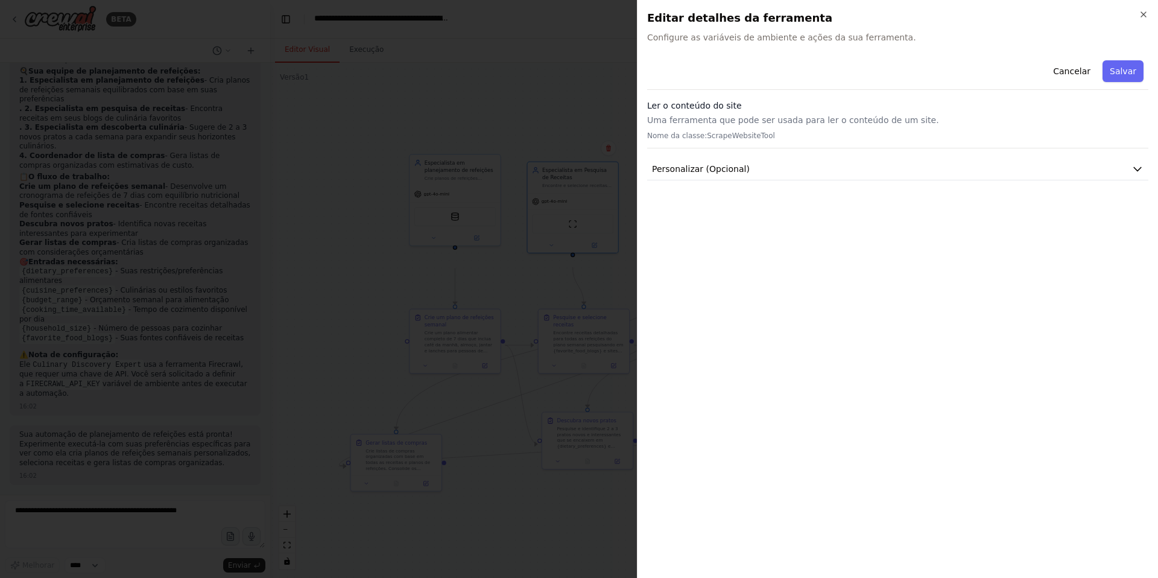
click at [795, 125] on font "Uma ferramenta que pode ser usada para ler o conteúdo de um site." at bounding box center [793, 120] width 292 height 10
click at [1152, 25] on div "Fechar Editar detalhes da ferramenta Configure as variáveis ​​de ambiente e açõ…" at bounding box center [897, 289] width 521 height 578
click at [1138, 16] on icon "button" at bounding box center [1143, 15] width 10 height 10
